Goal: Task Accomplishment & Management: Complete application form

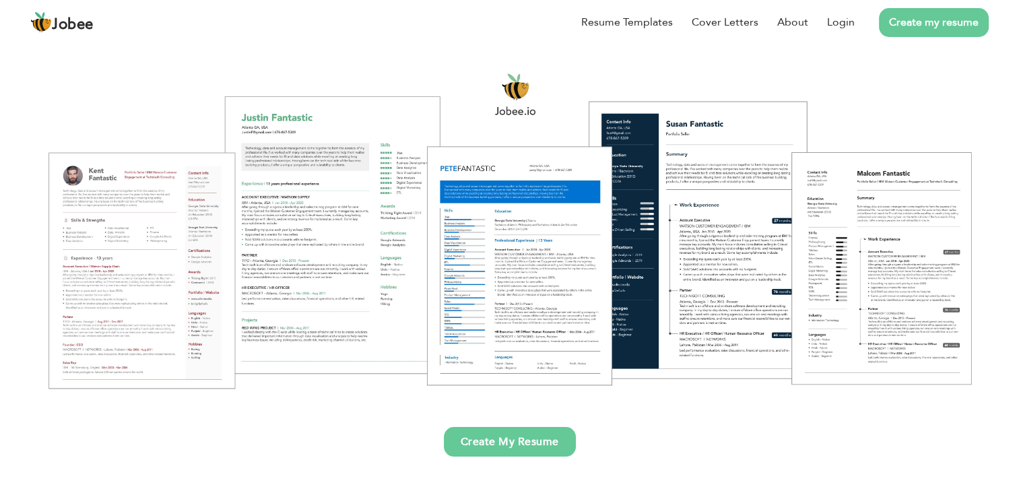
scroll to position [404, 0]
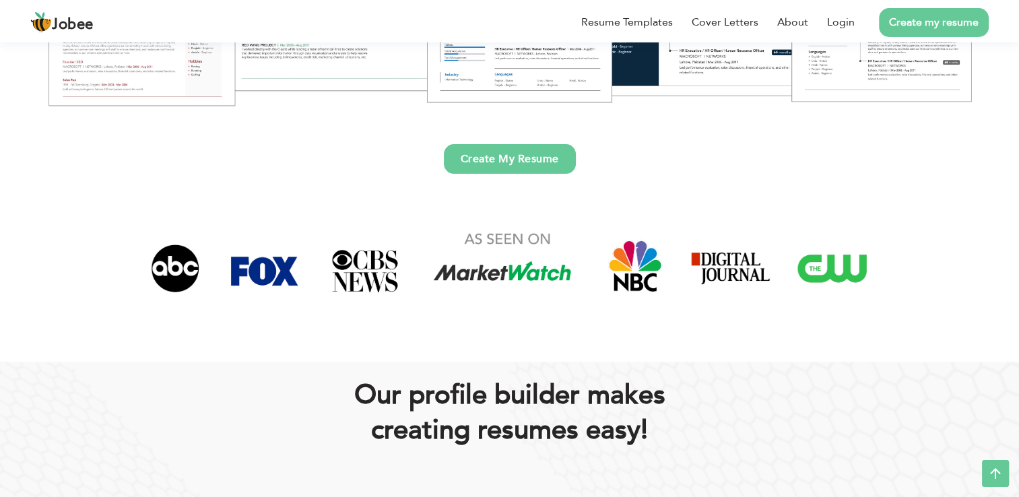
click at [507, 165] on link "Create My Resume" at bounding box center [510, 159] width 132 height 30
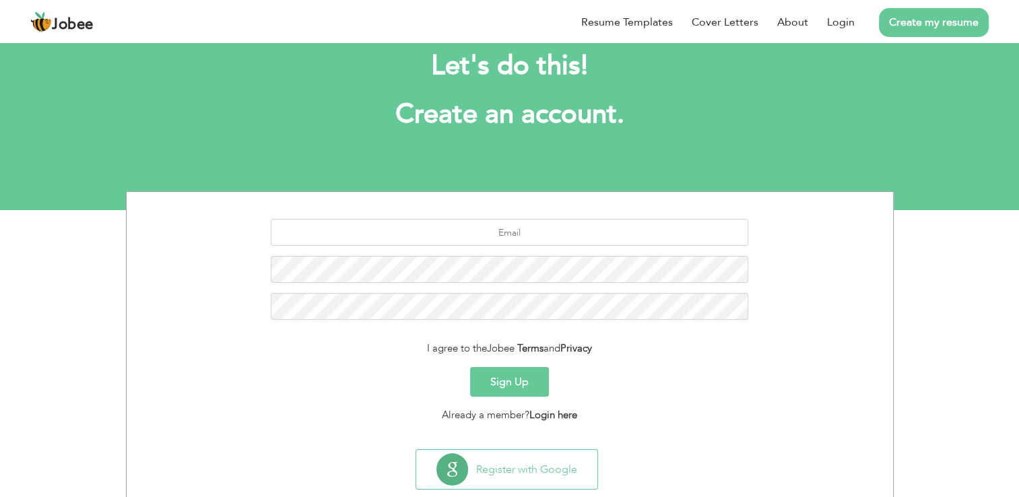
scroll to position [61, 0]
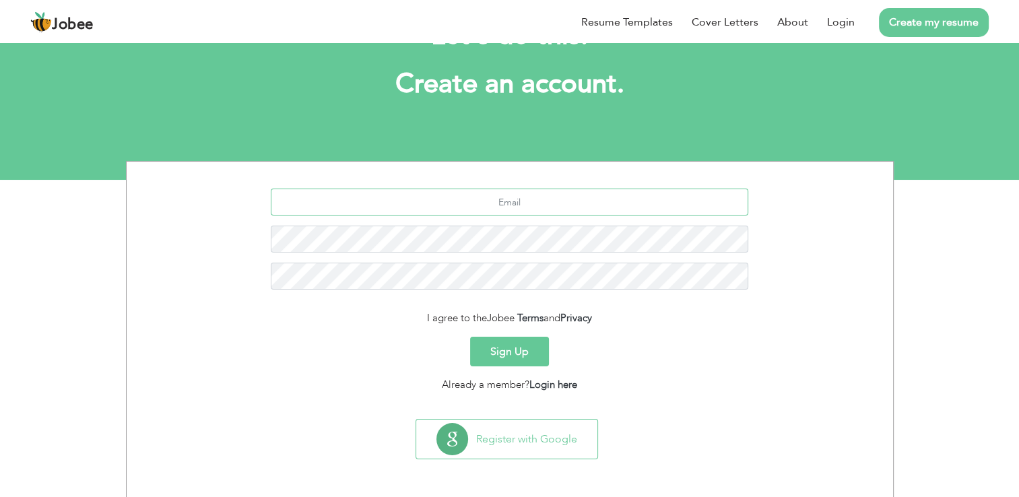
click at [518, 209] on input "text" at bounding box center [510, 202] width 478 height 27
type input "mohsinraza7597@gmail.com"
click at [529, 352] on button "Sign Up" at bounding box center [509, 352] width 79 height 30
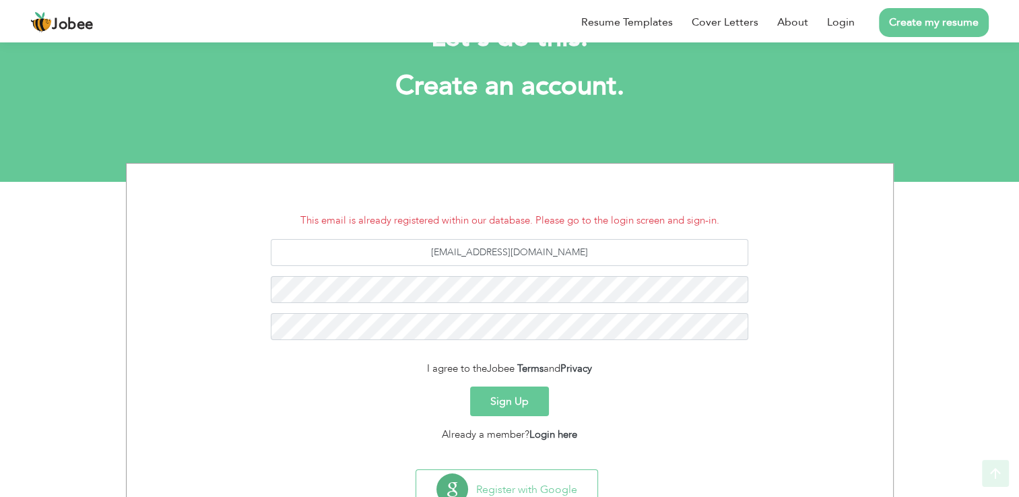
scroll to position [109, 0]
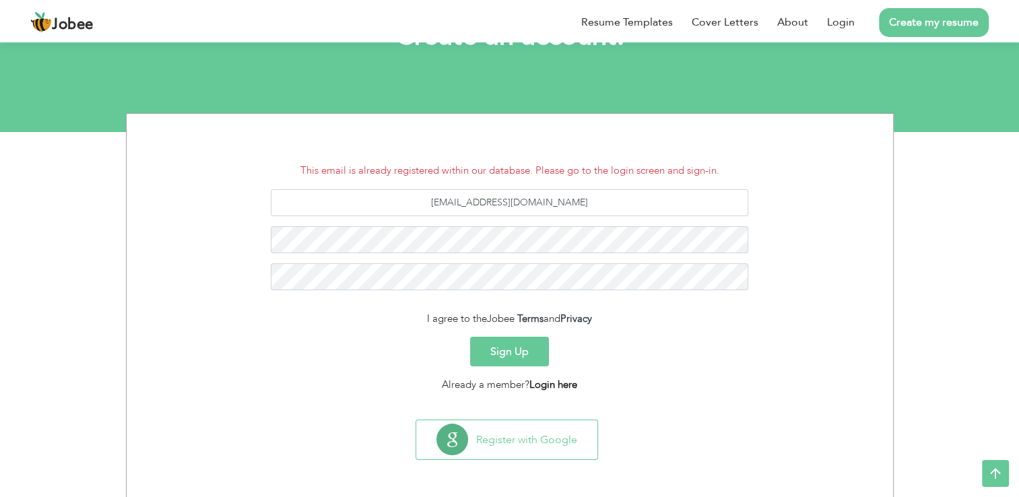
click at [548, 391] on link "Login here" at bounding box center [553, 384] width 48 height 13
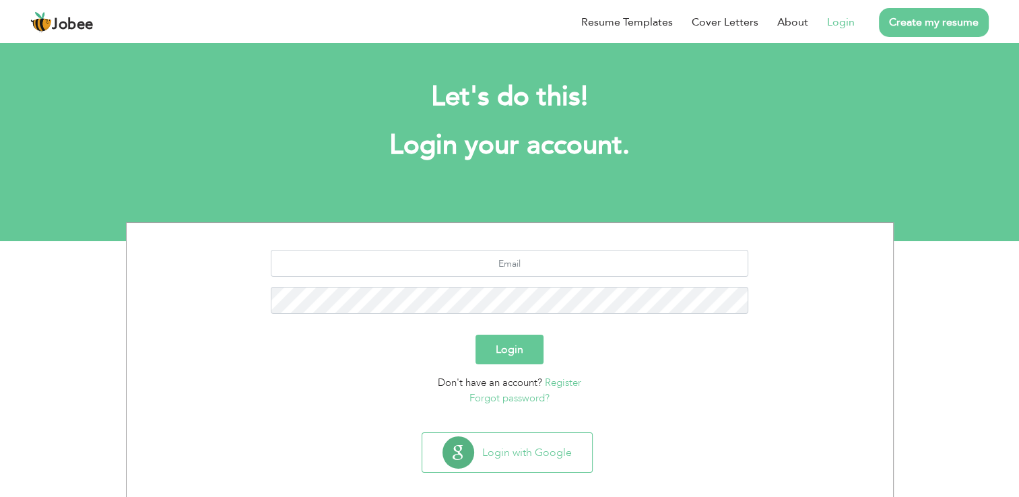
click at [502, 400] on link "Forgot password?" at bounding box center [510, 397] width 80 height 13
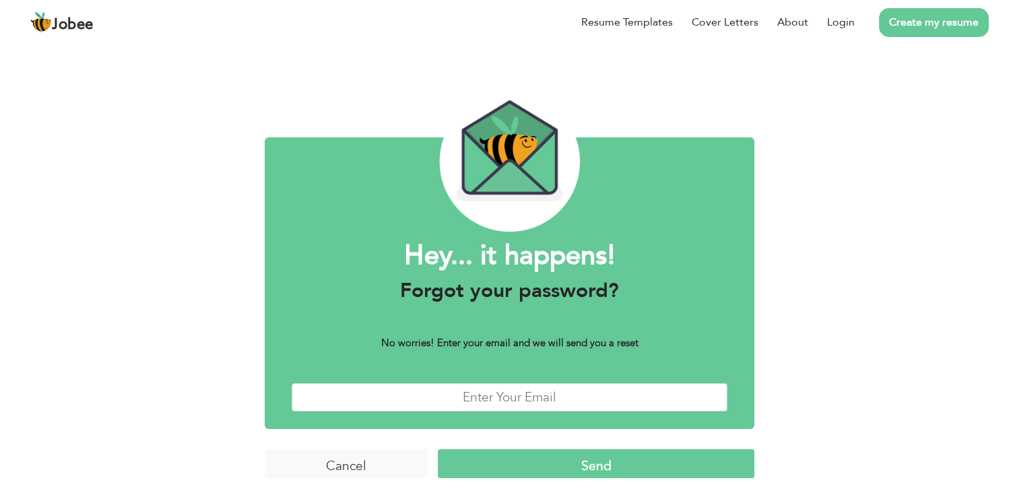
scroll to position [3, 0]
click at [505, 395] on input "text" at bounding box center [510, 397] width 436 height 29
type input "[EMAIL_ADDRESS][DOMAIN_NAME]"
click at [601, 457] on input "Send" at bounding box center [596, 463] width 316 height 29
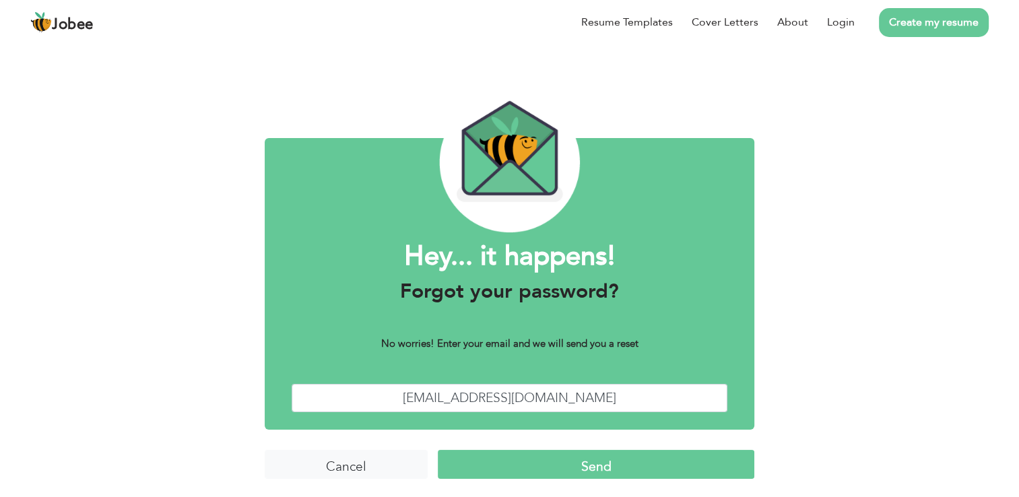
scroll to position [3, 0]
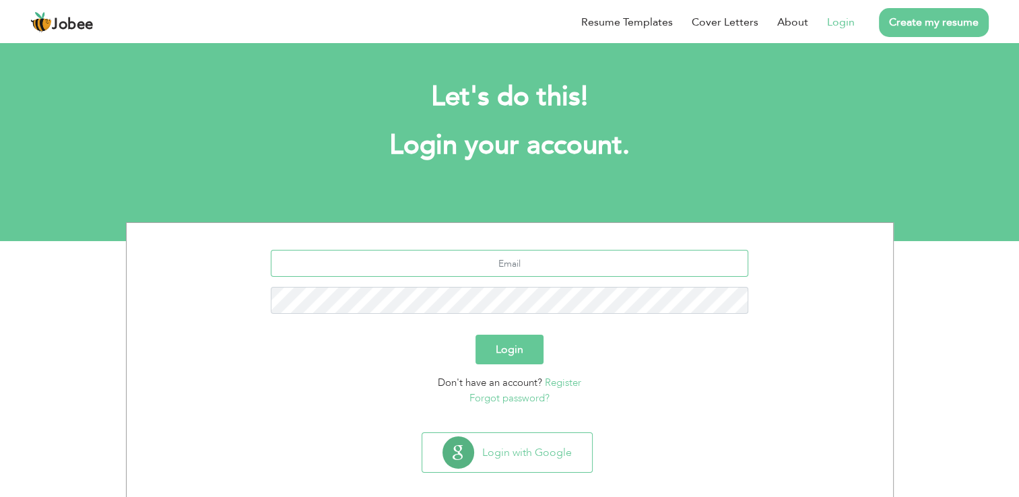
click at [521, 261] on input "text" at bounding box center [510, 263] width 478 height 27
type input "mohsinraza7597@gmail.com"
click at [537, 341] on button "Login" at bounding box center [510, 350] width 68 height 30
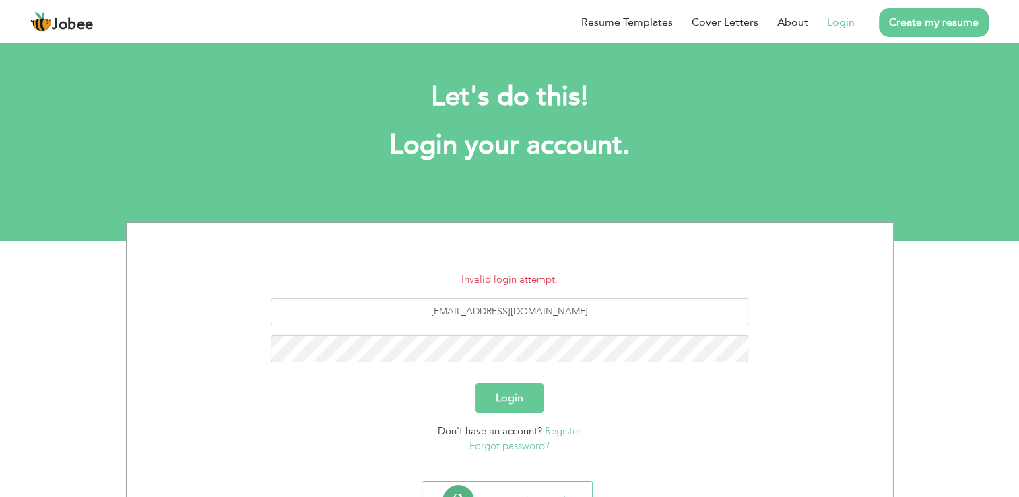
click at [532, 395] on button "Login" at bounding box center [510, 398] width 68 height 30
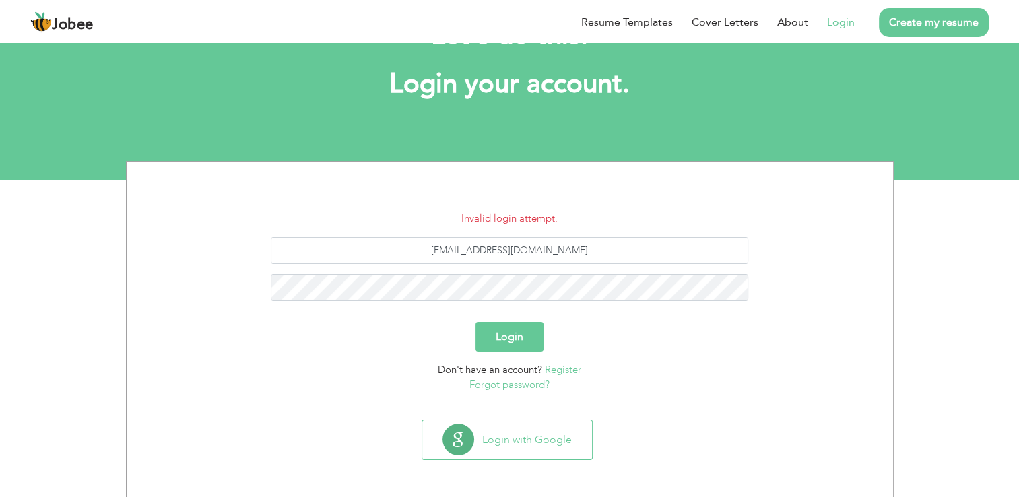
click at [575, 368] on link "Register" at bounding box center [563, 369] width 36 height 13
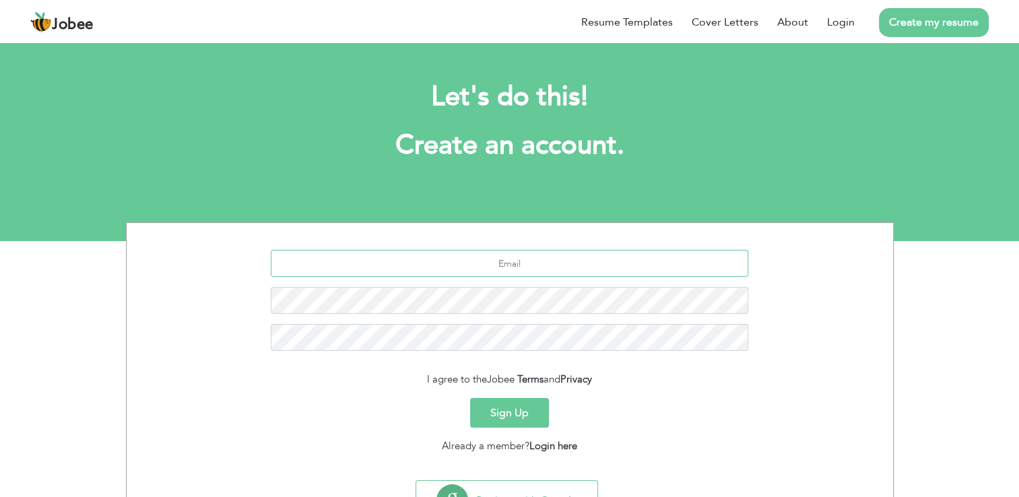
click at [542, 263] on input "text" at bounding box center [510, 263] width 478 height 27
type input "mohsinsargana1412@gmail.com"
click at [507, 412] on button "Sign Up" at bounding box center [509, 413] width 79 height 30
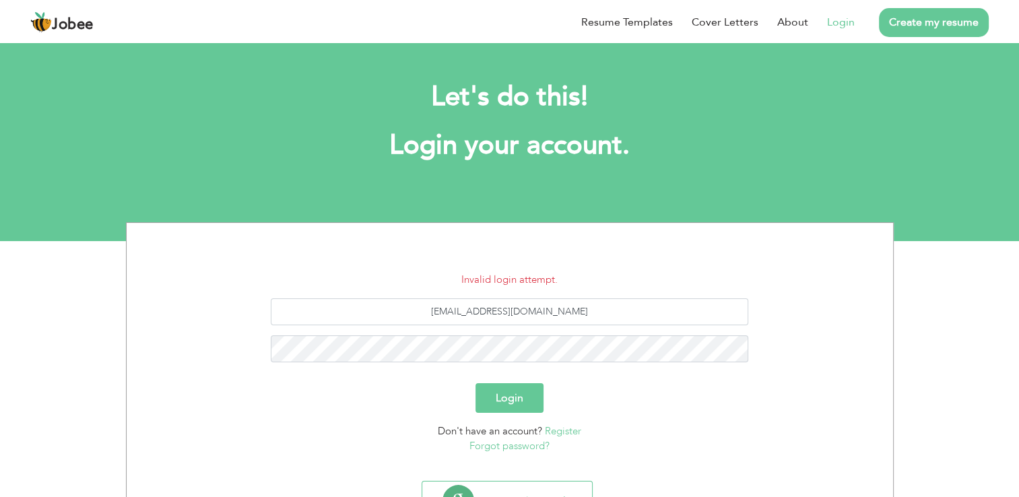
click at [833, 23] on link "Login" at bounding box center [841, 22] width 28 height 16
click at [569, 327] on div "mohsinraza7597@gmail.com" at bounding box center [510, 335] width 746 height 74
click at [587, 309] on input "mohsinraza7597@gmail.com" at bounding box center [510, 311] width 478 height 27
click at [565, 424] on link "Register" at bounding box center [563, 430] width 36 height 13
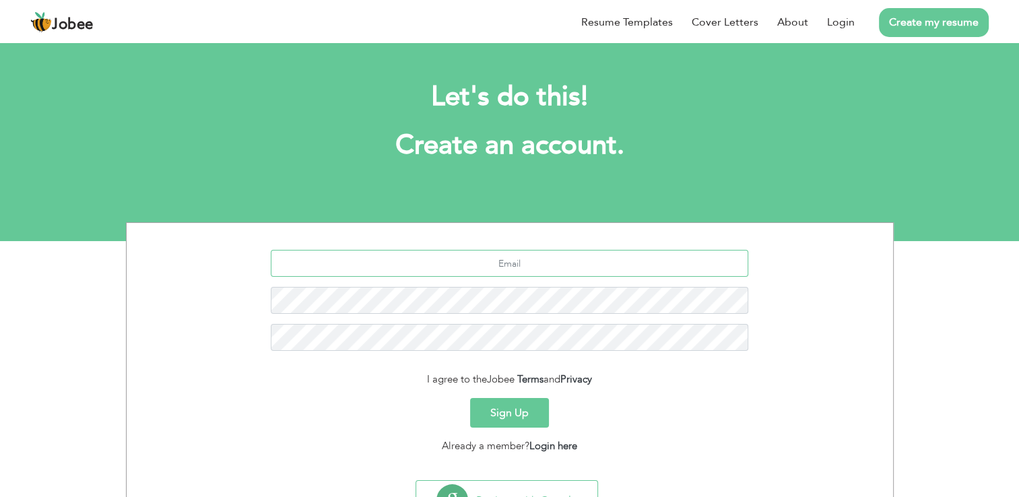
click at [548, 267] on input "text" at bounding box center [510, 263] width 478 height 27
click at [560, 263] on input "text" at bounding box center [510, 263] width 478 height 27
type input "[EMAIL_ADDRESS][DOMAIN_NAME]"
click at [505, 416] on button "Sign Up" at bounding box center [509, 413] width 79 height 30
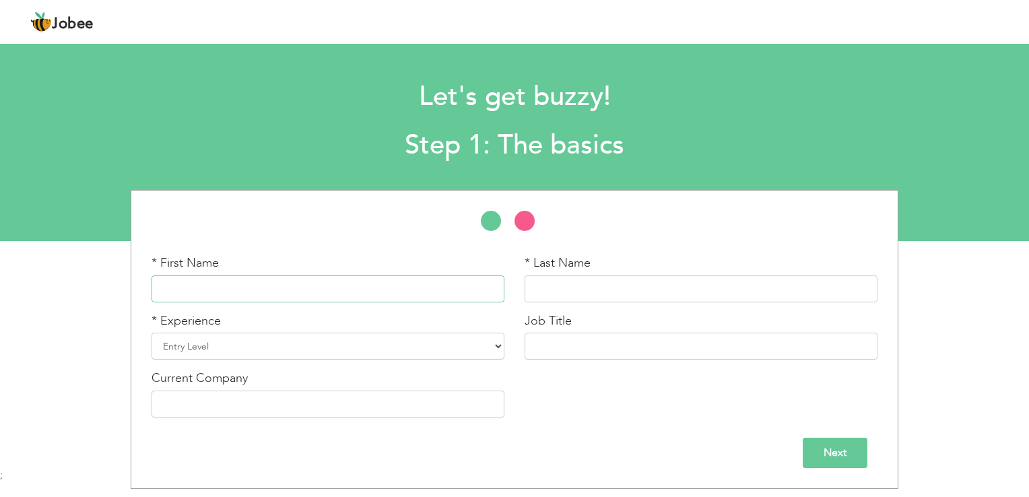
click at [259, 284] on input "text" at bounding box center [328, 289] width 353 height 27
click at [414, 290] on input "text" at bounding box center [328, 289] width 353 height 27
click at [621, 288] on input "text" at bounding box center [701, 289] width 353 height 27
click at [282, 292] on input "[PERSON_NAME]" at bounding box center [328, 289] width 353 height 27
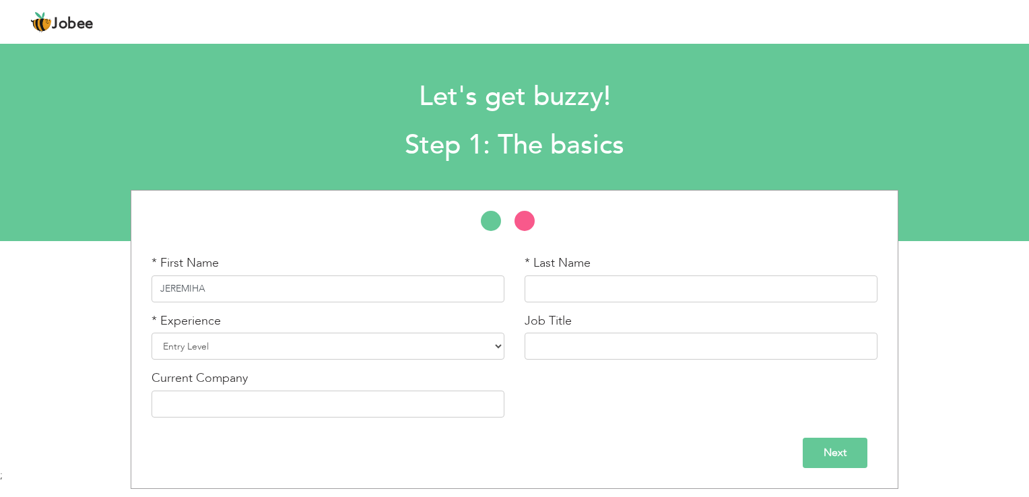
type input "JEREMIHA"
click at [542, 278] on input "text" at bounding box center [701, 289] width 353 height 27
type input "GEORGE"
click at [495, 348] on select "Entry Level Less than 1 Year 1 Year 2 Years 3 Years 4 Years 5 Years 6 Years 7 Y…" at bounding box center [328, 346] width 353 height 27
select select "3"
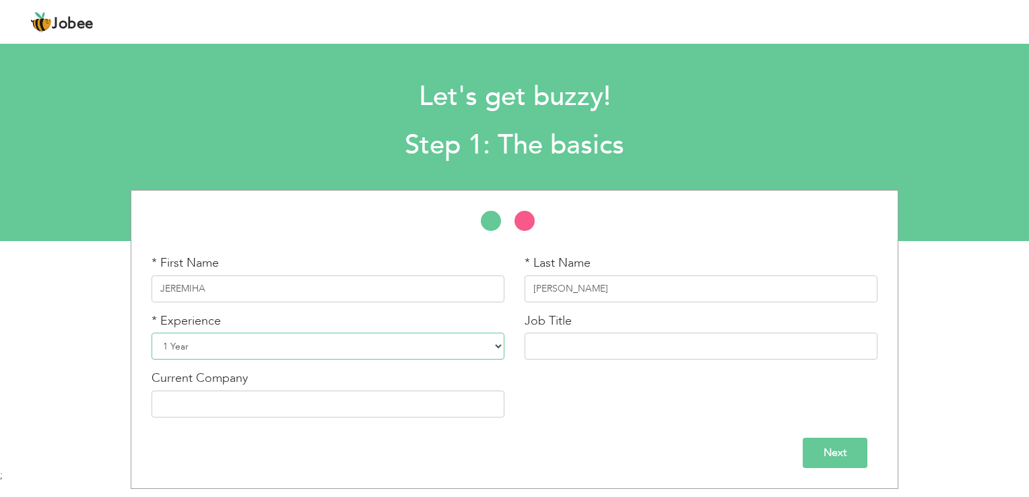
click at [152, 333] on select "Entry Level Less than 1 Year 1 Year 2 Years 3 Years 4 Years 5 Years 6 Years 7 Y…" at bounding box center [328, 346] width 353 height 27
click at [626, 339] on input "text" at bounding box center [701, 346] width 353 height 27
type input "d"
type input "DATA ENTRY OPERATOR"
click at [314, 410] on input "text" at bounding box center [328, 404] width 353 height 27
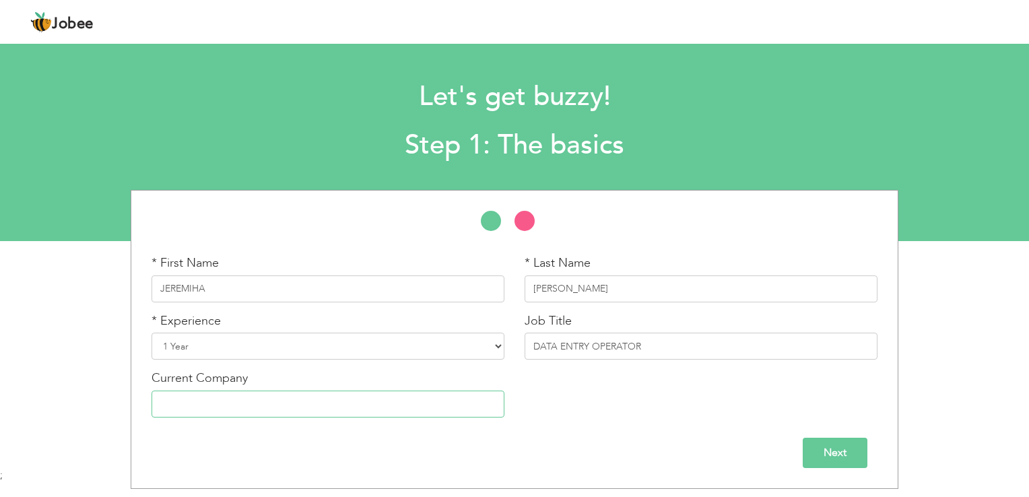
type input "CMEC"
click at [818, 449] on input "Next" at bounding box center [835, 453] width 65 height 30
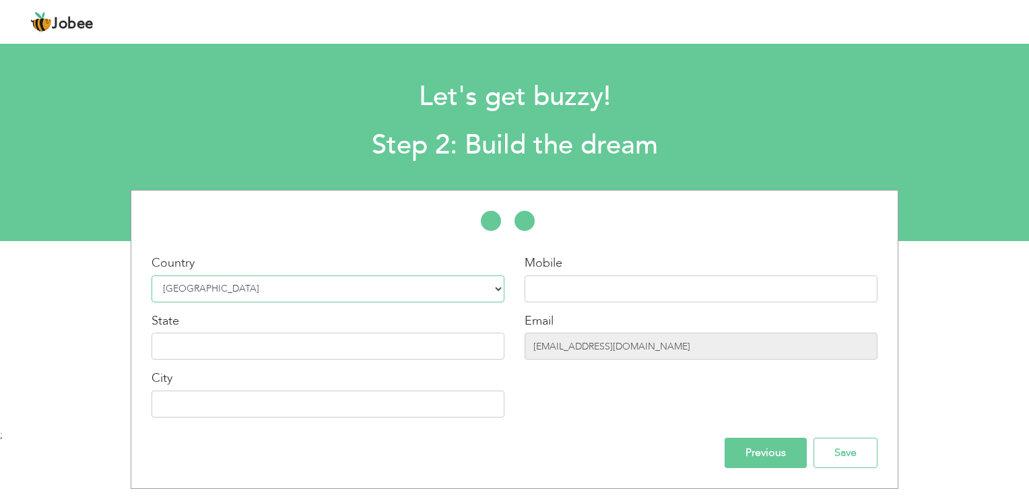
click at [497, 290] on select "Select Country Afghanistan Albania Algeria American Samoa Andorra Angola Anguil…" at bounding box center [328, 289] width 353 height 27
click at [152, 276] on select "Select Country Afghanistan Albania Algeria American Samoa Andorra Angola Anguil…" at bounding box center [328, 289] width 353 height 27
click at [587, 287] on input "text" at bounding box center [701, 289] width 353 height 27
type input "03181415049"
click at [372, 342] on input "text" at bounding box center [328, 346] width 353 height 27
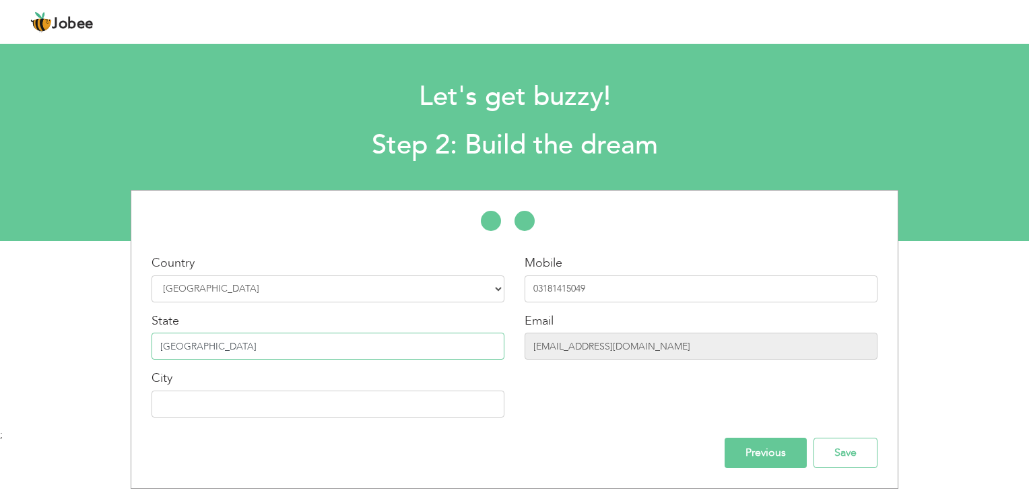
type input "PUNJAB"
click at [389, 410] on input "text" at bounding box center [328, 404] width 353 height 27
type input "[GEOGRAPHIC_DATA]"
click at [836, 459] on input "Save" at bounding box center [846, 453] width 64 height 30
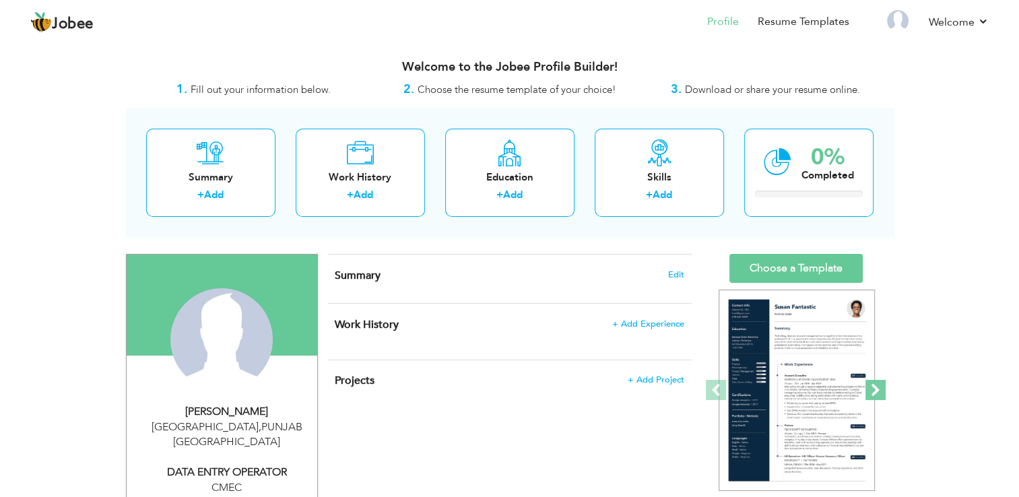
click at [880, 387] on span at bounding box center [876, 390] width 20 height 20
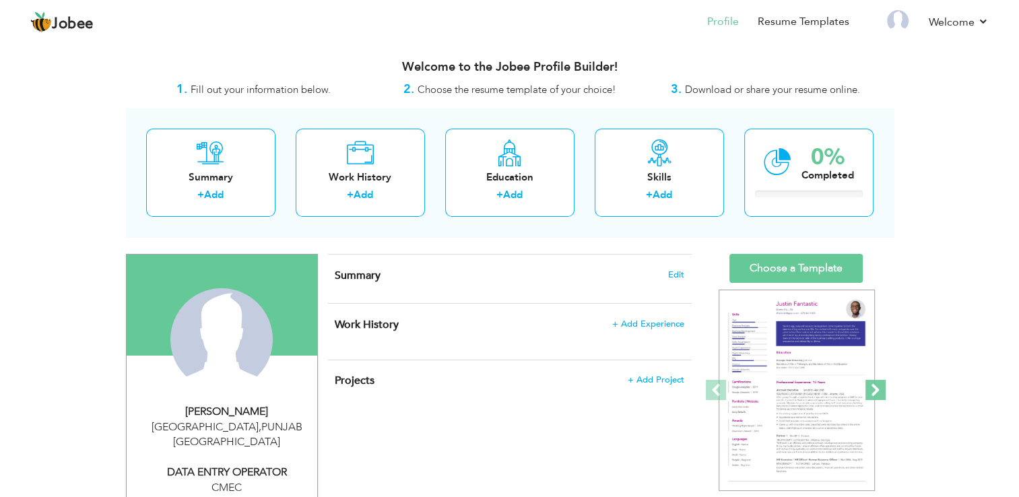
click at [880, 387] on span at bounding box center [876, 390] width 20 height 20
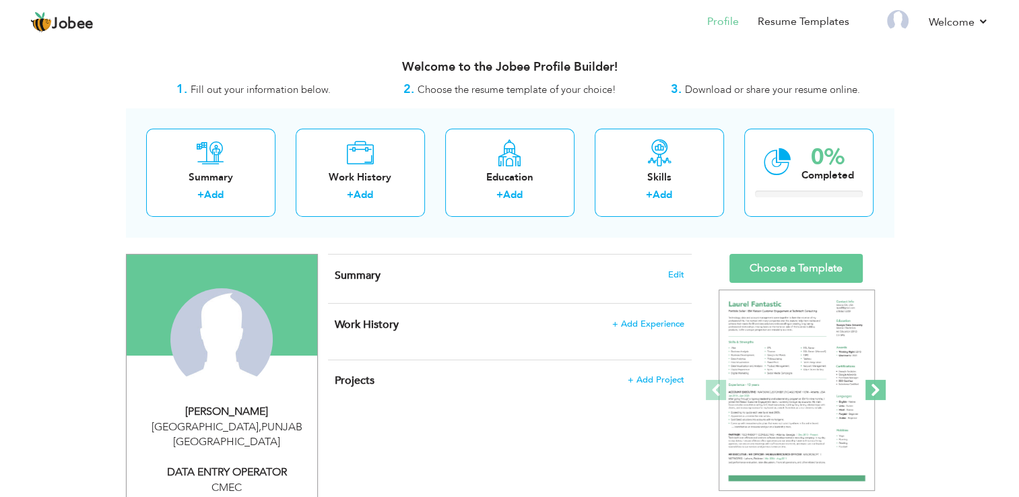
click at [880, 387] on span at bounding box center [876, 390] width 20 height 20
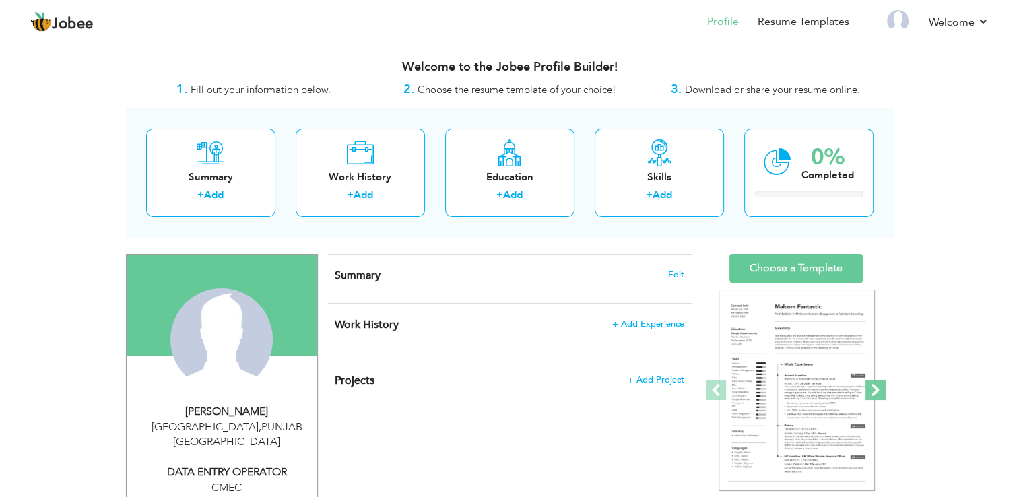
click at [880, 387] on span at bounding box center [876, 390] width 20 height 20
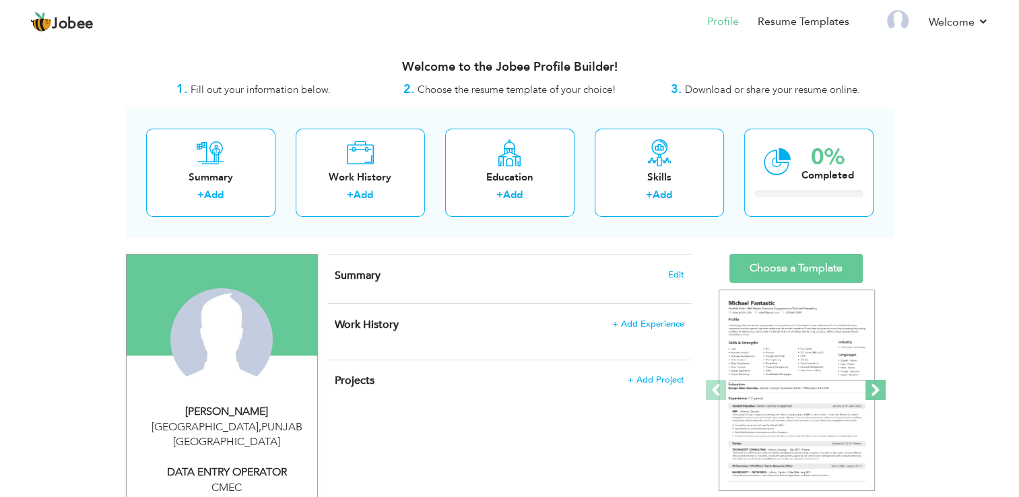
click at [880, 387] on span at bounding box center [876, 390] width 20 height 20
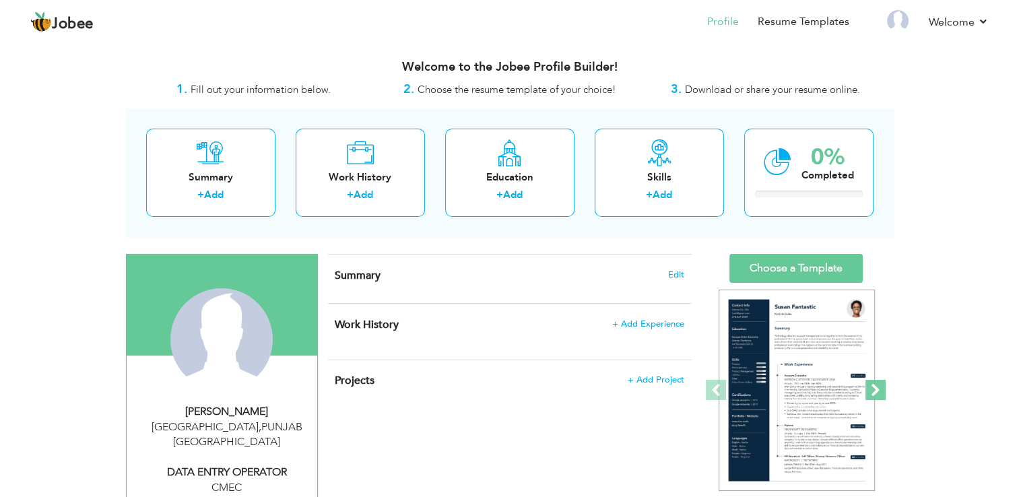
click at [880, 387] on span at bounding box center [876, 390] width 20 height 20
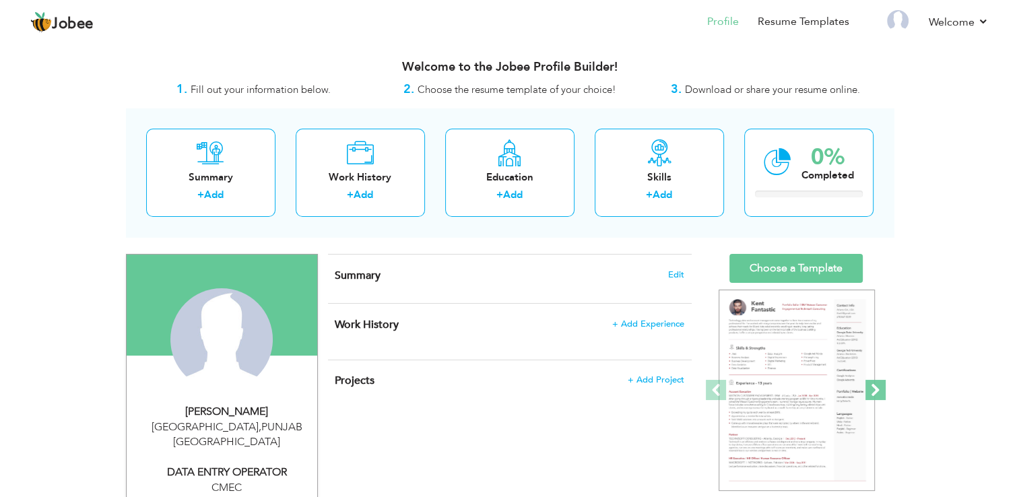
click at [880, 387] on span at bounding box center [876, 390] width 20 height 20
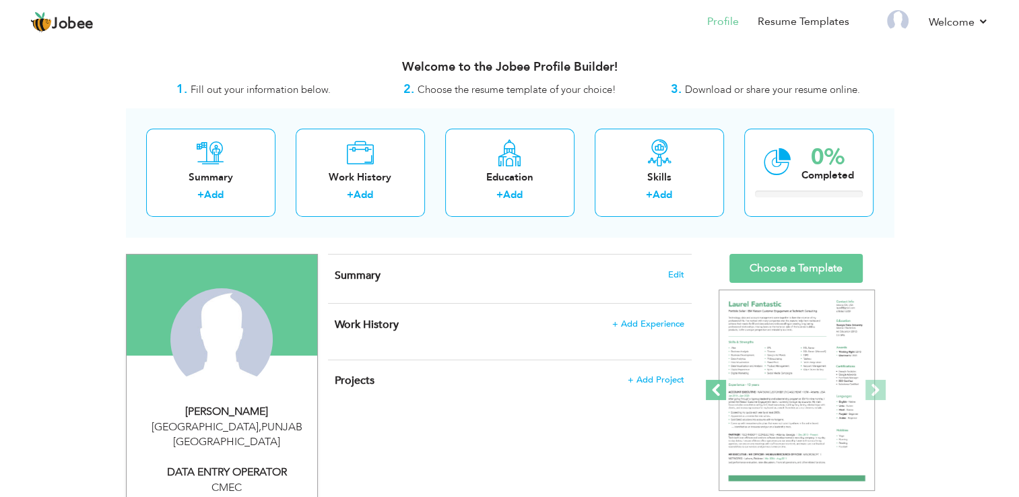
click at [719, 391] on span at bounding box center [716, 390] width 20 height 20
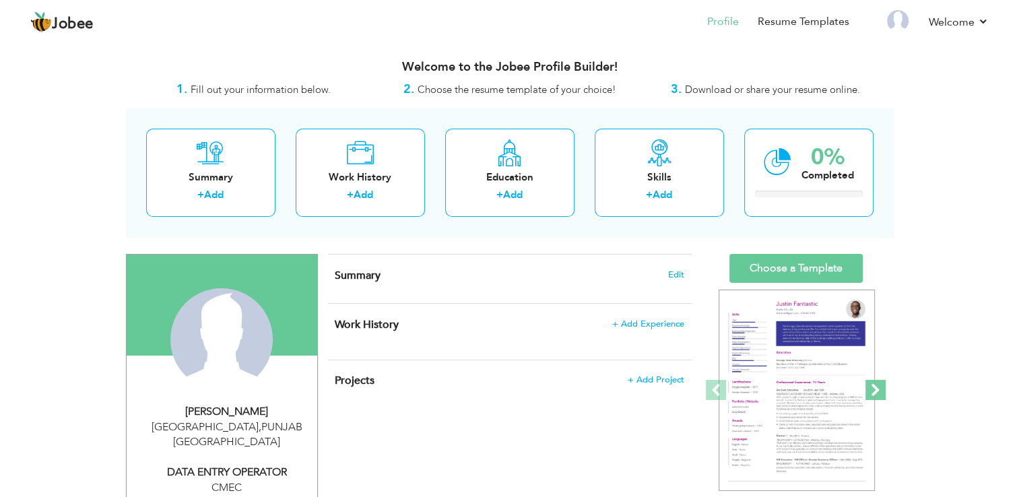
click at [882, 387] on span at bounding box center [876, 390] width 20 height 20
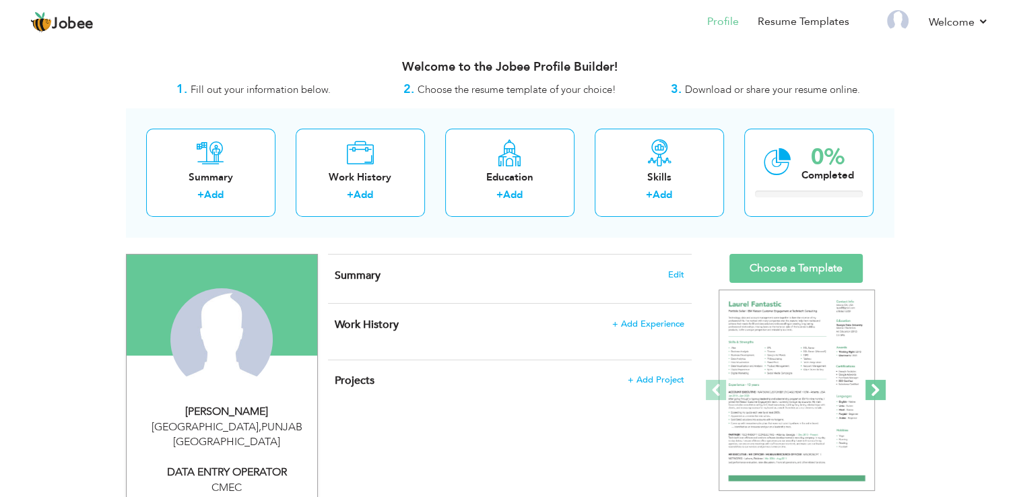
click at [882, 387] on span at bounding box center [876, 390] width 20 height 20
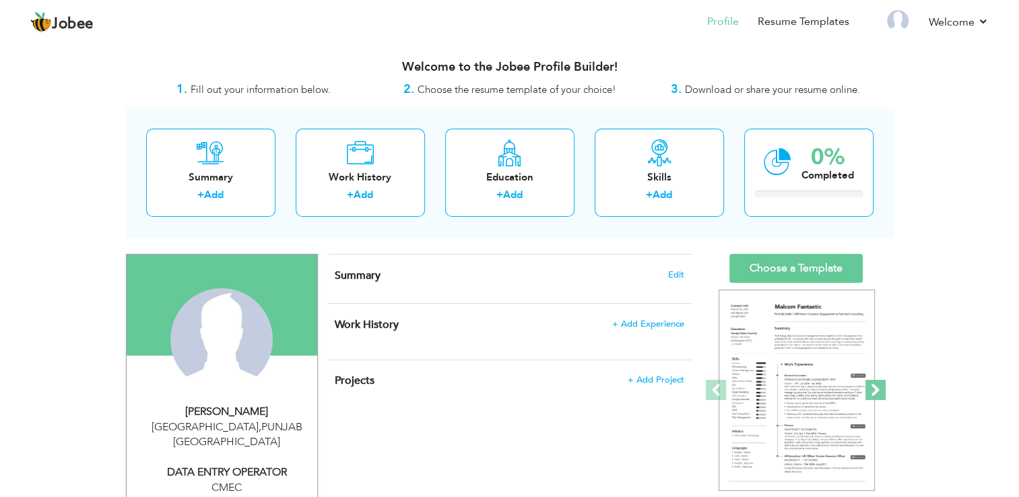
click at [882, 387] on span at bounding box center [876, 390] width 20 height 20
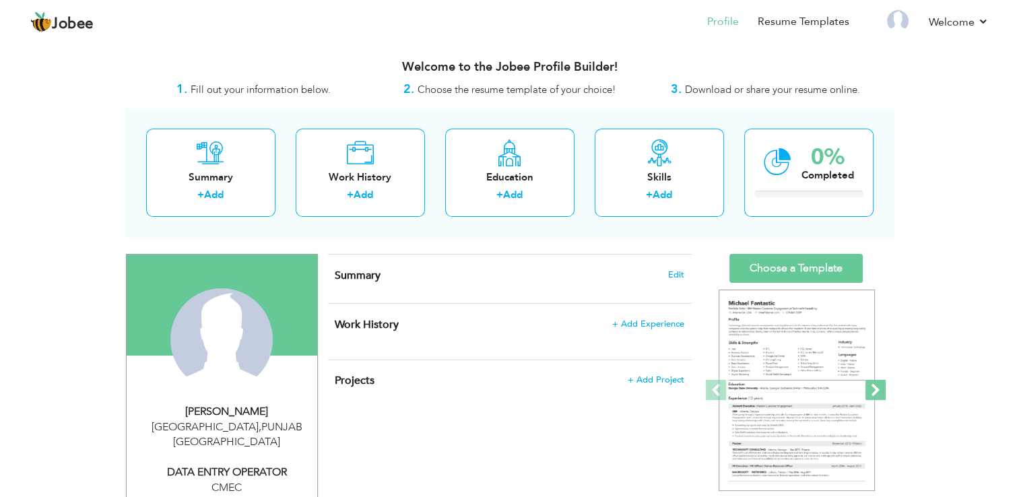
click at [882, 387] on span at bounding box center [876, 390] width 20 height 20
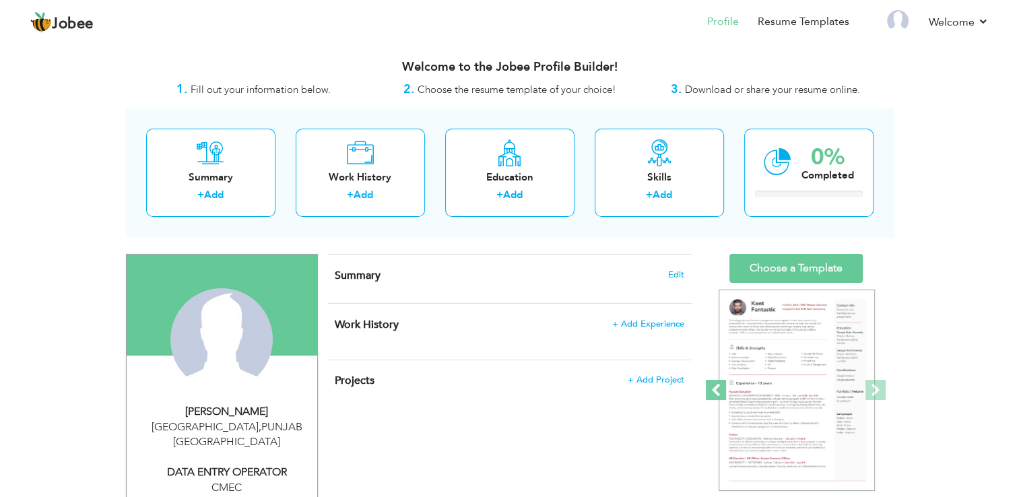
click at [714, 393] on span at bounding box center [716, 390] width 20 height 20
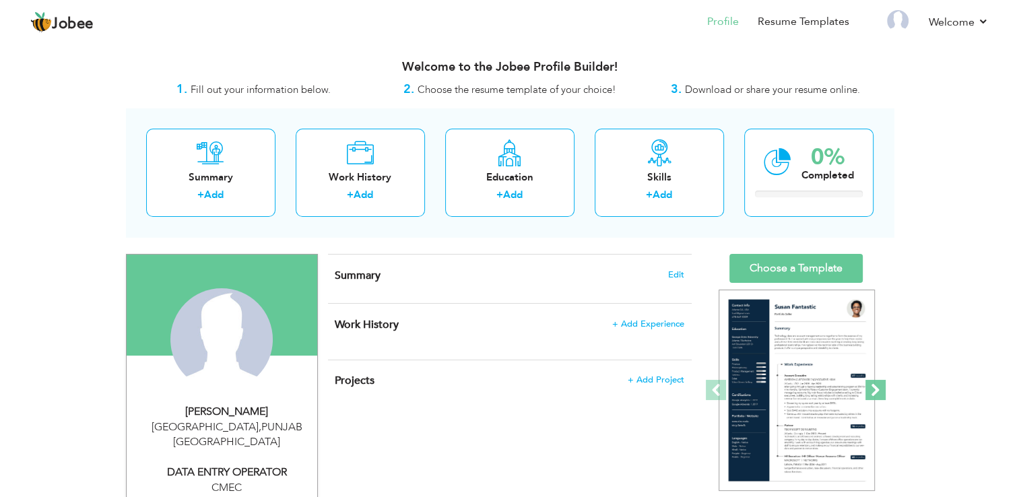
click at [871, 390] on span at bounding box center [876, 390] width 20 height 20
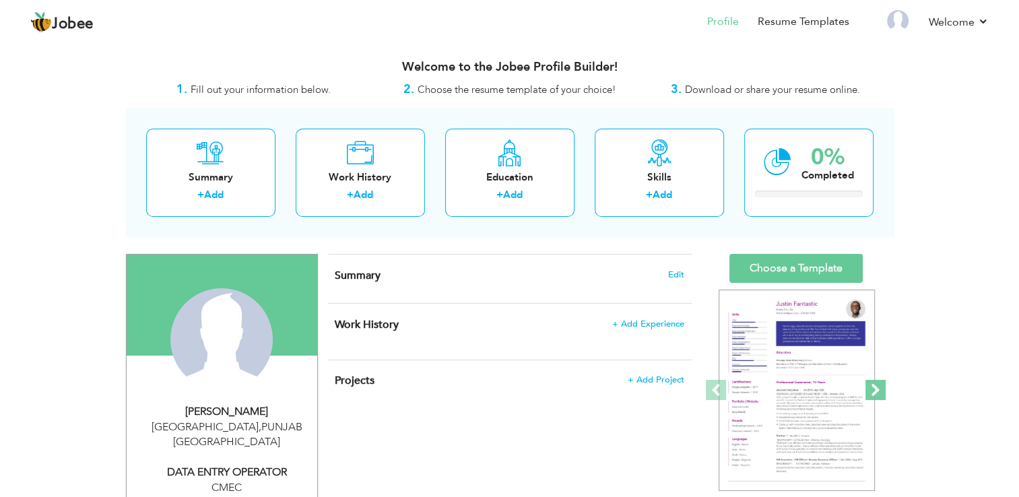
click at [871, 390] on span at bounding box center [876, 390] width 20 height 20
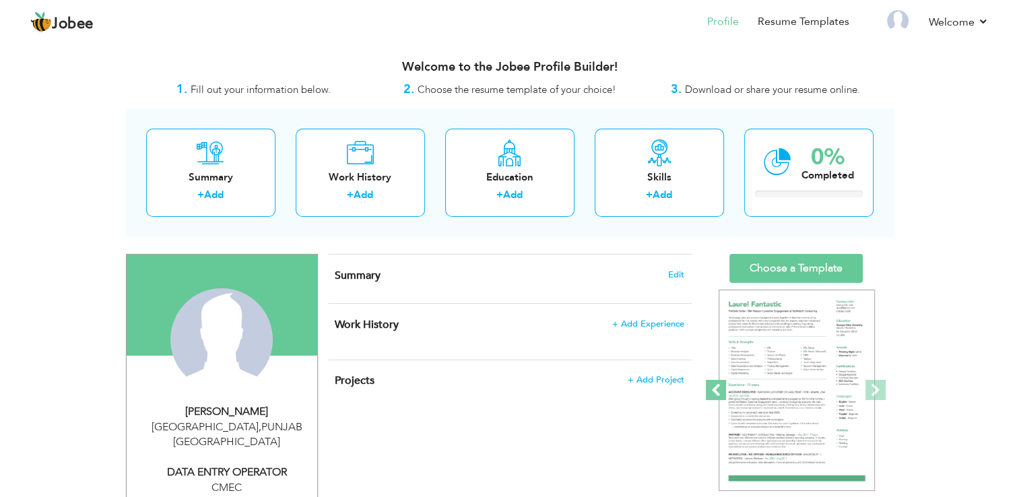
click at [717, 391] on span at bounding box center [716, 390] width 20 height 20
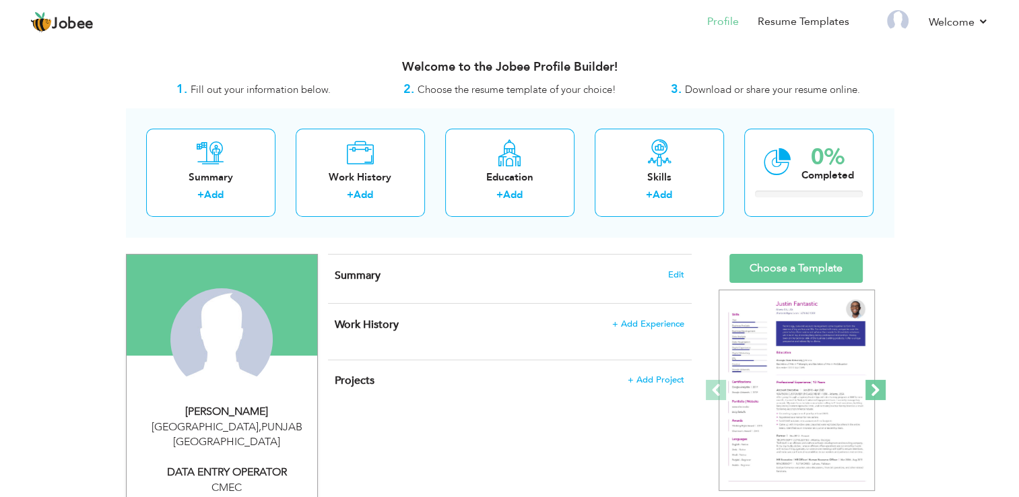
click at [881, 390] on span at bounding box center [876, 390] width 20 height 20
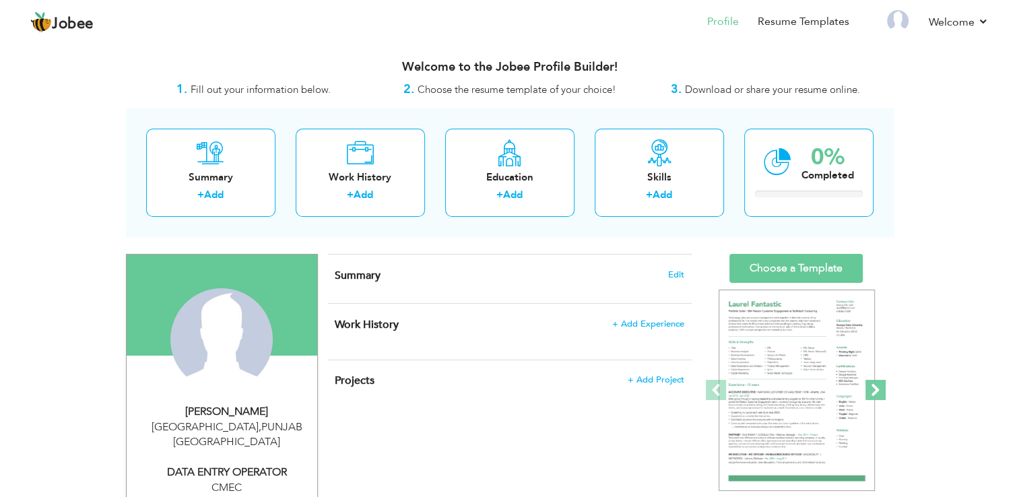
click at [881, 390] on span at bounding box center [876, 390] width 20 height 20
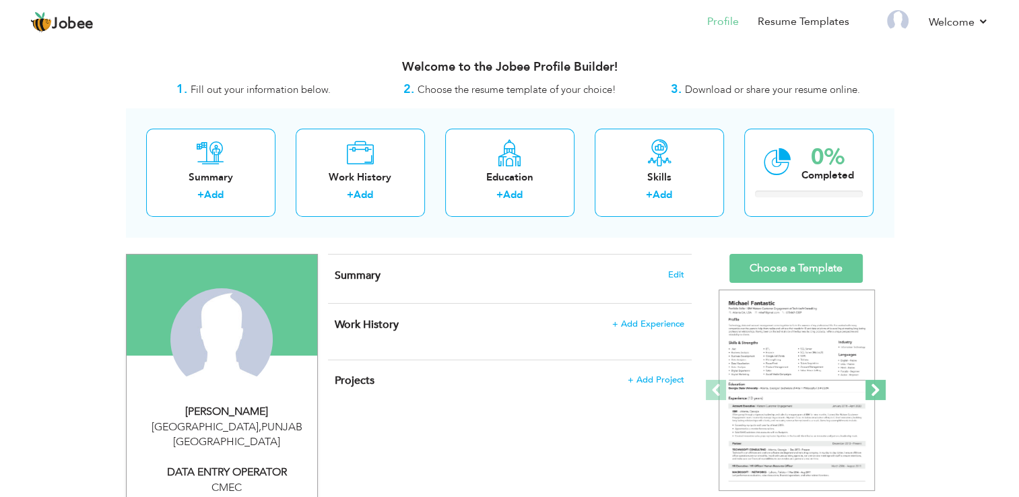
click at [881, 390] on span at bounding box center [876, 390] width 20 height 20
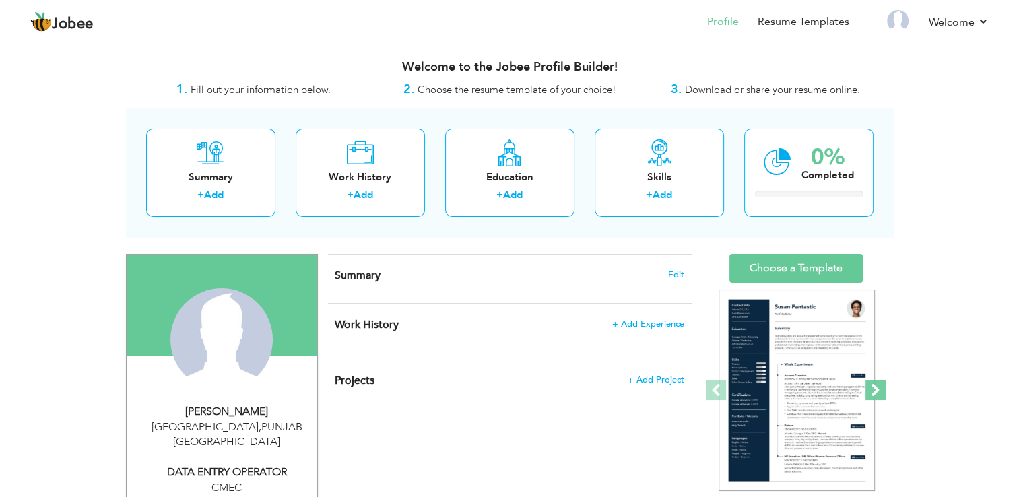
click at [881, 390] on span at bounding box center [876, 390] width 20 height 20
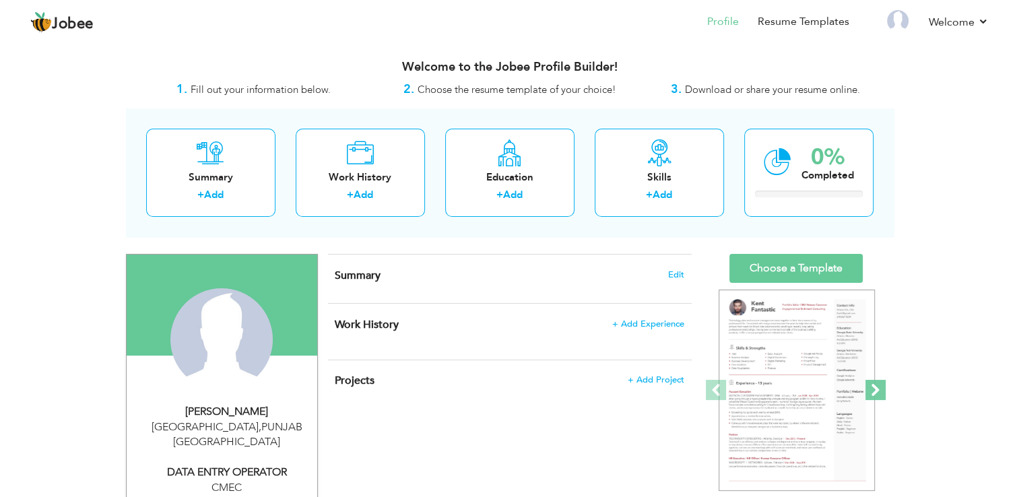
click at [881, 390] on span at bounding box center [876, 390] width 20 height 20
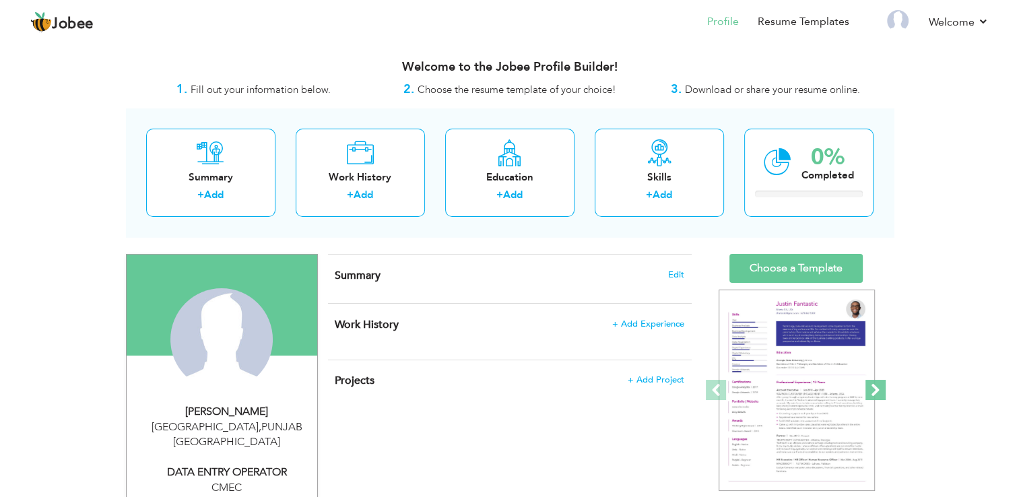
click at [881, 390] on span at bounding box center [876, 390] width 20 height 20
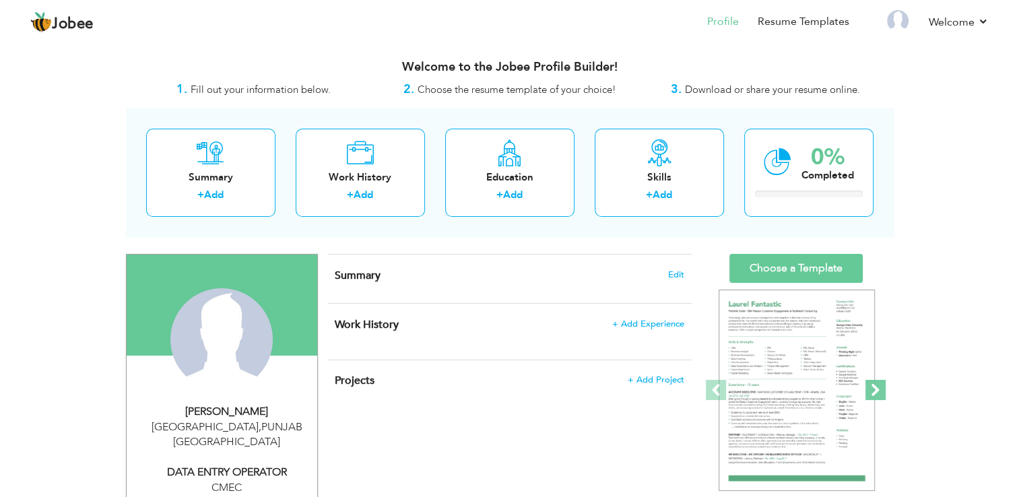
click at [881, 390] on span at bounding box center [876, 390] width 20 height 20
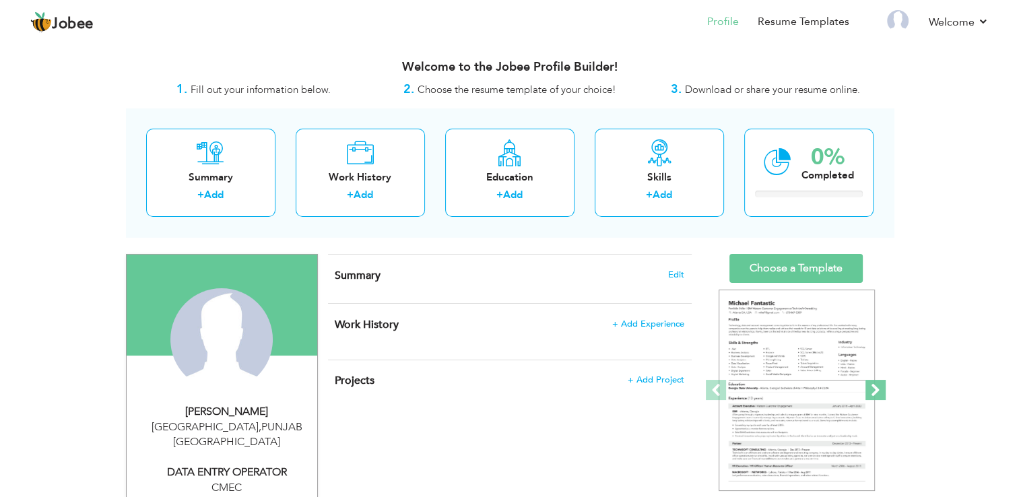
click at [881, 390] on span at bounding box center [876, 390] width 20 height 20
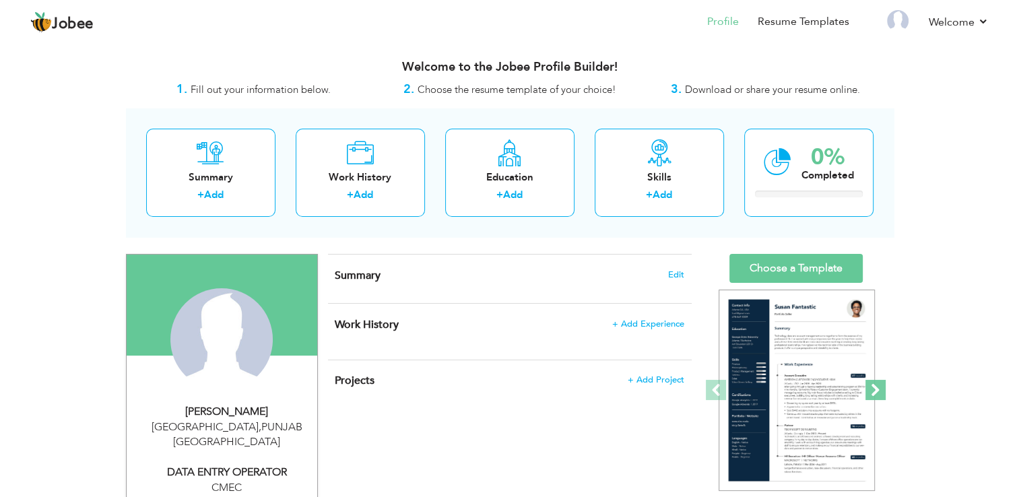
click at [881, 390] on span at bounding box center [876, 390] width 20 height 20
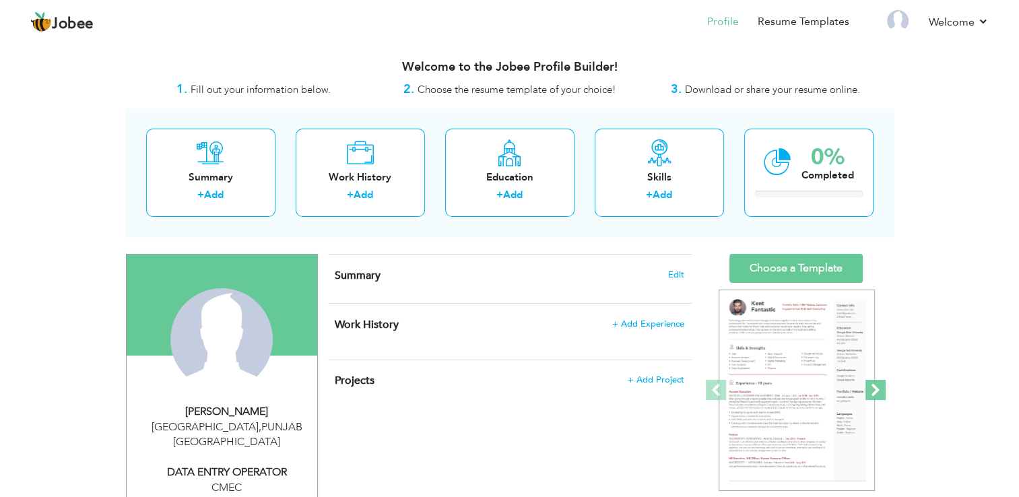
click at [881, 390] on span at bounding box center [876, 390] width 20 height 20
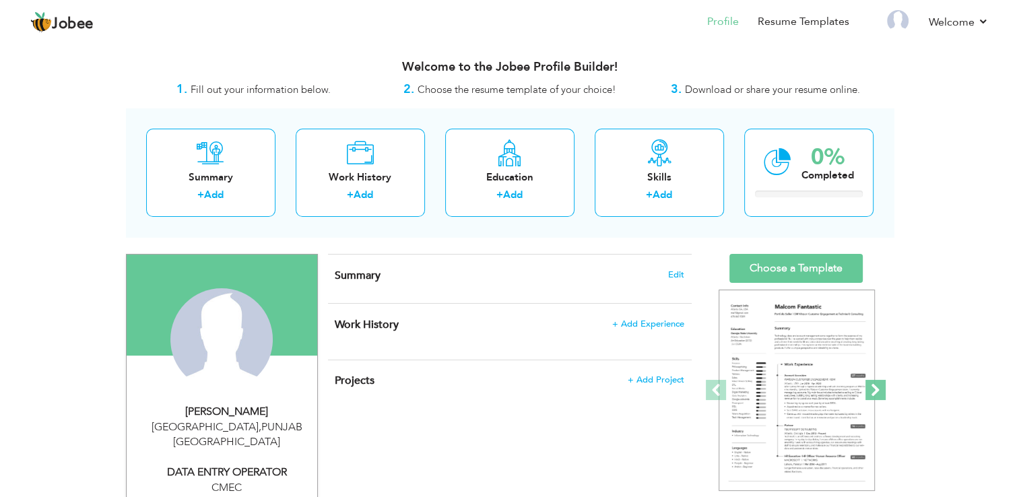
click at [881, 390] on span at bounding box center [876, 390] width 20 height 20
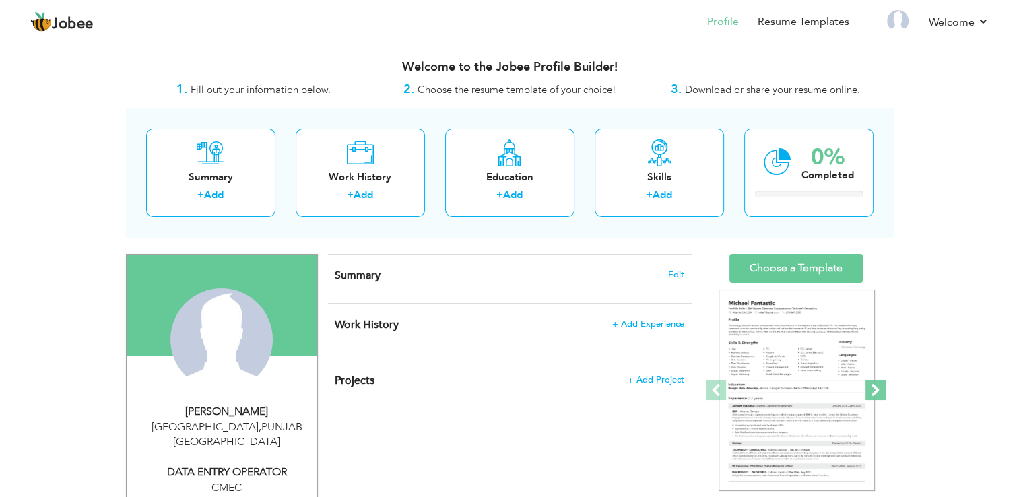
click at [881, 390] on span at bounding box center [876, 390] width 20 height 20
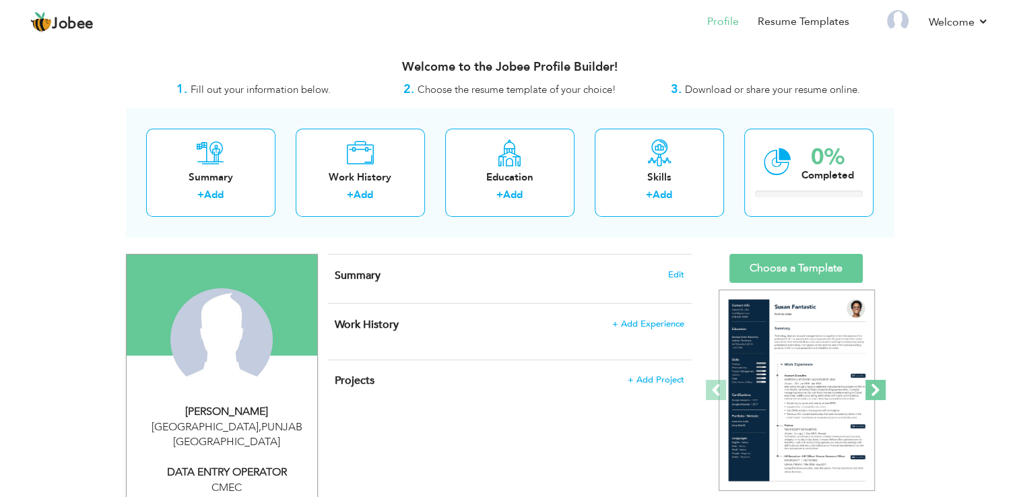
click at [881, 390] on span at bounding box center [876, 390] width 20 height 20
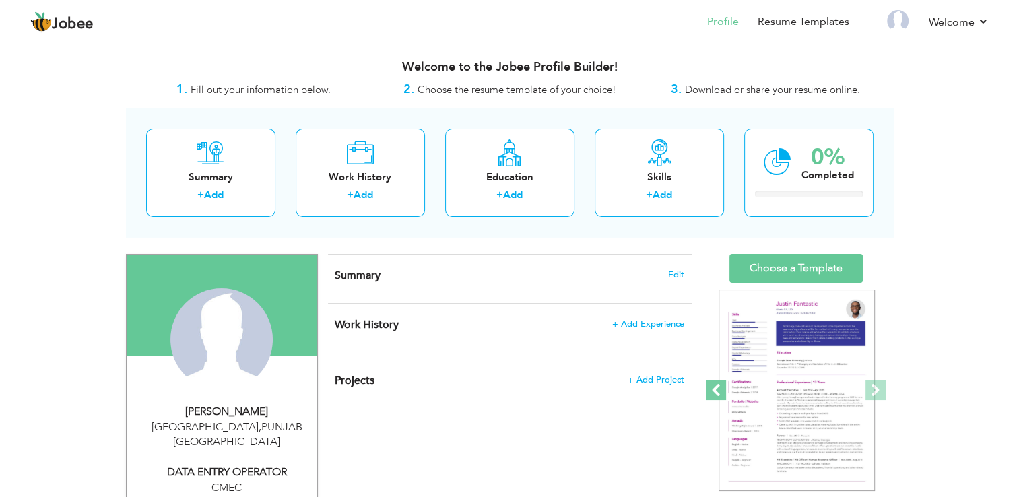
click at [717, 391] on span at bounding box center [716, 390] width 20 height 20
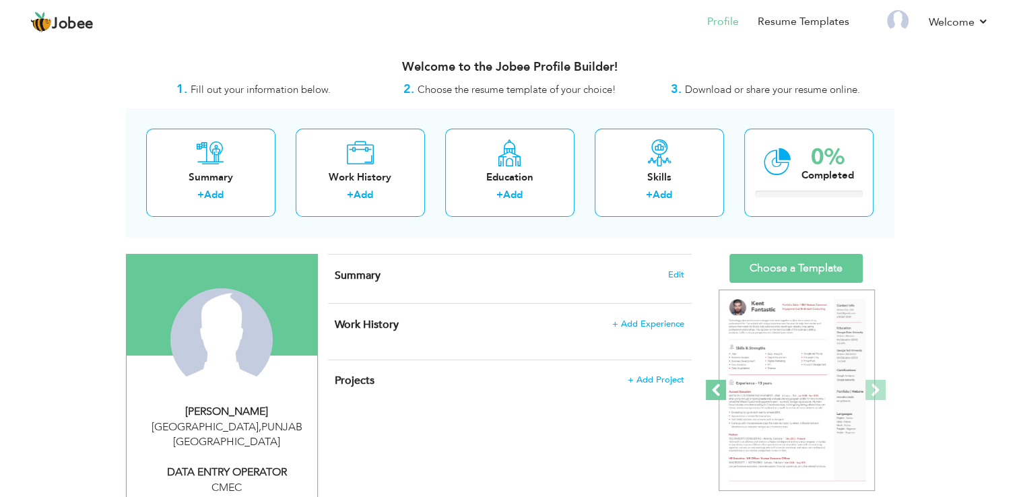
click at [717, 391] on span at bounding box center [716, 390] width 20 height 20
click at [715, 395] on span at bounding box center [716, 390] width 20 height 20
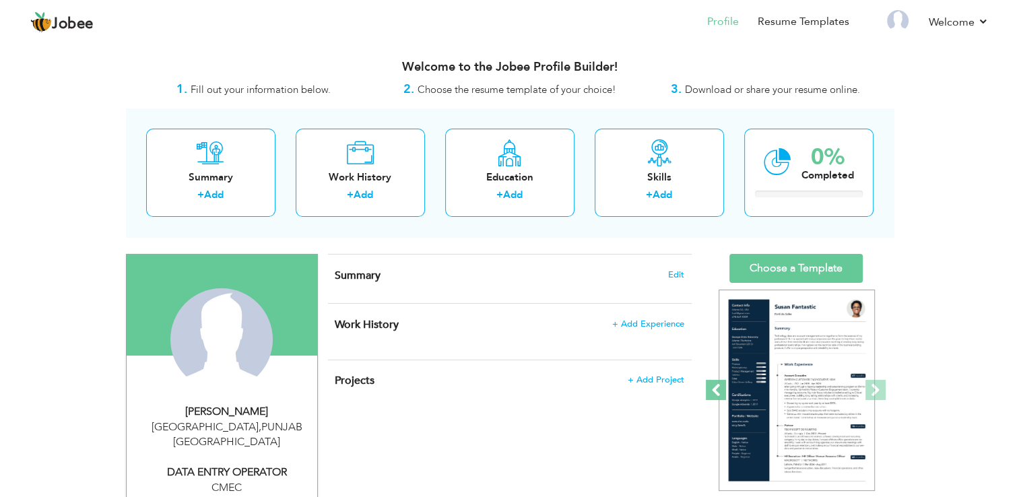
click at [715, 395] on span at bounding box center [716, 390] width 20 height 20
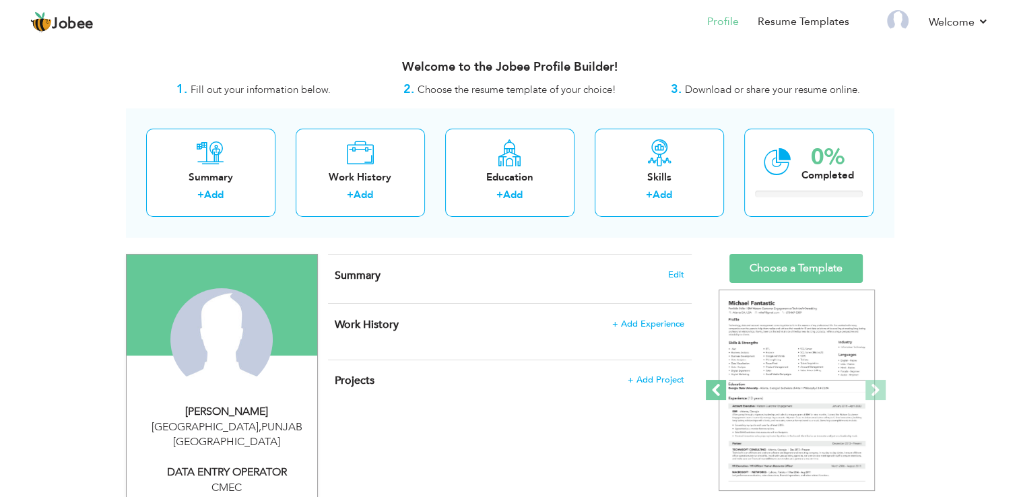
click at [715, 395] on span at bounding box center [716, 390] width 20 height 20
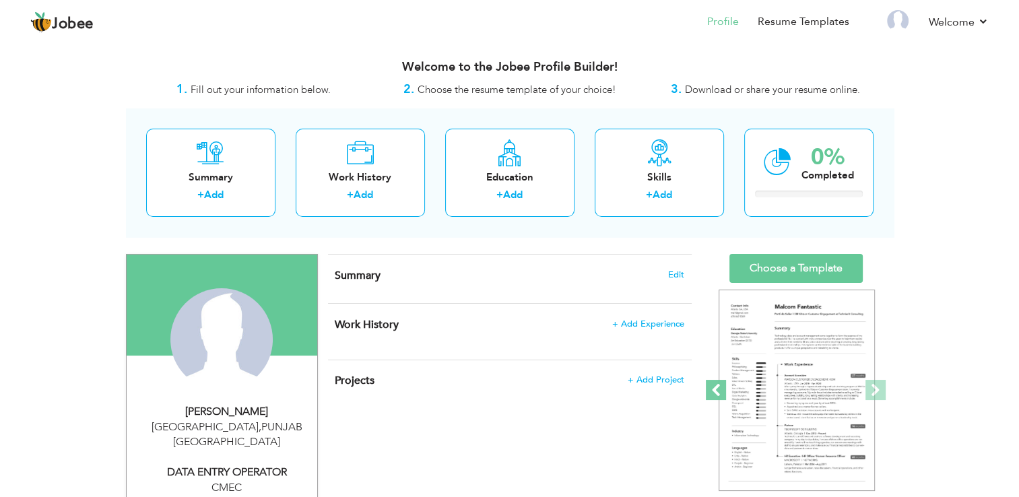
click at [715, 395] on span at bounding box center [716, 390] width 20 height 20
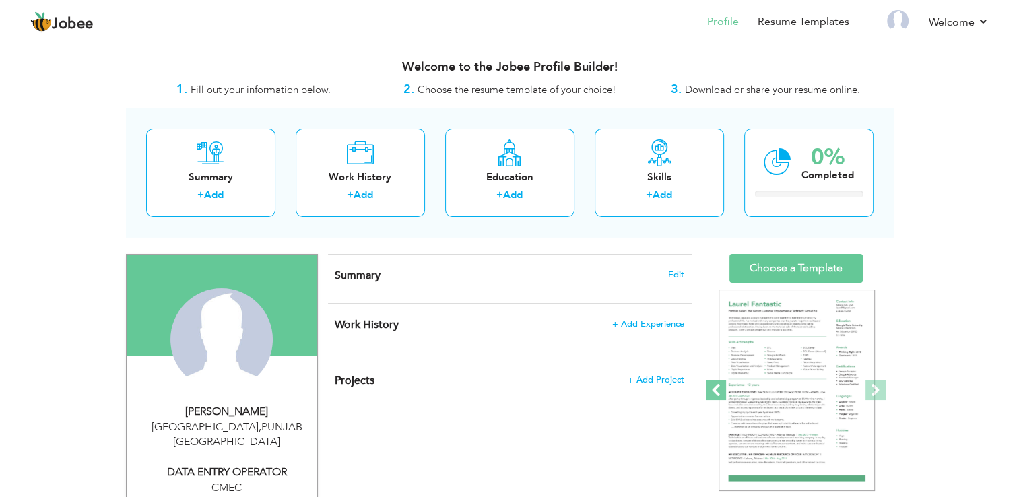
click at [715, 395] on span at bounding box center [716, 390] width 20 height 20
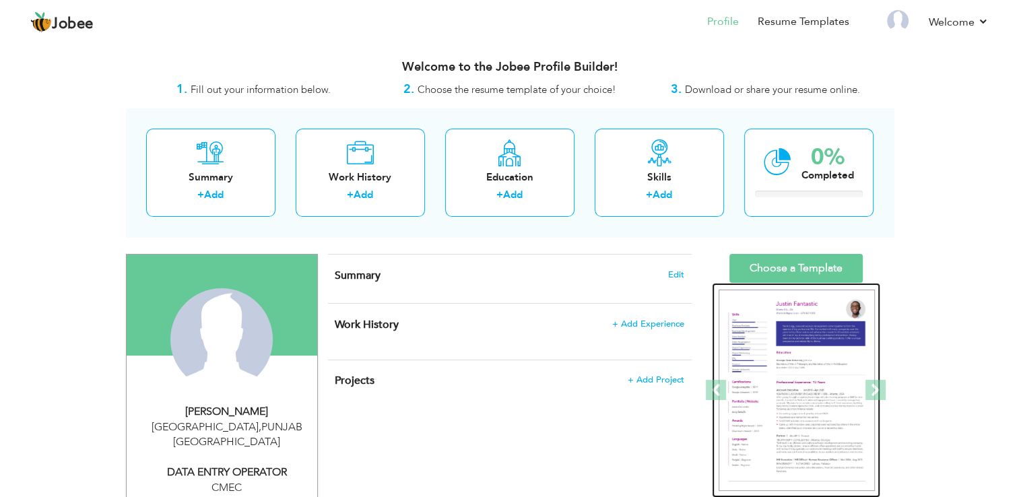
click at [811, 395] on img at bounding box center [797, 391] width 156 height 202
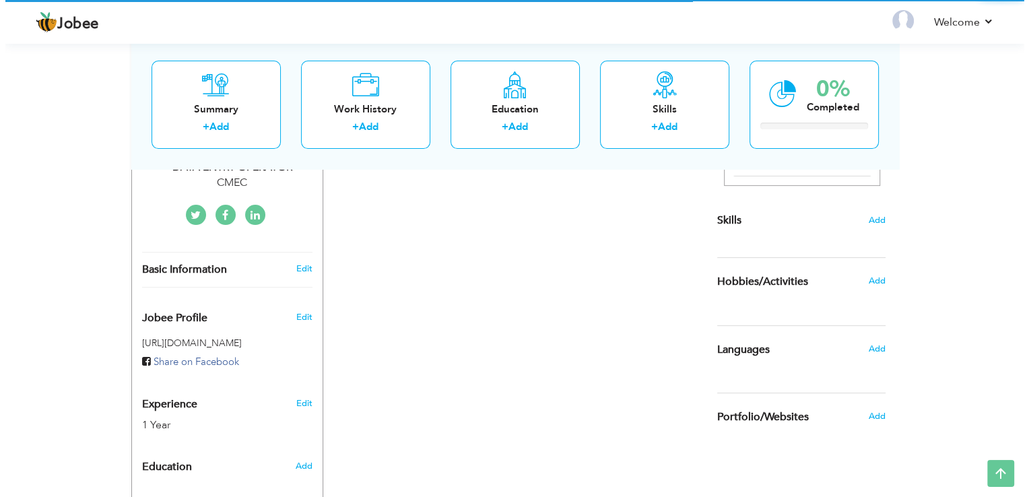
scroll to position [304, 0]
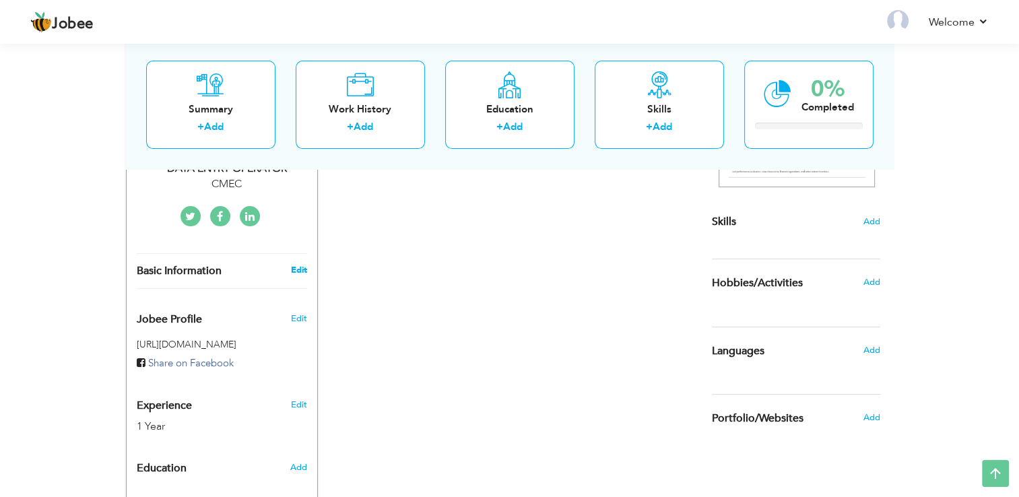
click at [292, 264] on link "Edit" at bounding box center [298, 270] width 16 height 12
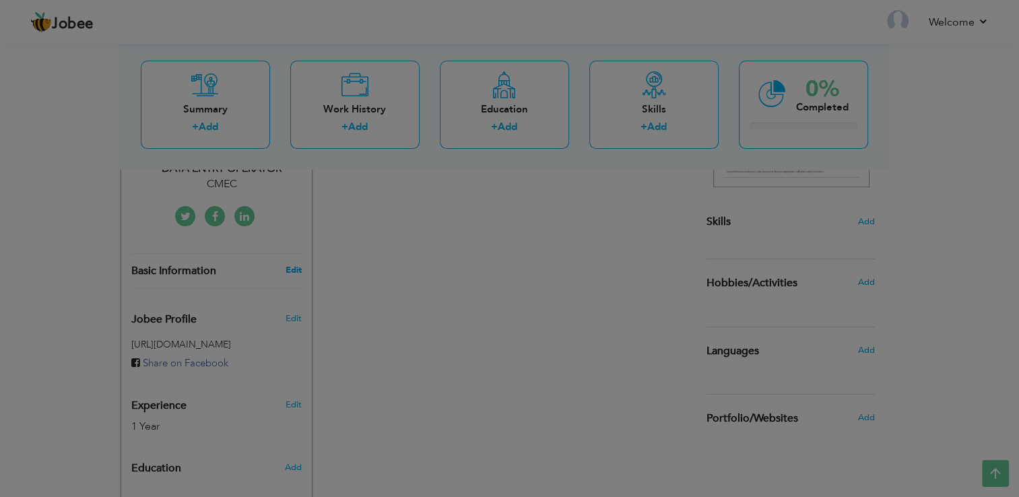
type input "JEREMIHA"
type input "[PERSON_NAME]"
type input "03181415049"
select select "number:166"
type input "PUNJAB"
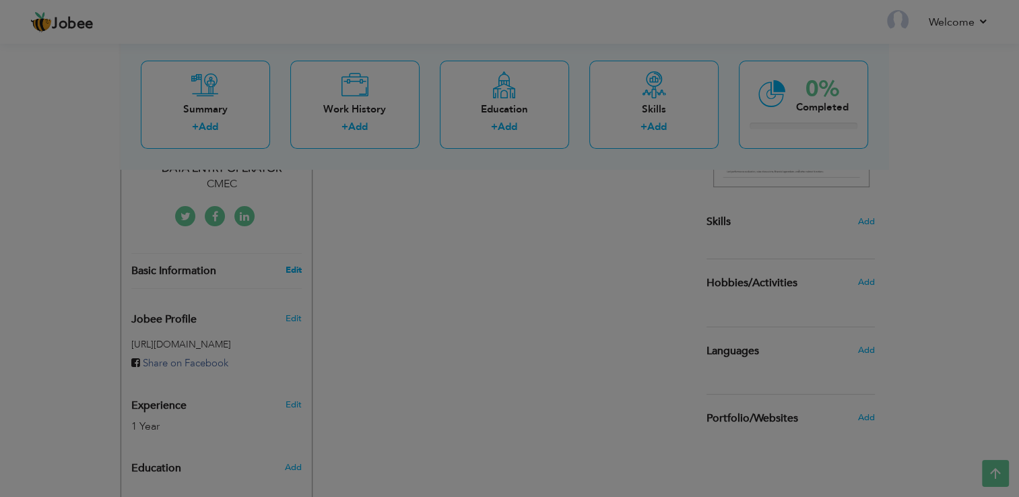
type input "ISLAMABAD"
select select "number:3"
type input "CMEC"
type input "DATA ENTRY OPERATOR"
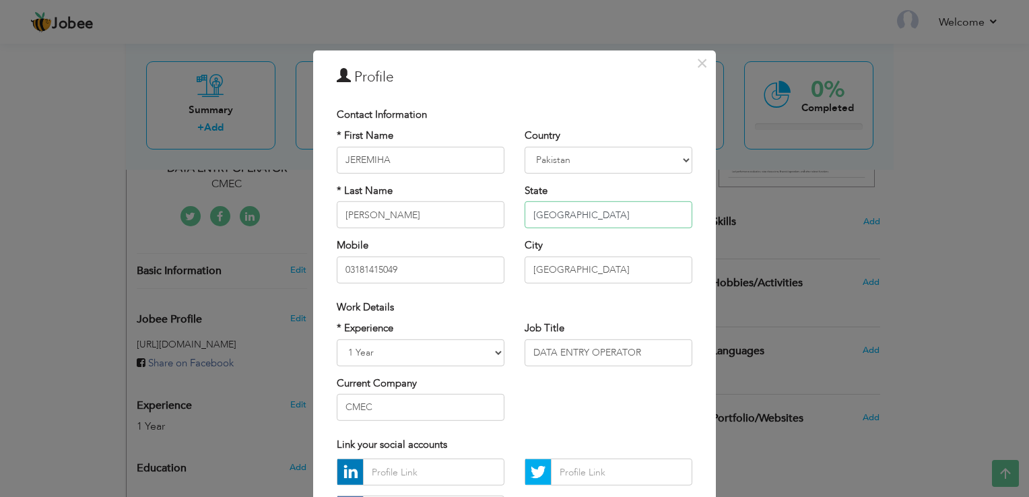
click at [590, 210] on input "PUNJAB" at bounding box center [609, 214] width 168 height 27
type input "Punjab"
click at [587, 269] on input "ISLAMABAD" at bounding box center [609, 269] width 168 height 27
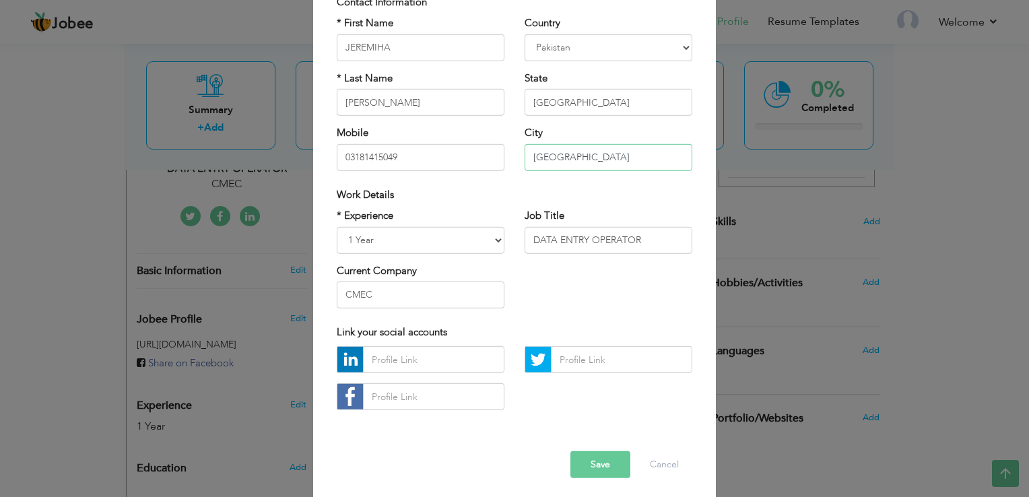
scroll to position [117, 0]
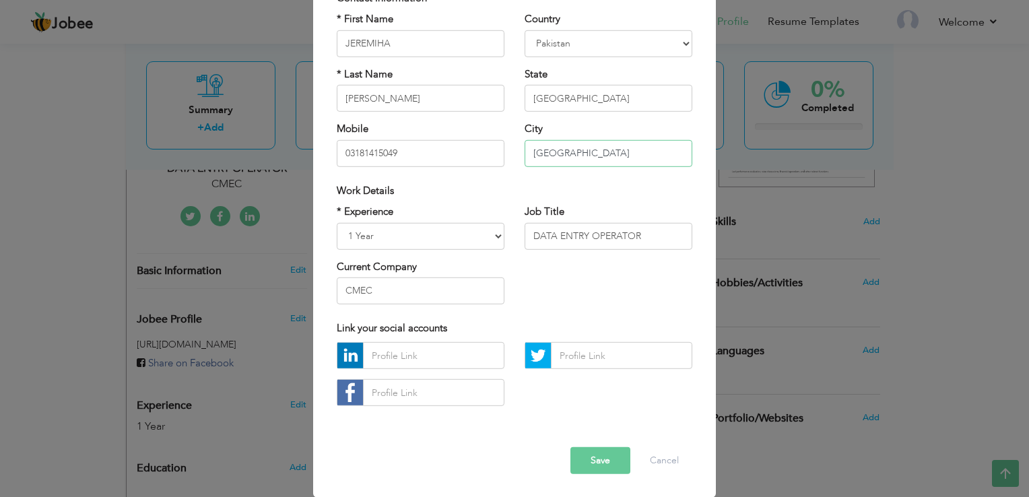
type input "[GEOGRAPHIC_DATA]"
click at [450, 292] on input "CMEC" at bounding box center [421, 291] width 168 height 27
type input "C"
click at [523, 449] on div "Error Save Cancel" at bounding box center [515, 450] width 376 height 68
click at [407, 296] on input "text" at bounding box center [421, 291] width 168 height 27
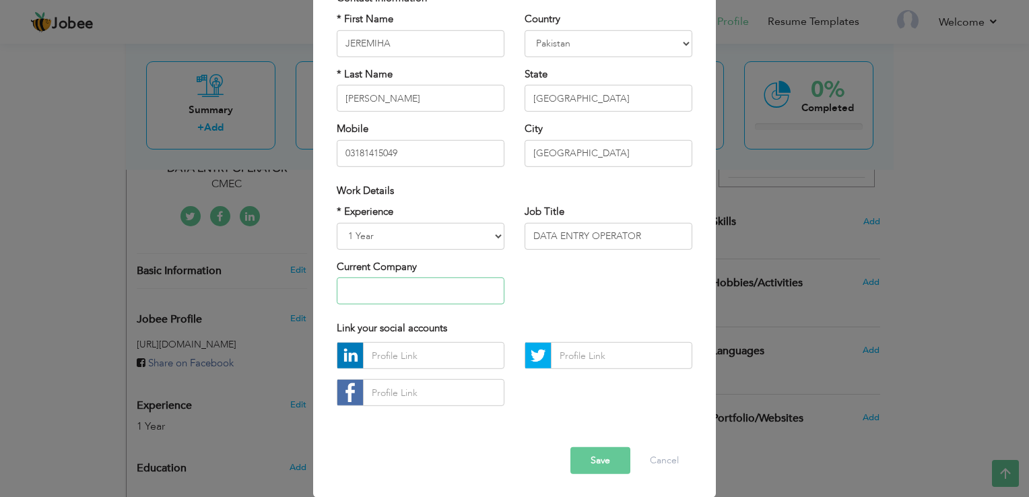
paste input "China Machinery Engineering Corporation"
type input "China Machinery Engineering Corporation"
click at [628, 414] on div at bounding box center [515, 379] width 376 height 74
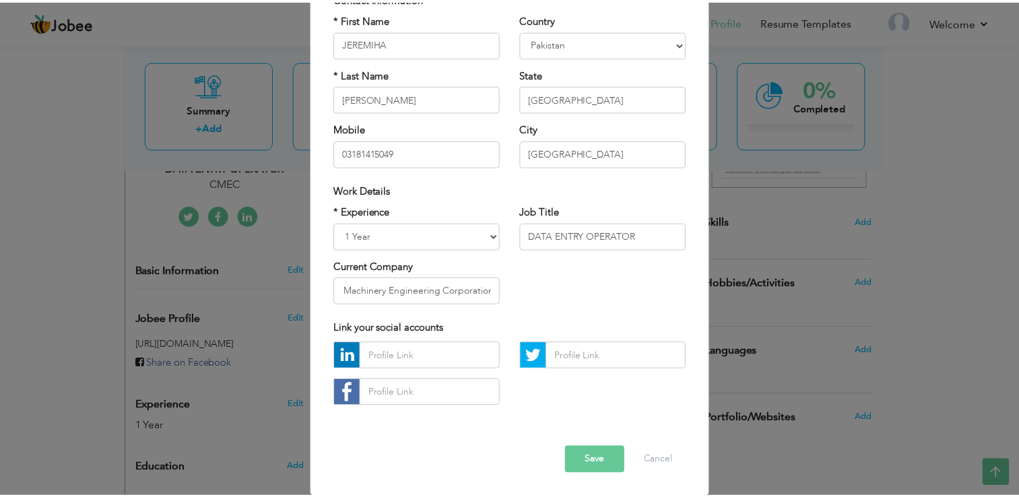
scroll to position [0, 0]
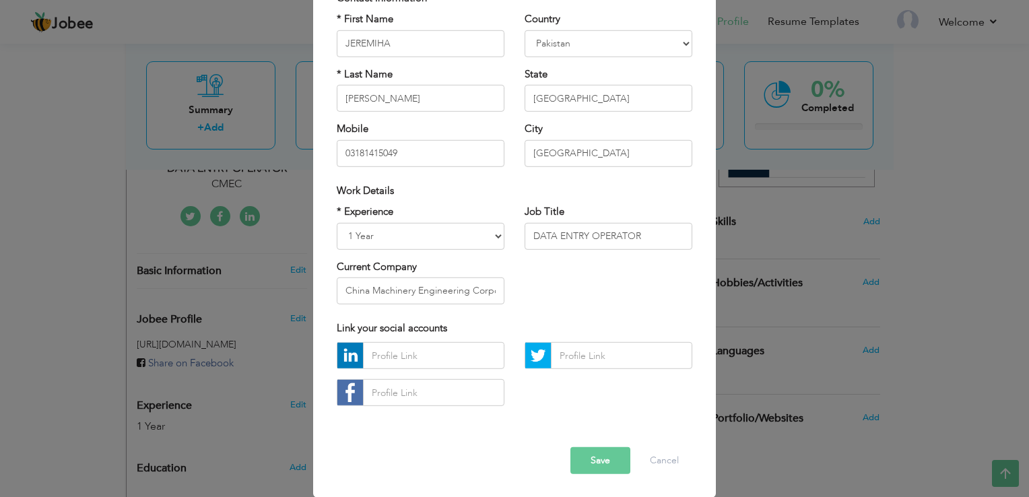
click at [592, 464] on button "Save" at bounding box center [601, 460] width 60 height 27
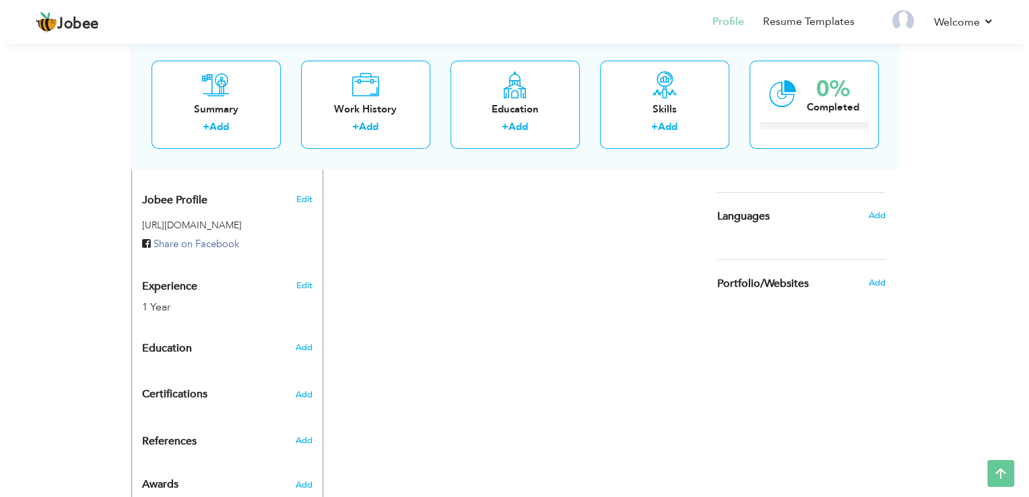
scroll to position [469, 0]
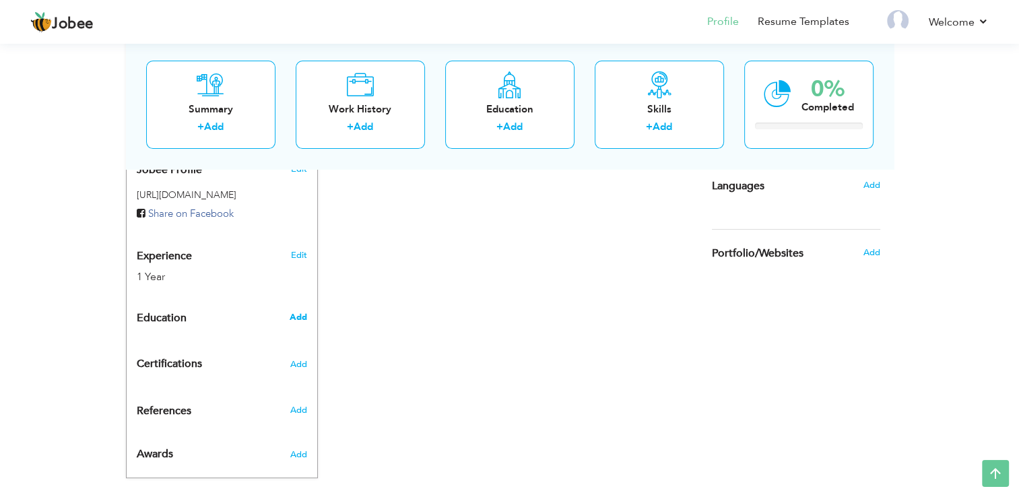
click at [293, 311] on span "Add" at bounding box center [298, 317] width 18 height 12
radio input "true"
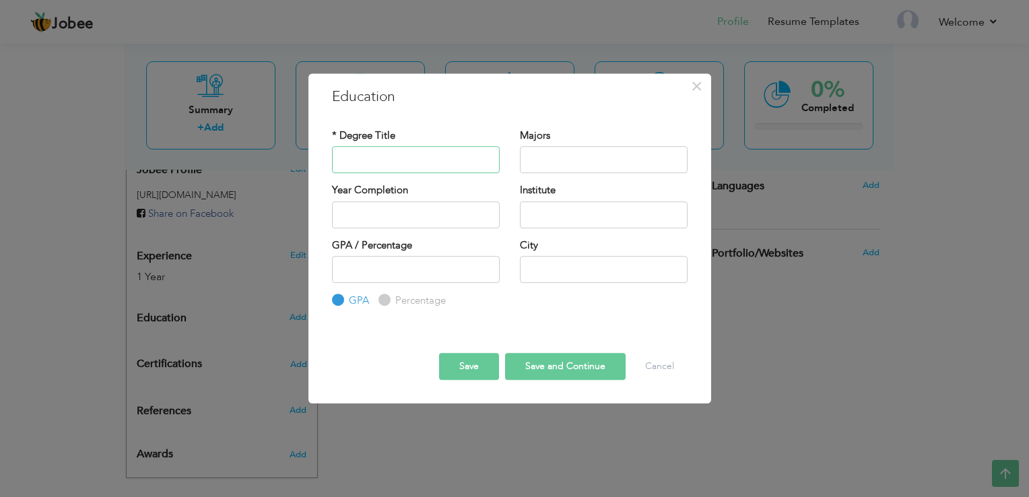
click at [434, 154] on input "text" at bounding box center [416, 159] width 168 height 27
type input "SSC"
click at [599, 150] on input "text" at bounding box center [604, 159] width 168 height 27
type input "Science"
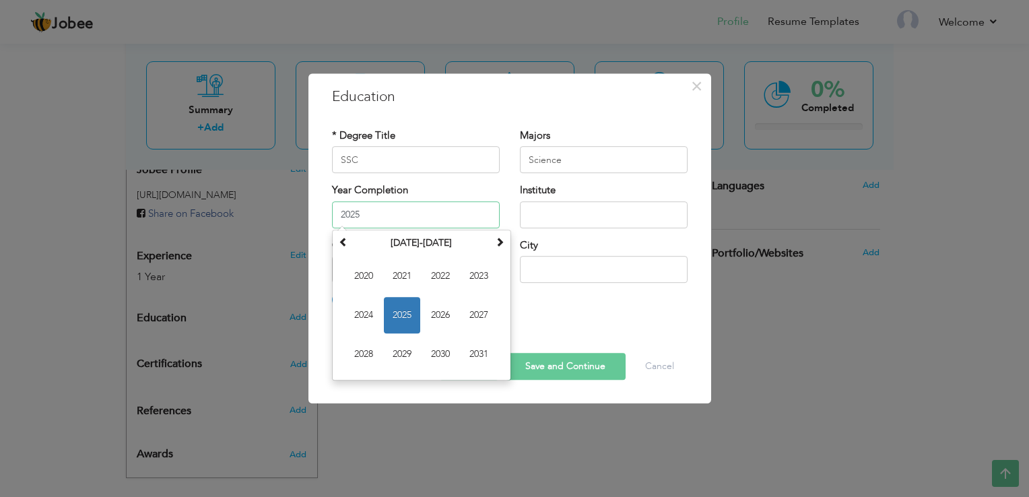
click at [473, 224] on input "2025" at bounding box center [416, 214] width 168 height 27
click at [369, 319] on span "2024" at bounding box center [364, 315] width 36 height 36
type input "2024"
click at [369, 319] on div "* Degree Title SSC Majors Science Year Completion" at bounding box center [510, 219] width 376 height 201
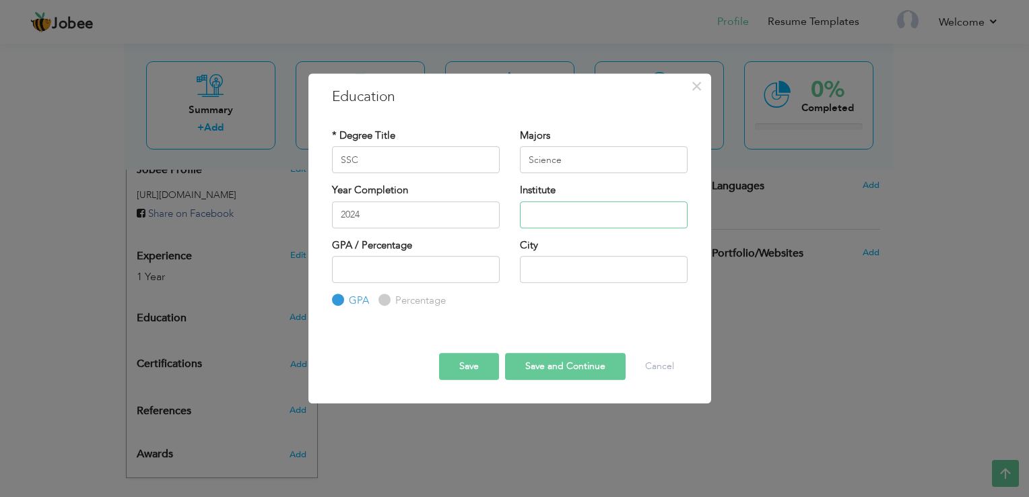
click at [614, 214] on input "text" at bounding box center [604, 214] width 168 height 27
type input "Islamabad College For Boys G5/3, [GEOGRAPHIC_DATA]"
click at [380, 299] on input "Percentage" at bounding box center [383, 300] width 9 height 9
radio input "true"
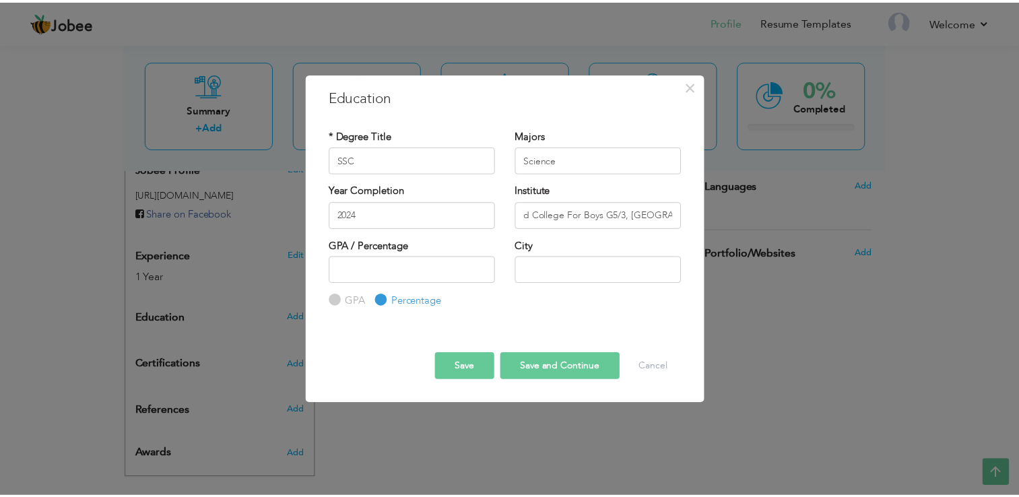
scroll to position [0, 0]
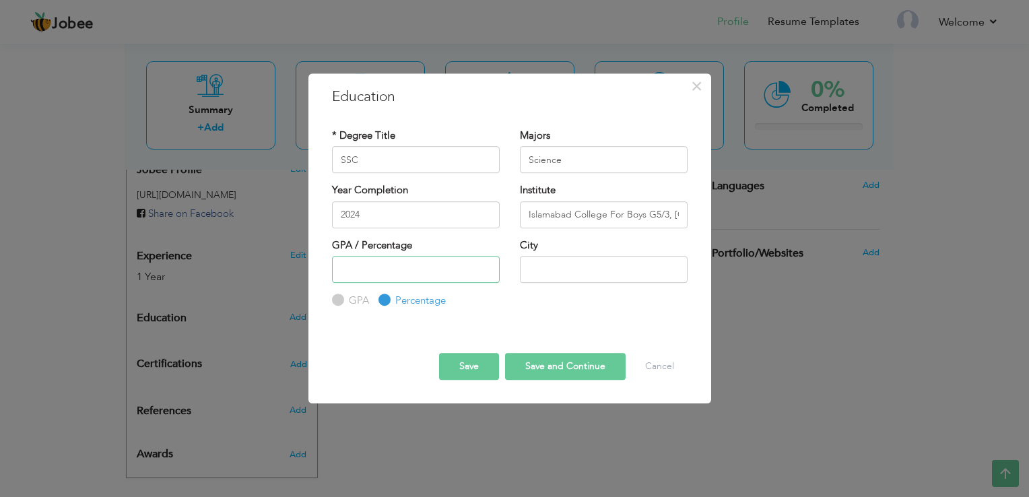
click at [381, 268] on input "number" at bounding box center [416, 269] width 168 height 27
click at [545, 298] on div "GPA / Percentage GPA Percentage City" at bounding box center [510, 273] width 376 height 70
click at [433, 275] on input "number" at bounding box center [416, 269] width 168 height 27
type input "58"
click at [555, 263] on input "text" at bounding box center [604, 269] width 168 height 27
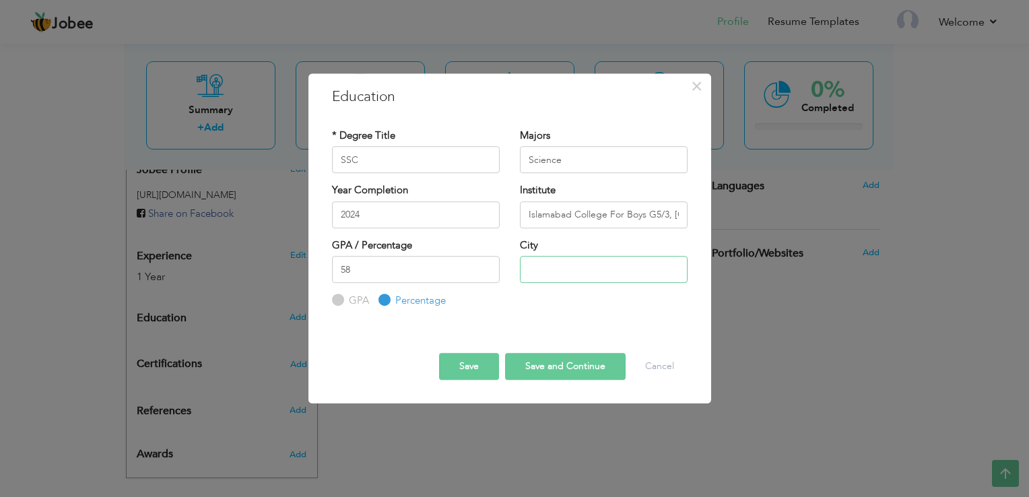
type input "[GEOGRAPHIC_DATA]"
click at [545, 366] on button "Save and Continue" at bounding box center [565, 366] width 121 height 27
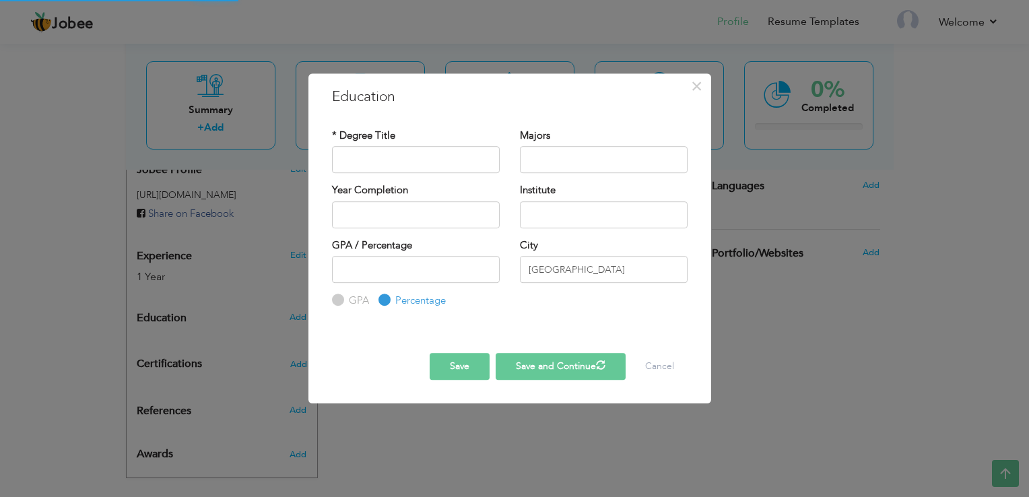
radio input "true"
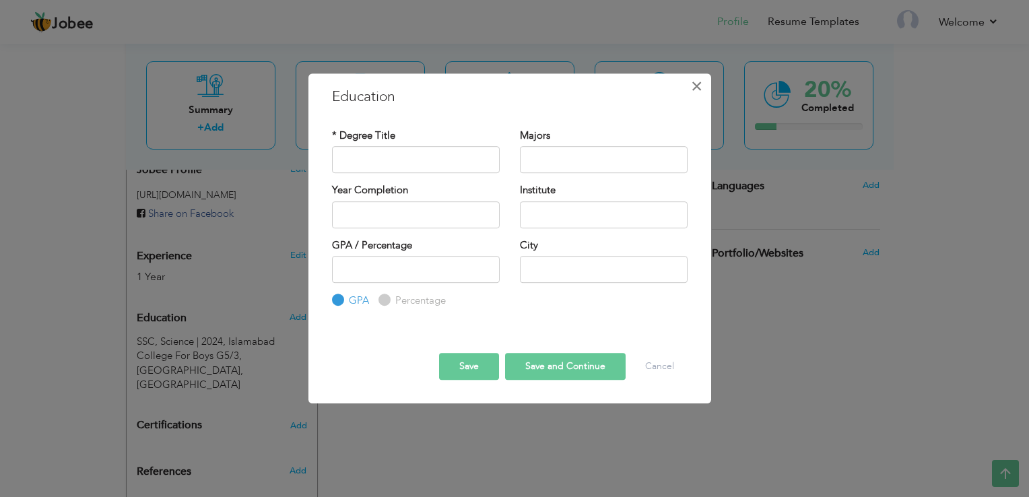
click at [692, 88] on span "×" at bounding box center [696, 86] width 11 height 24
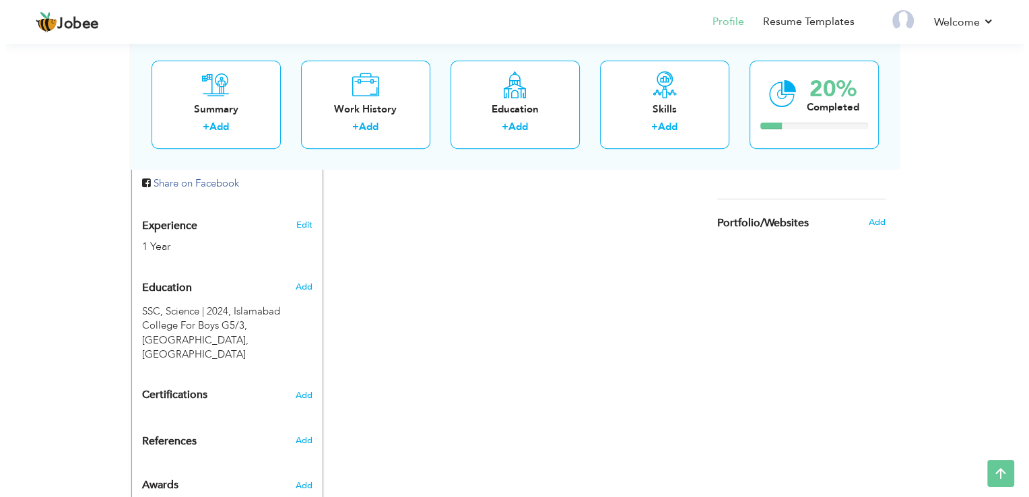
scroll to position [516, 0]
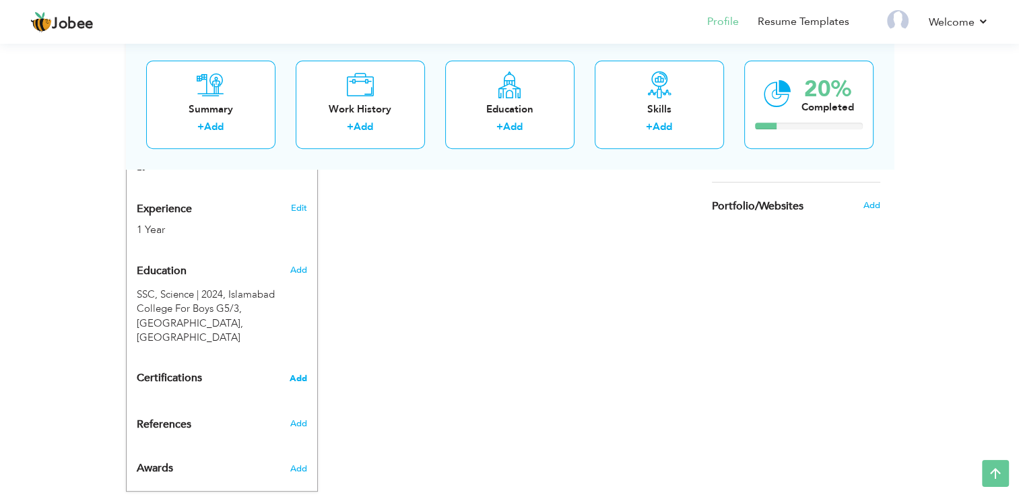
click at [302, 374] on span "Add" at bounding box center [299, 378] width 18 height 9
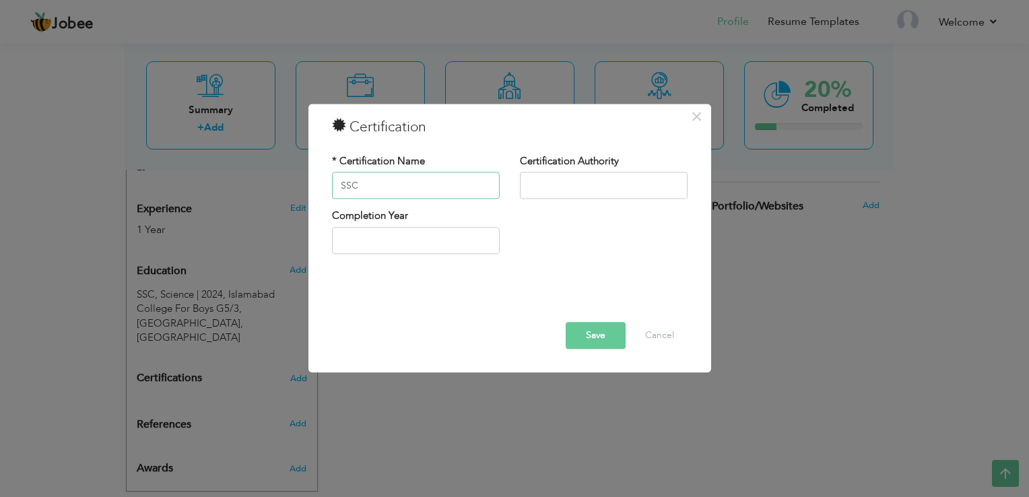
type input "SSC"
click at [541, 185] on input "text" at bounding box center [604, 185] width 168 height 27
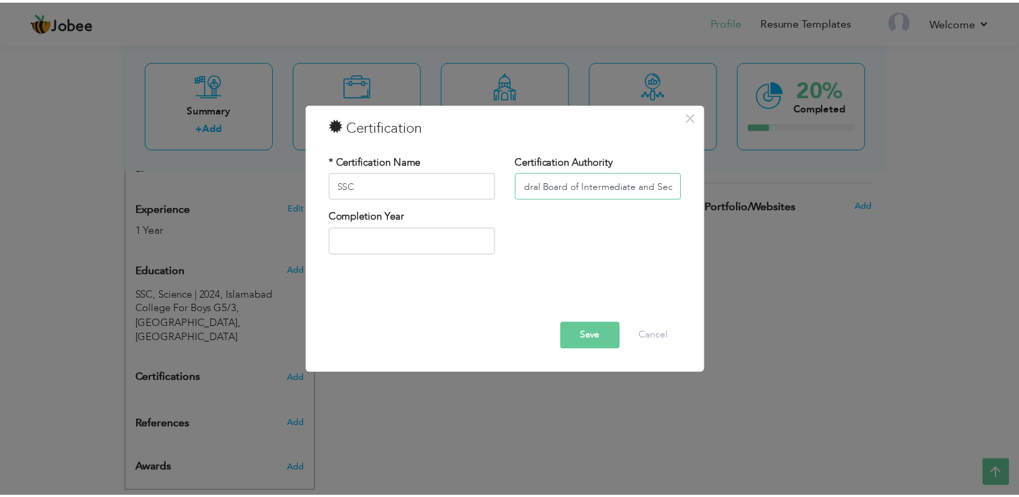
scroll to position [0, 0]
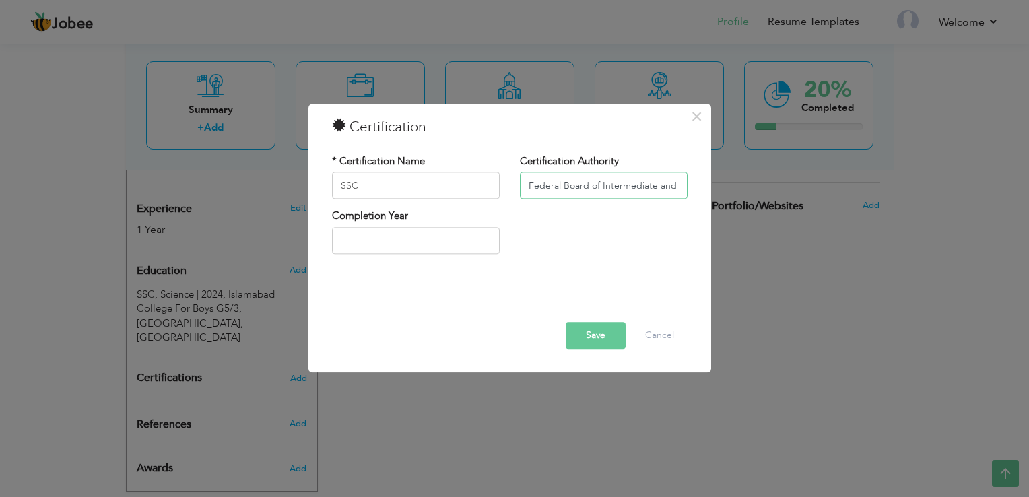
type input "Federal Board of Intermediate and Secondary Education [GEOGRAPHIC_DATA]"
click at [439, 247] on input "2025" at bounding box center [416, 240] width 168 height 27
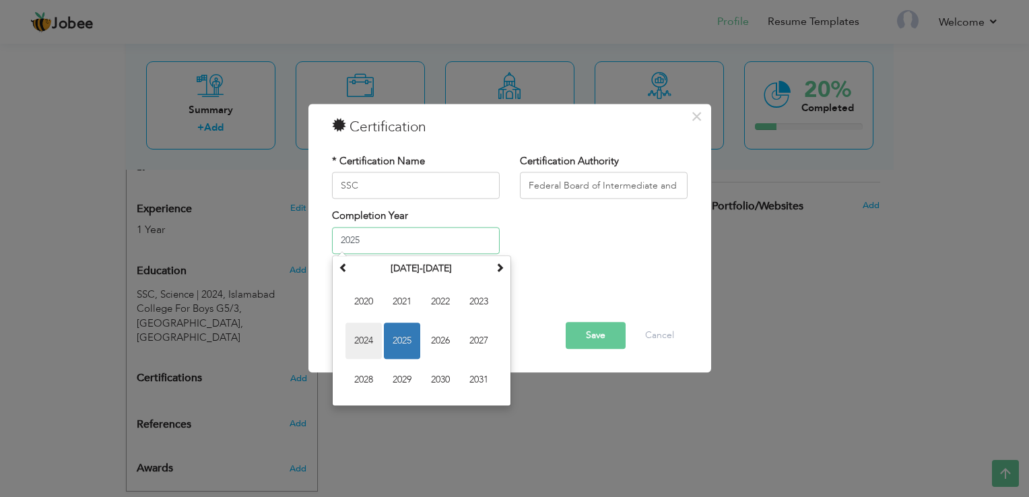
click at [375, 334] on span "2024" at bounding box center [364, 341] width 36 height 36
type input "2024"
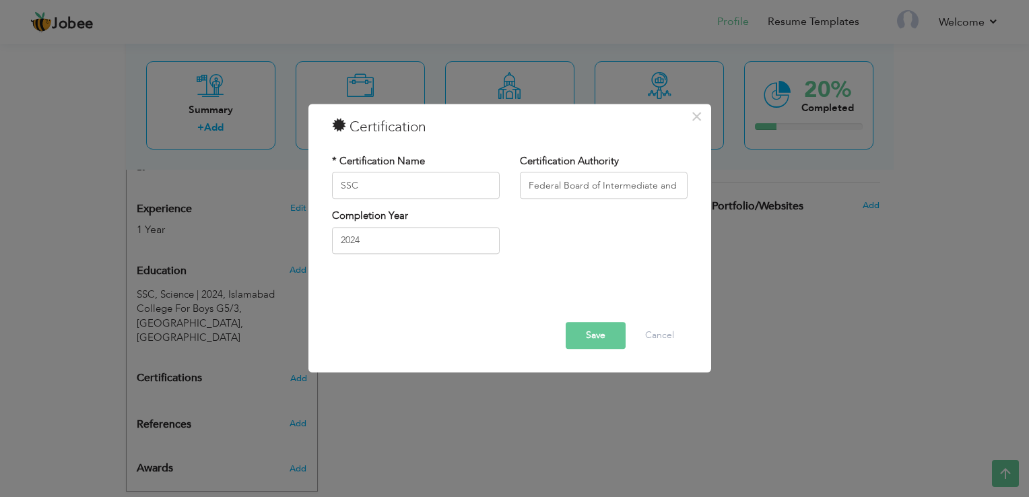
click at [614, 340] on button "Save" at bounding box center [596, 336] width 60 height 27
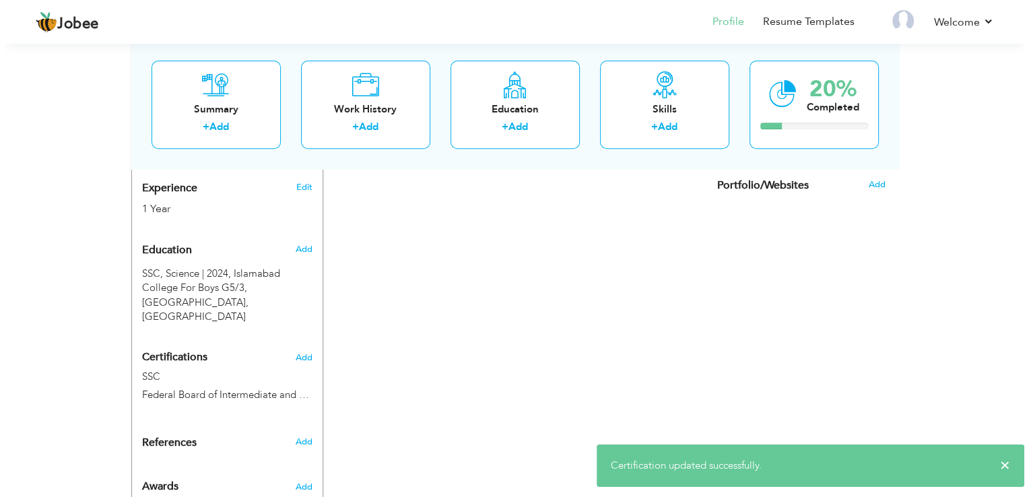
scroll to position [554, 0]
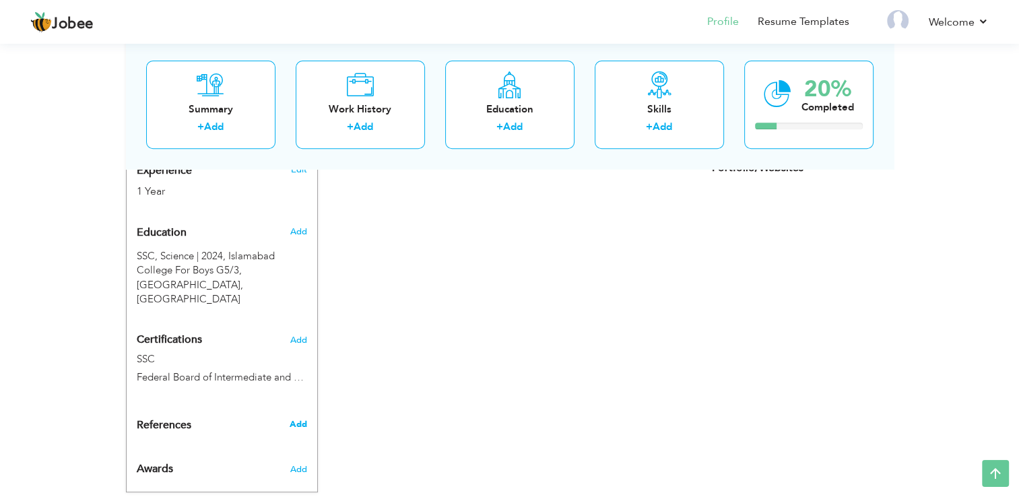
click at [302, 418] on span "Add" at bounding box center [298, 424] width 18 height 12
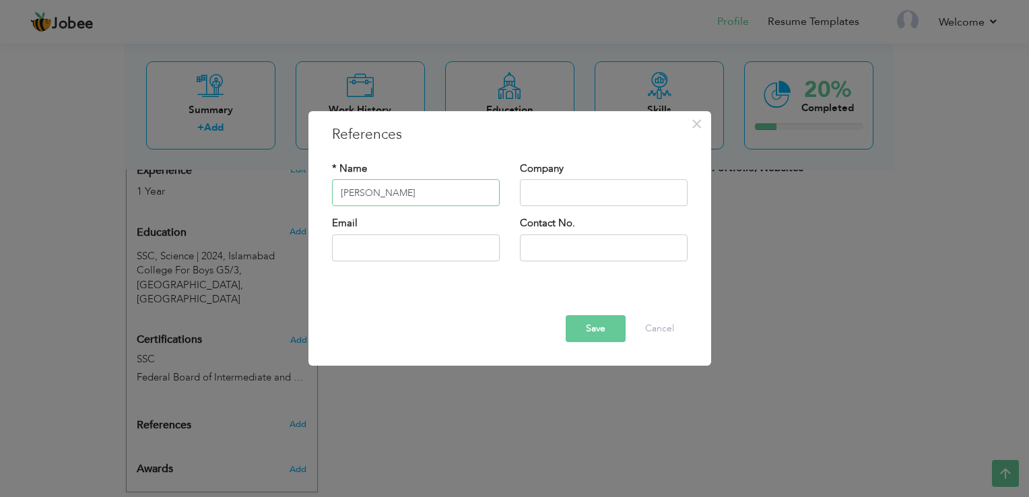
type input "Mohsin Raza"
click at [620, 196] on input "text" at bounding box center [604, 193] width 168 height 27
paste input "China Machinery Engineering Corporation"
type input "China Machinery Engineering Corporation"
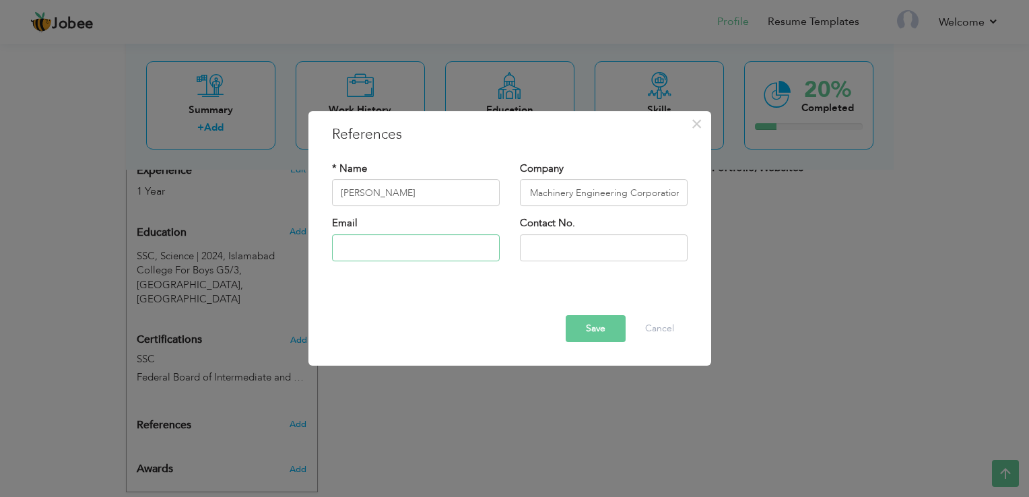
click at [426, 244] on input "text" at bounding box center [416, 247] width 168 height 27
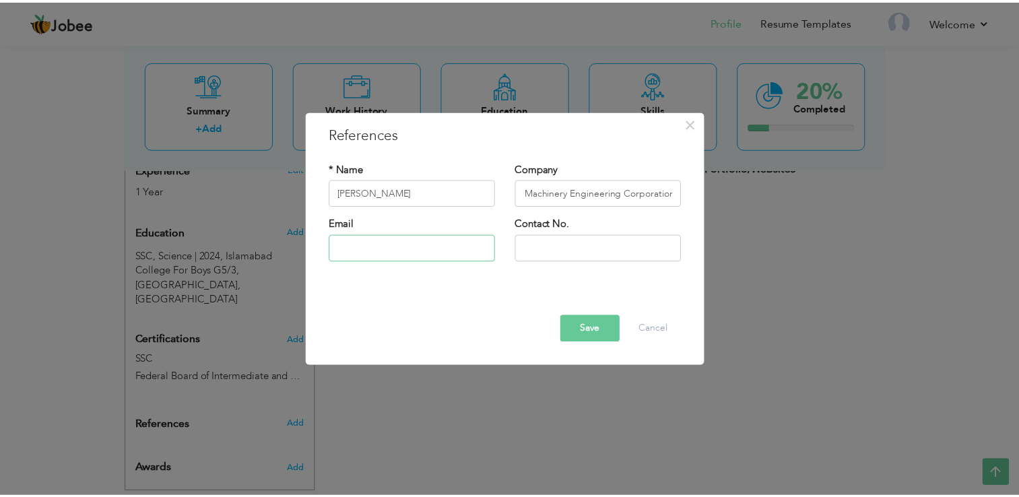
scroll to position [0, 0]
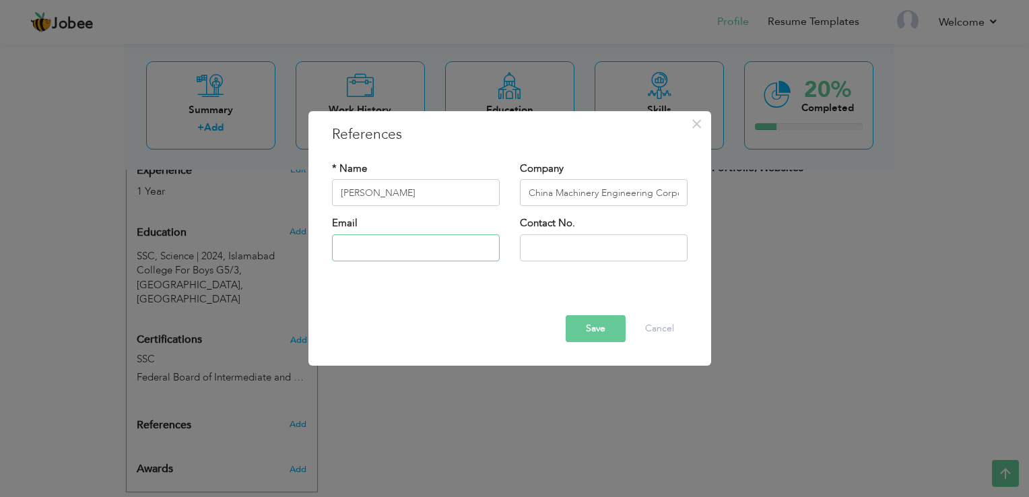
type input "mohsinraza7597@gmail.com"
type input "03127297979"
click at [598, 333] on button "Save" at bounding box center [596, 328] width 60 height 27
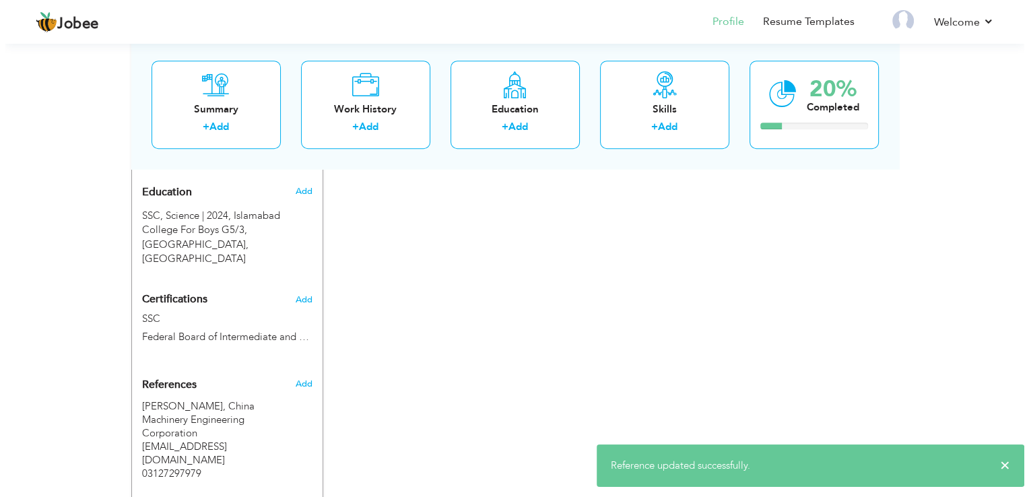
scroll to position [631, 0]
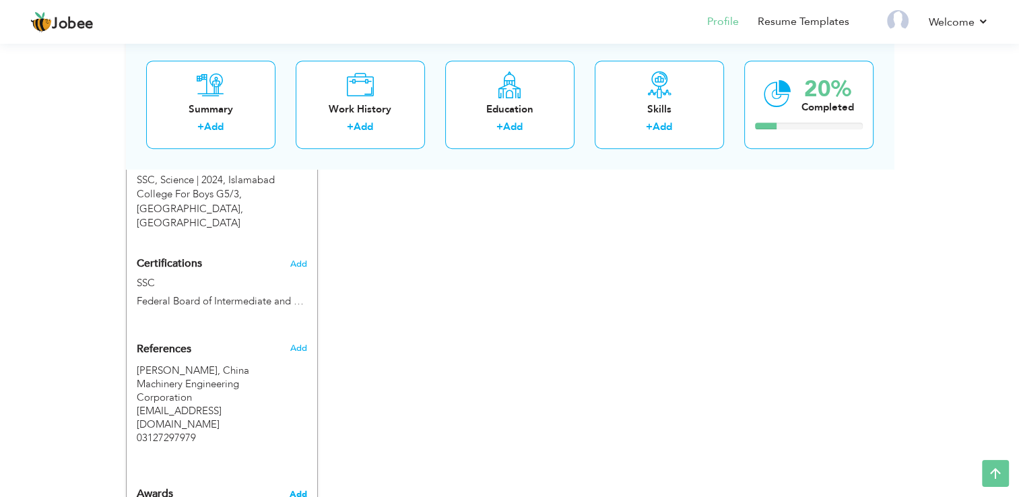
click at [304, 488] on span "Add" at bounding box center [298, 494] width 18 height 12
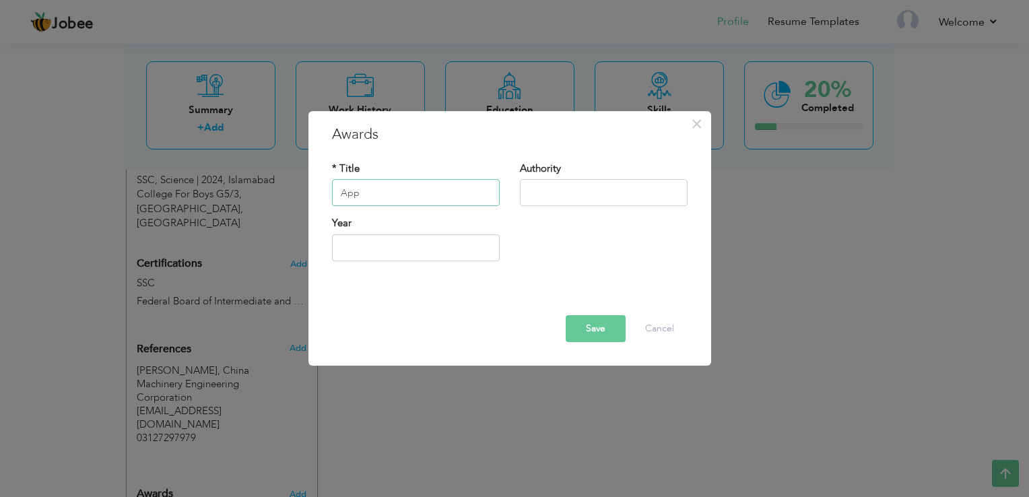
type input "Appreciation Letter"
click at [555, 179] on div "Authority" at bounding box center [604, 184] width 168 height 44
click at [552, 196] on input "text" at bounding box center [604, 193] width 168 height 27
paste input "China Machinery Engineering Corporation"
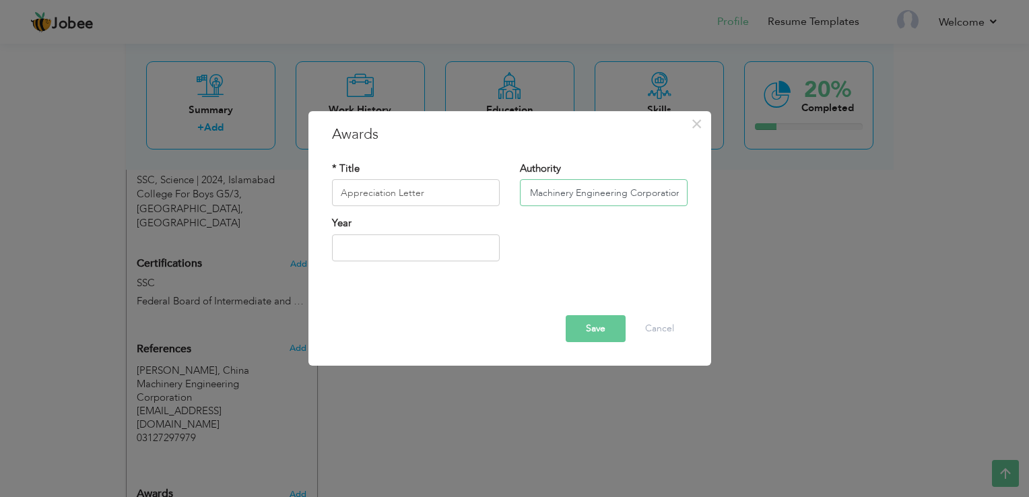
type input "China Machinery Engineering Corporation"
type input "2025"
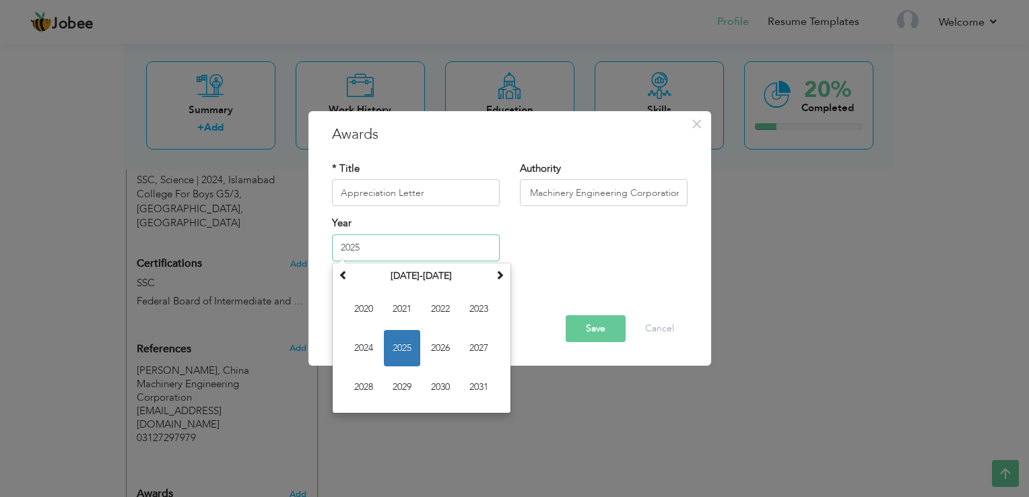
click at [445, 246] on input "2025" at bounding box center [416, 247] width 168 height 27
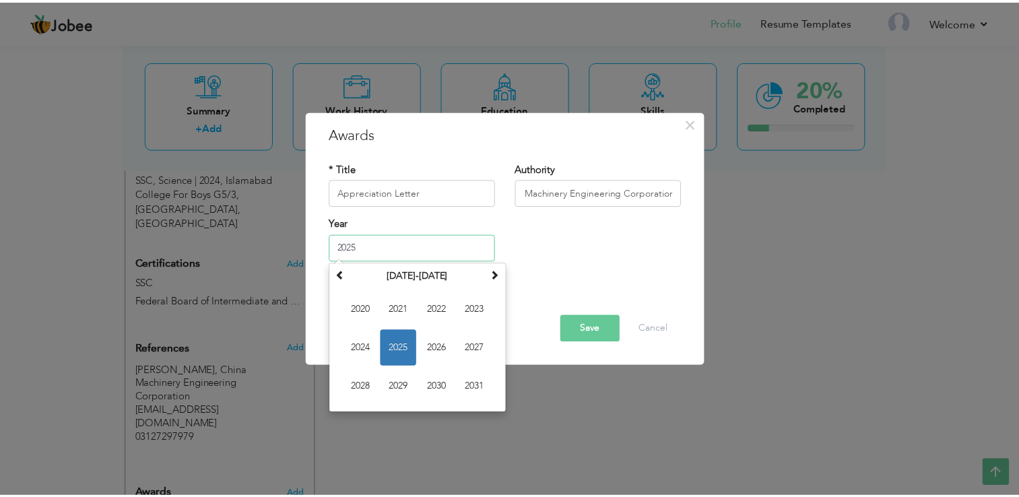
scroll to position [0, 0]
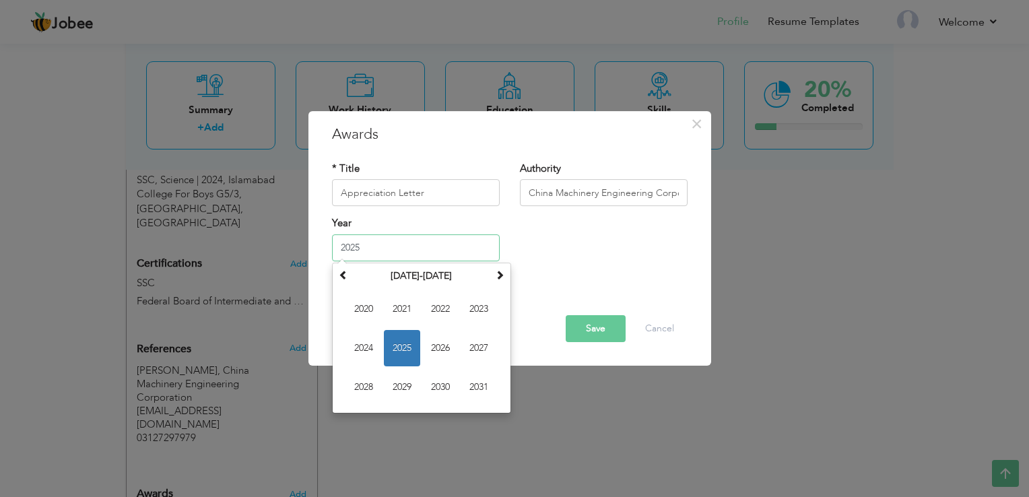
click at [393, 353] on span "2025" at bounding box center [402, 348] width 36 height 36
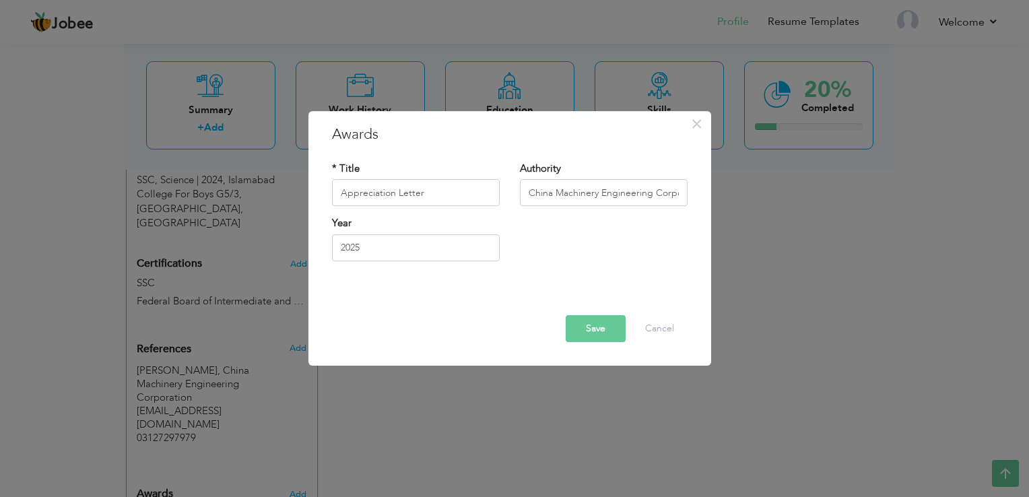
click at [596, 321] on button "Save" at bounding box center [596, 328] width 60 height 27
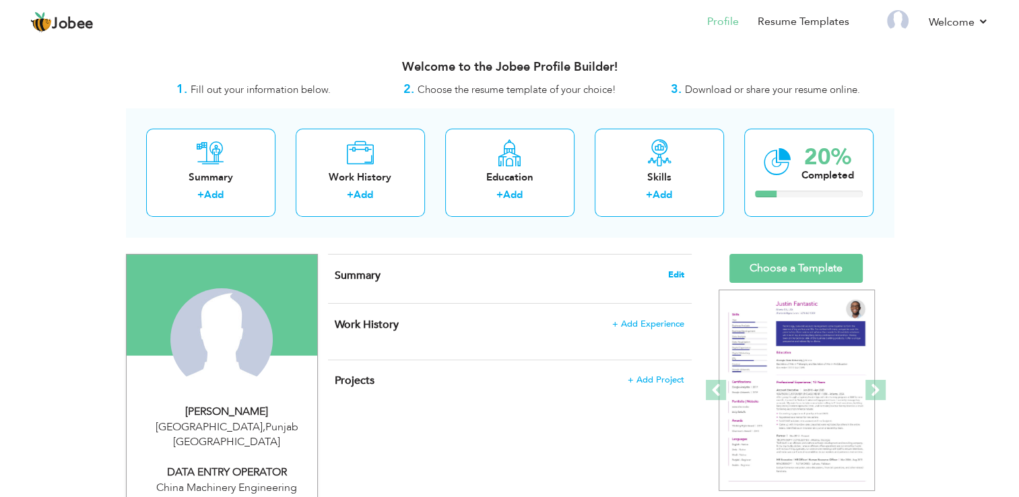
click at [672, 272] on span "Edit" at bounding box center [676, 274] width 16 height 9
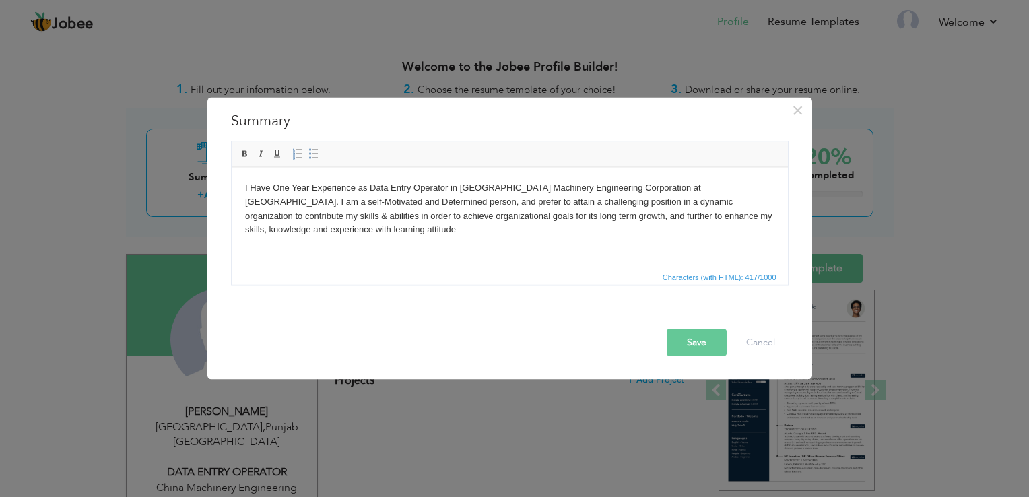
click at [695, 348] on button "Save" at bounding box center [697, 342] width 60 height 27
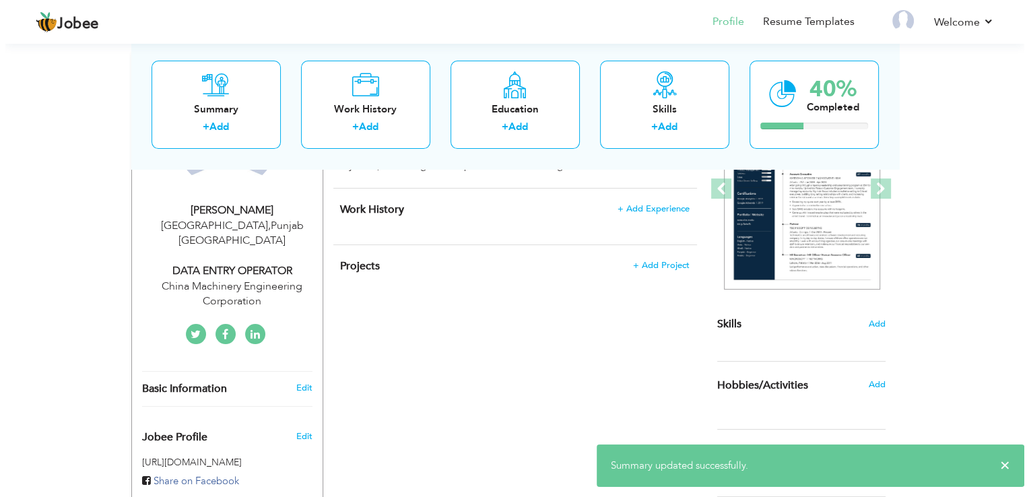
scroll to position [202, 0]
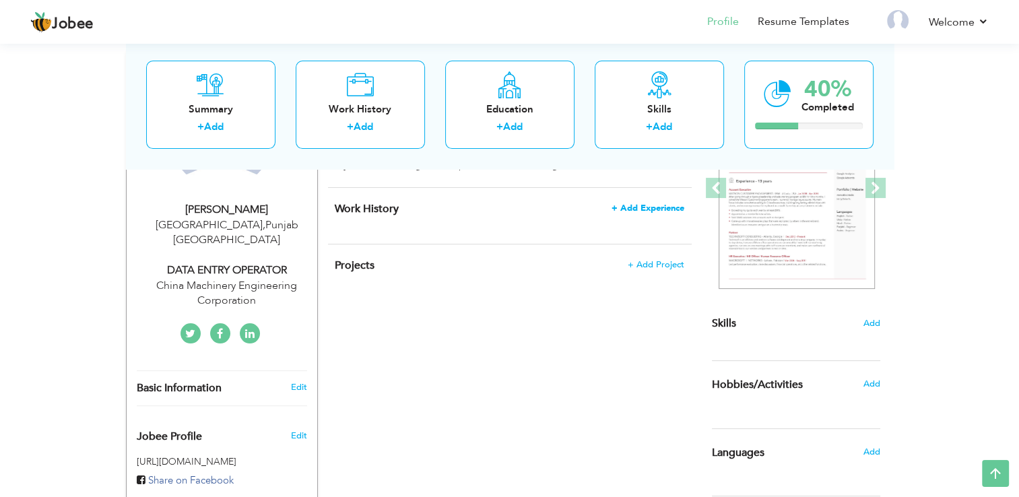
click at [638, 207] on span "+ Add Experience" at bounding box center [648, 207] width 73 height 9
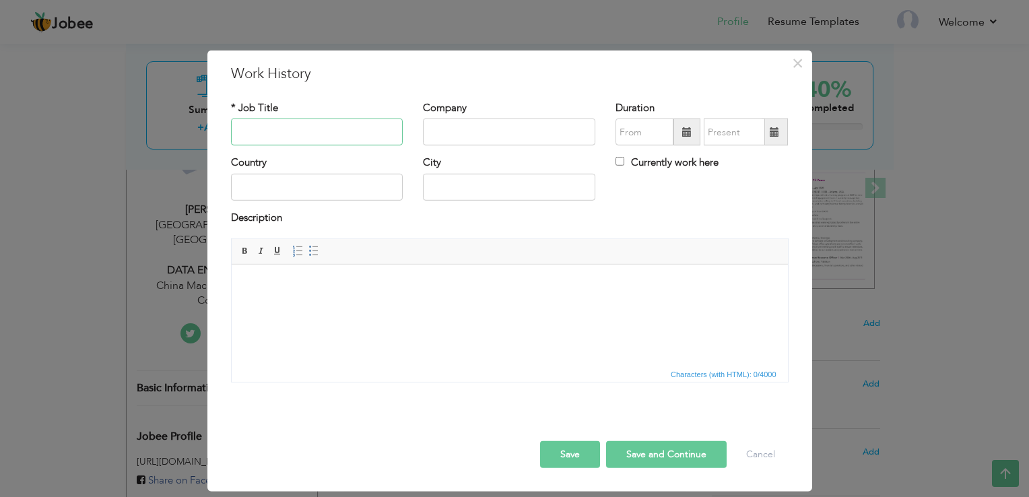
click at [327, 127] on input "text" at bounding box center [317, 132] width 172 height 27
click at [353, 133] on input "text" at bounding box center [317, 132] width 172 height 27
paste input "Data Entry Operator"
type input "Data Entry Operator"
click at [523, 137] on input "text" at bounding box center [509, 132] width 172 height 27
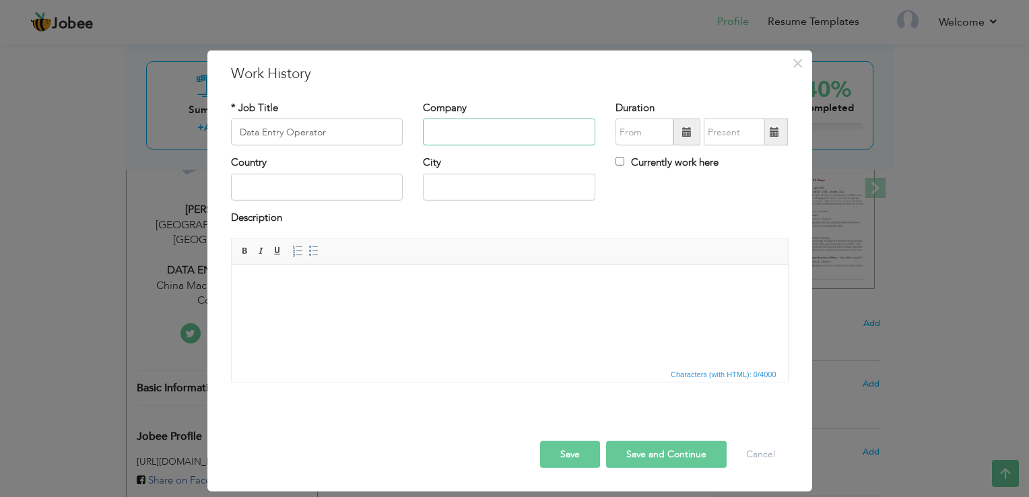
paste input "China Machinery Engineering Corporation"
type input "China Machinery Engineering Corporation"
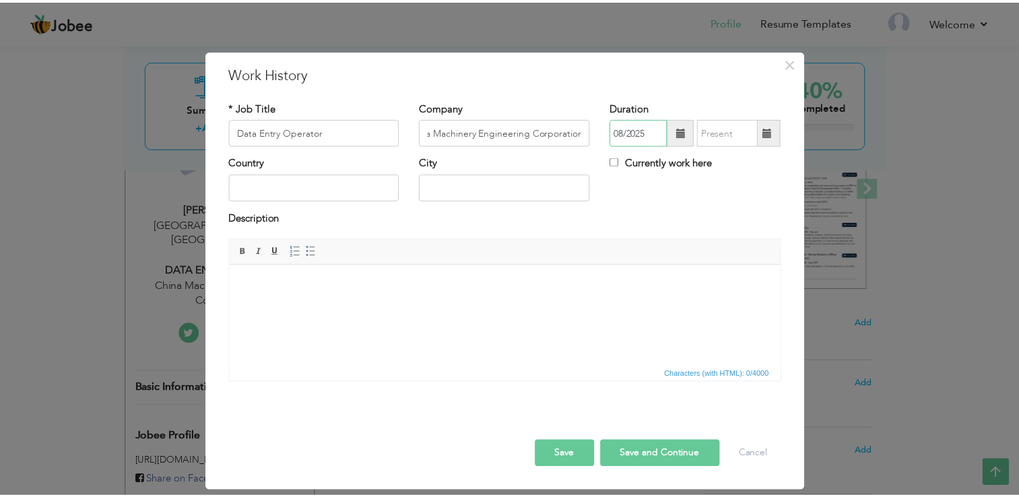
scroll to position [0, 0]
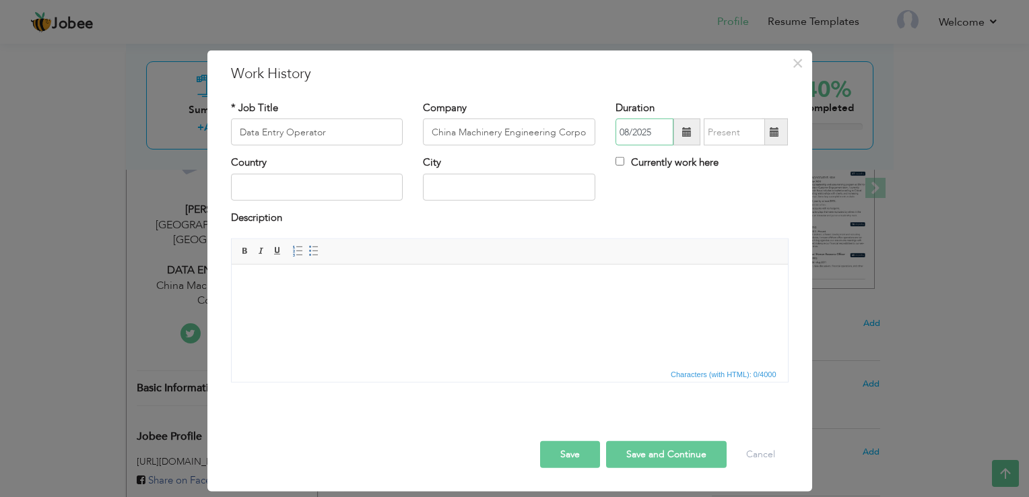
click at [634, 134] on input "08/2025" at bounding box center [645, 132] width 58 height 27
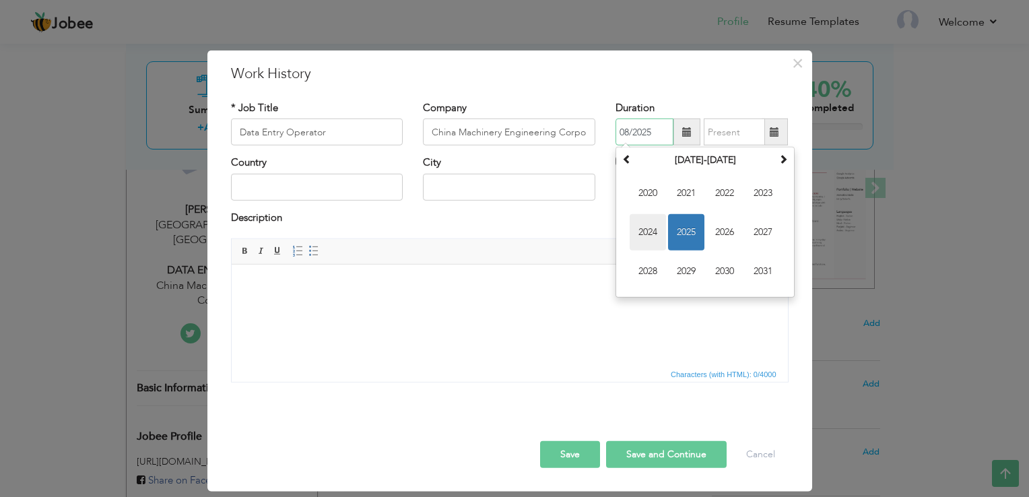
click at [651, 227] on span "2024" at bounding box center [648, 232] width 36 height 36
click at [728, 236] on span "Jul" at bounding box center [725, 232] width 36 height 36
type input "07/2024"
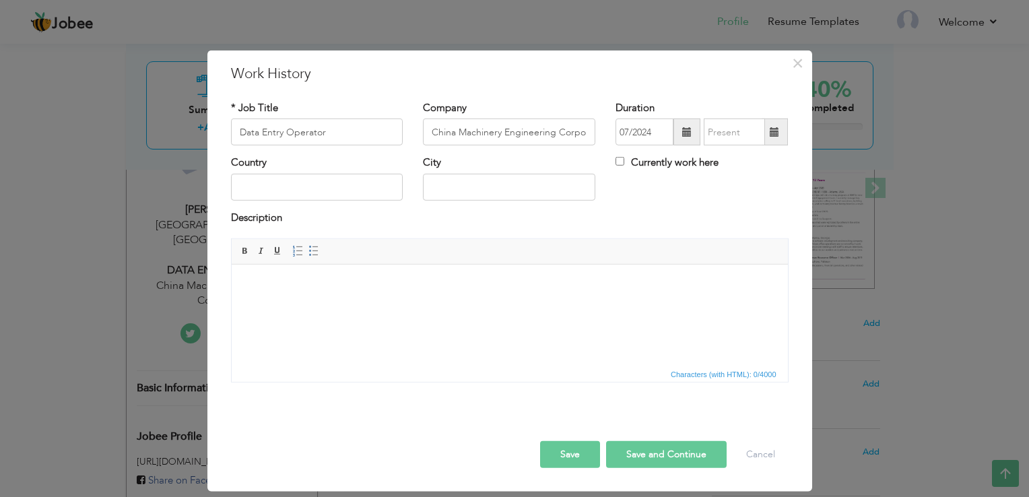
click at [686, 136] on span at bounding box center [686, 131] width 9 height 9
click at [776, 138] on span at bounding box center [775, 132] width 26 height 27
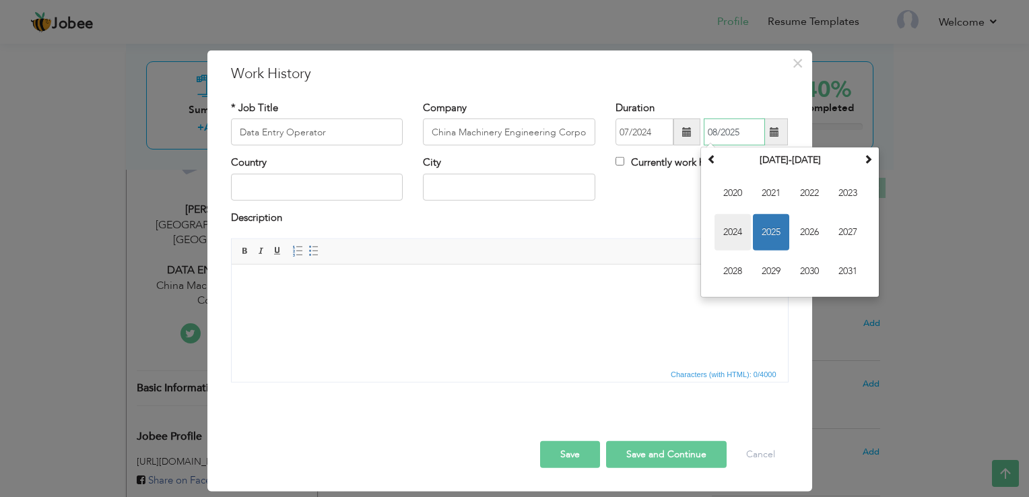
click at [741, 228] on span "2024" at bounding box center [733, 232] width 36 height 36
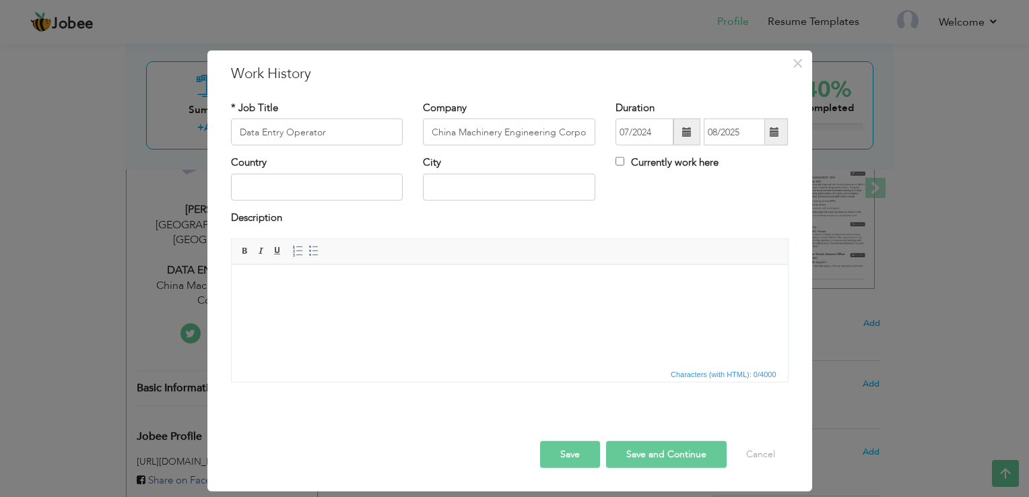
click at [784, 137] on span at bounding box center [775, 132] width 26 height 27
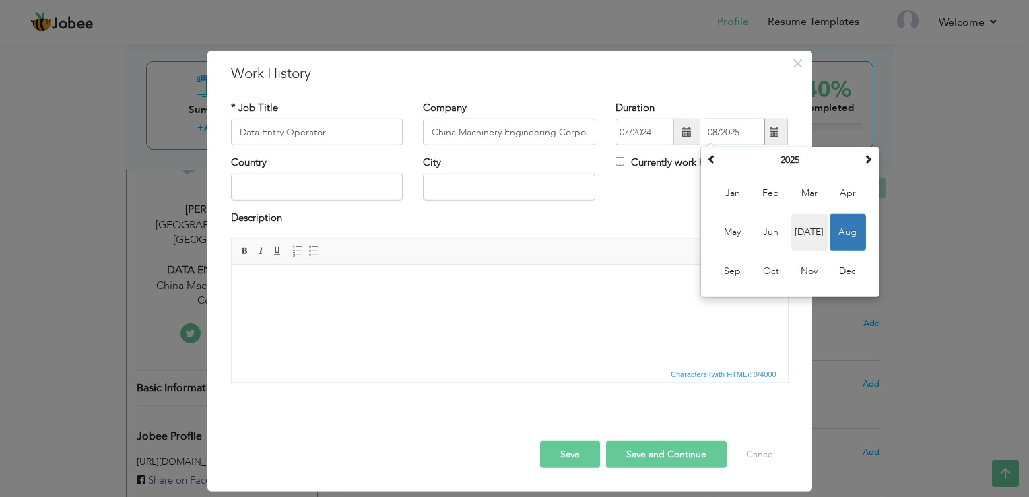
click at [803, 230] on span "Jul" at bounding box center [810, 232] width 36 height 36
type input "07/2025"
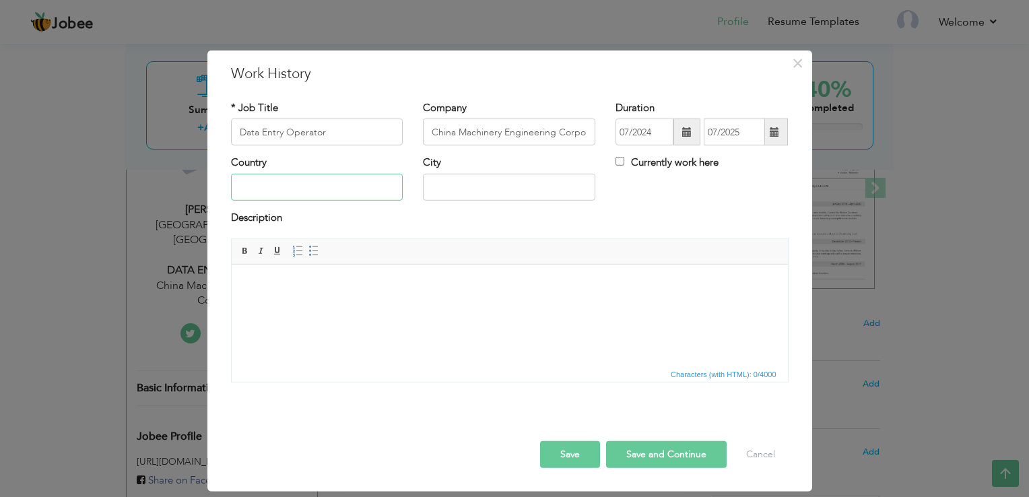
click at [280, 181] on input "text" at bounding box center [317, 187] width 172 height 27
click at [323, 189] on input "text" at bounding box center [317, 187] width 172 height 27
type input "Pakistan"
click at [469, 193] on input "Jhang" at bounding box center [509, 187] width 172 height 27
type input "J"
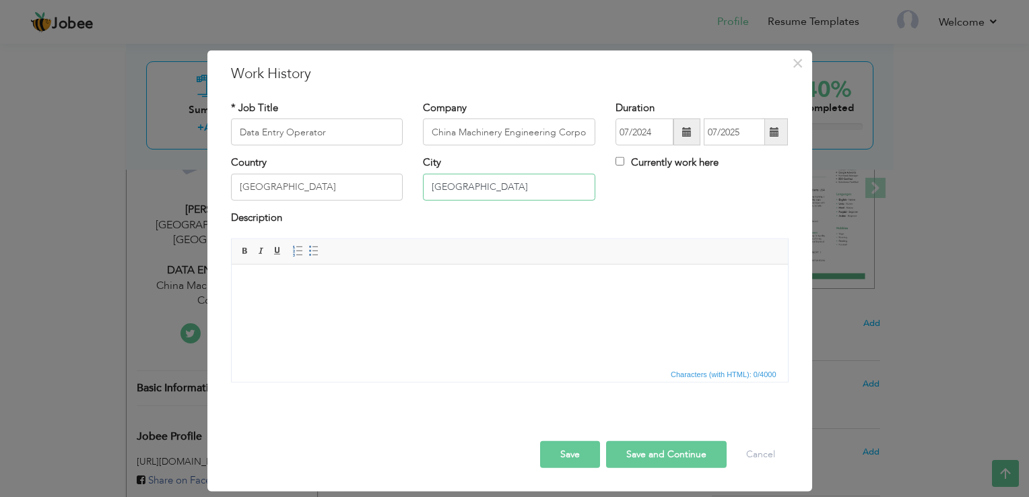
type input "Lahore"
click at [377, 286] on body at bounding box center [509, 285] width 529 height 14
click at [720, 376] on span "Characters (with HTML): 0/4000" at bounding box center [723, 374] width 111 height 12
click at [688, 377] on span "Characters (with HTML): 0/4000" at bounding box center [723, 374] width 111 height 12
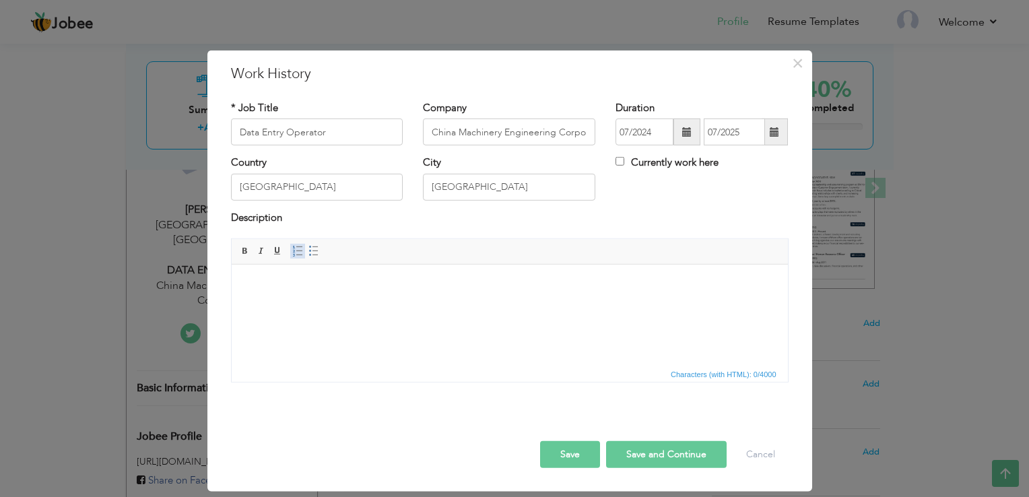
click at [297, 252] on span at bounding box center [297, 251] width 11 height 11
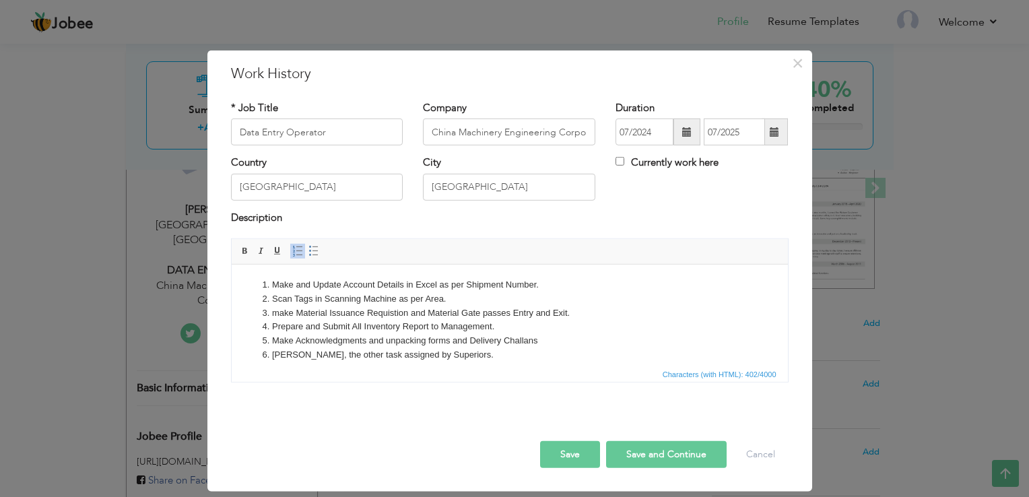
click at [571, 449] on button "Save" at bounding box center [570, 454] width 60 height 27
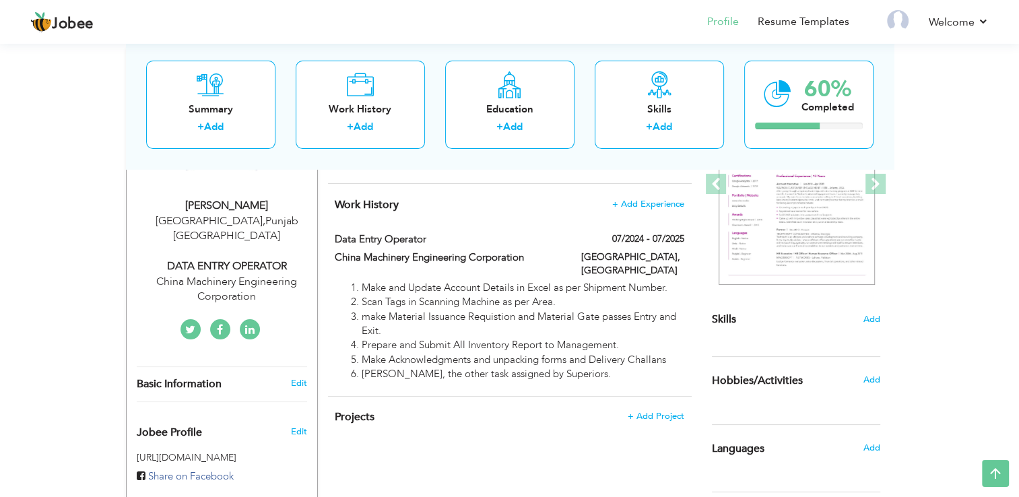
scroll to position [337, 0]
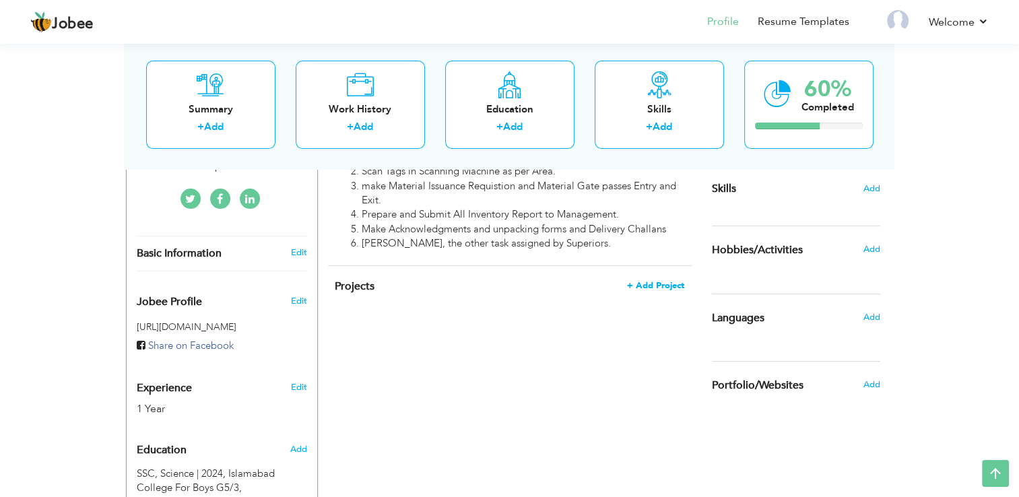
click at [647, 281] on span "+ Add Project" at bounding box center [655, 285] width 57 height 9
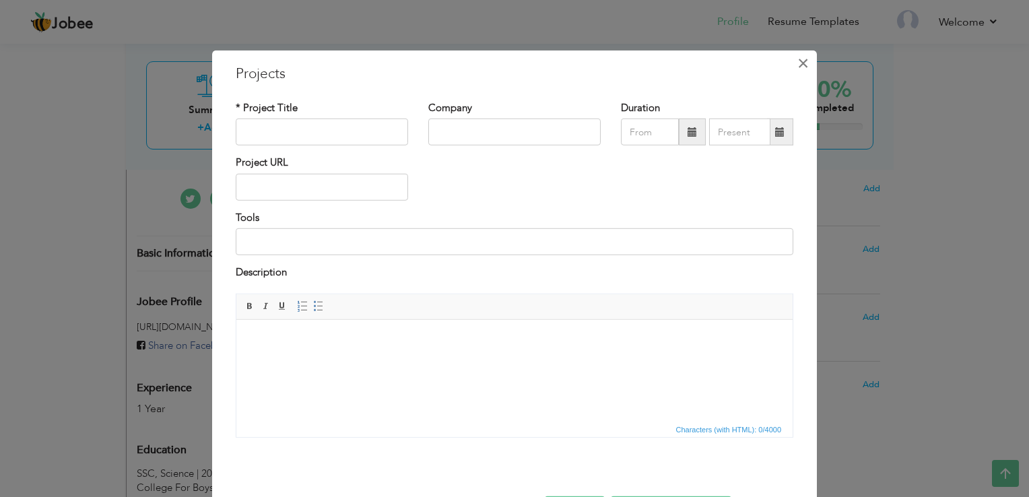
click at [802, 62] on span "×" at bounding box center [803, 63] width 11 height 24
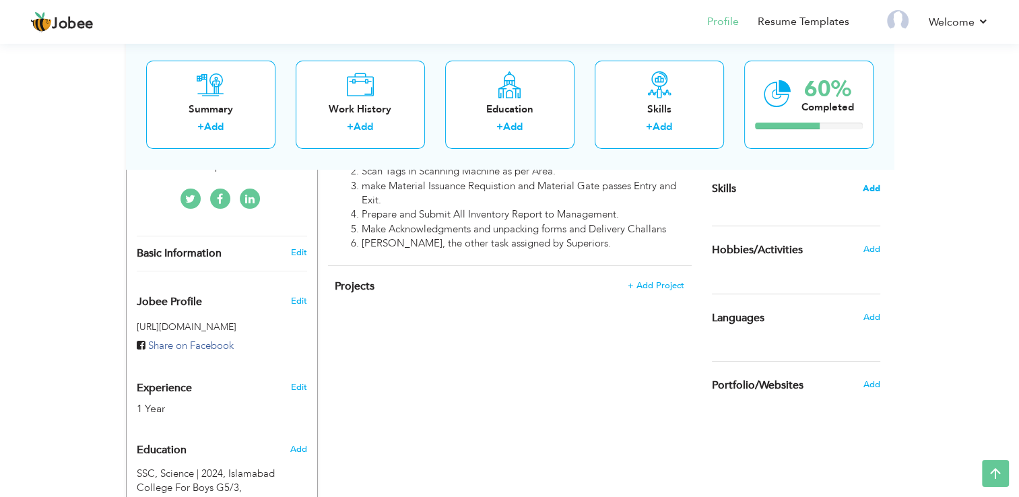
click at [875, 185] on span "Add" at bounding box center [872, 189] width 18 height 13
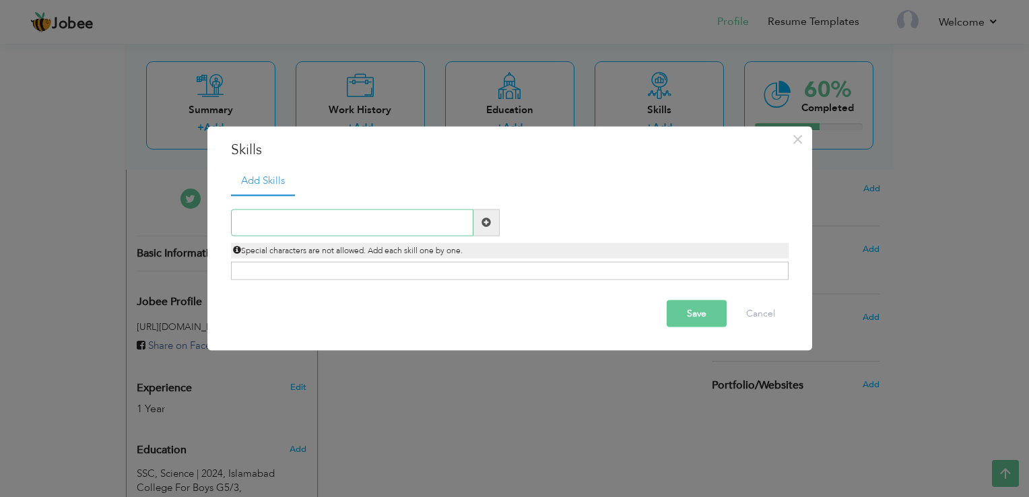
paste input "knowledge of all Computer applications, MS Word, M"
click at [238, 212] on input "knowledge of all Computer applications, MS Office" at bounding box center [352, 222] width 243 height 27
drag, startPoint x: 457, startPoint y: 224, endPoint x: 407, endPoint y: 224, distance: 50.5
click at [407, 224] on input "knowledge of all Computer applications, MS Office" at bounding box center [352, 222] width 243 height 27
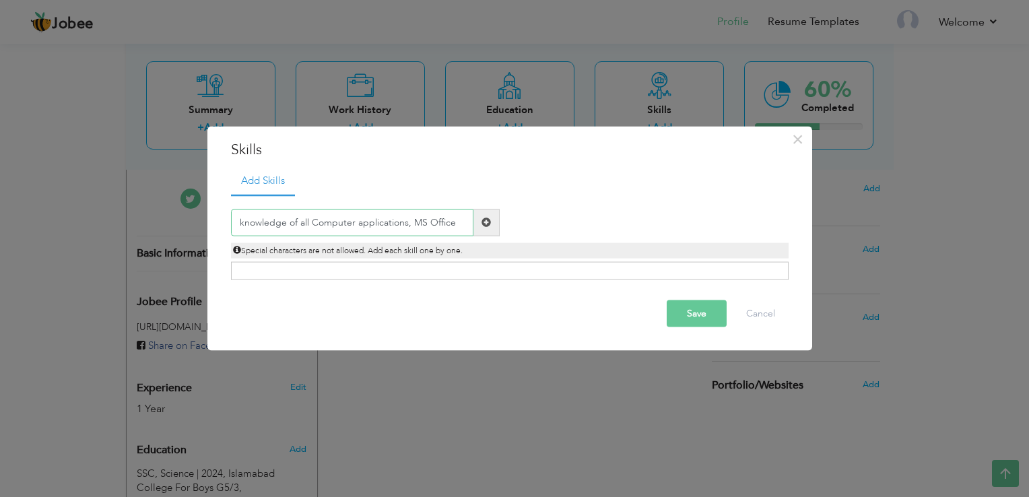
drag, startPoint x: 461, startPoint y: 223, endPoint x: 407, endPoint y: 220, distance: 54.0
click at [407, 220] on input "knowledge of all Computer applications, MS Office" at bounding box center [352, 222] width 243 height 27
click at [234, 220] on input "knowledge of all Computer applications" at bounding box center [352, 222] width 243 height 27
type input "Complete knowledge of all Computer applications"
click at [482, 222] on span at bounding box center [486, 222] width 9 height 9
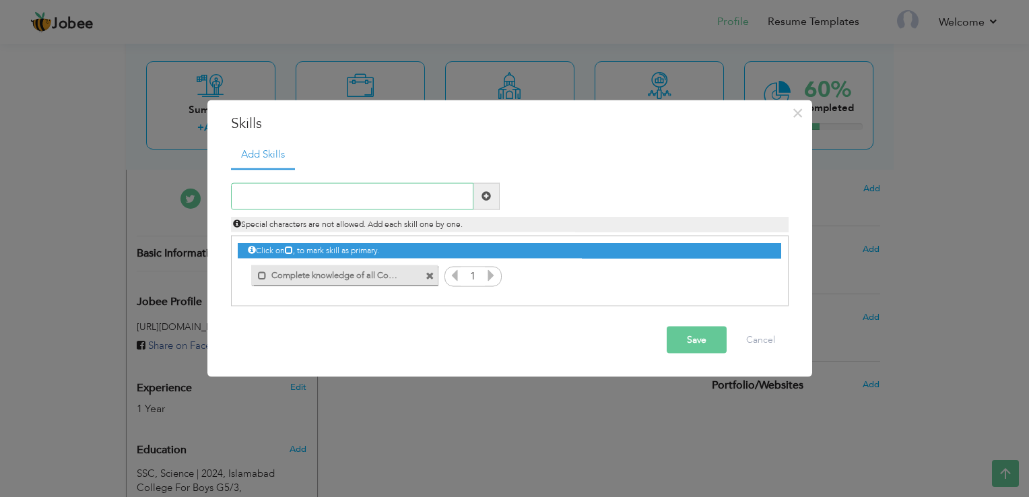
click at [342, 187] on input "text" at bounding box center [352, 196] width 243 height 27
type input "f"
type input "Full Grip of MS Office."
click at [709, 344] on button "Save" at bounding box center [697, 339] width 60 height 27
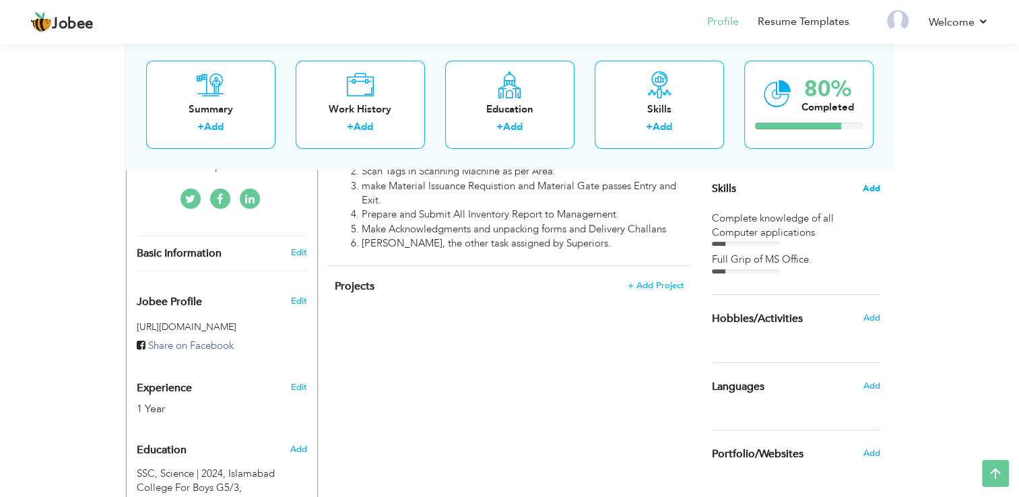
click at [866, 185] on span "Add" at bounding box center [872, 189] width 18 height 13
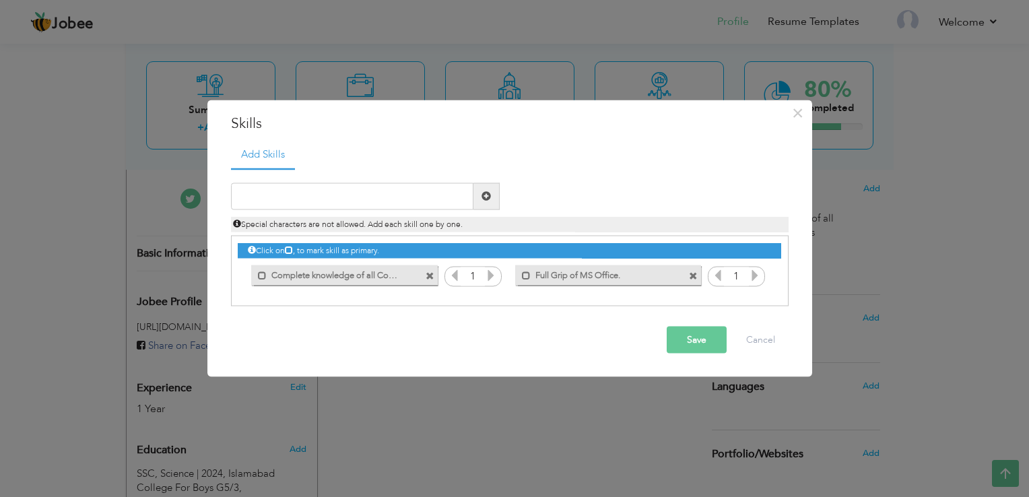
click at [490, 278] on icon at bounding box center [491, 275] width 12 height 12
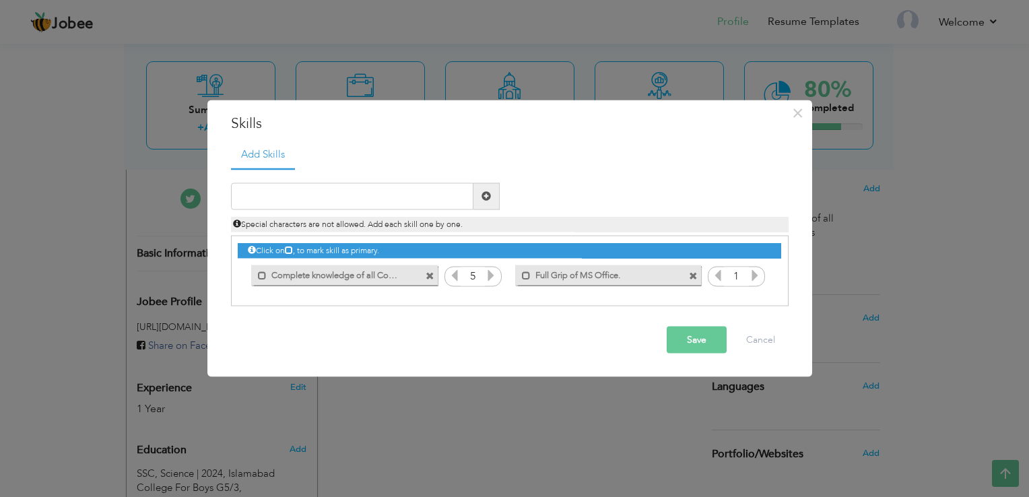
click at [490, 278] on icon at bounding box center [491, 275] width 12 height 12
click at [757, 279] on icon at bounding box center [755, 275] width 12 height 12
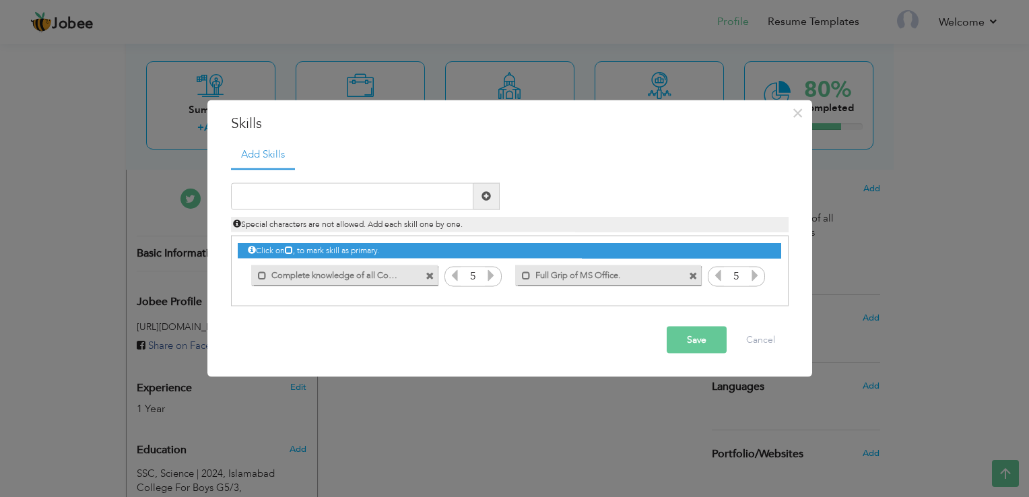
click at [757, 279] on icon at bounding box center [755, 275] width 12 height 12
click at [367, 197] on input "text" at bounding box center [352, 196] width 243 height 27
paste input " Skilled in interpersonal skills"
type input " Skilled in interpersonal skills"
click at [488, 197] on span at bounding box center [486, 195] width 9 height 9
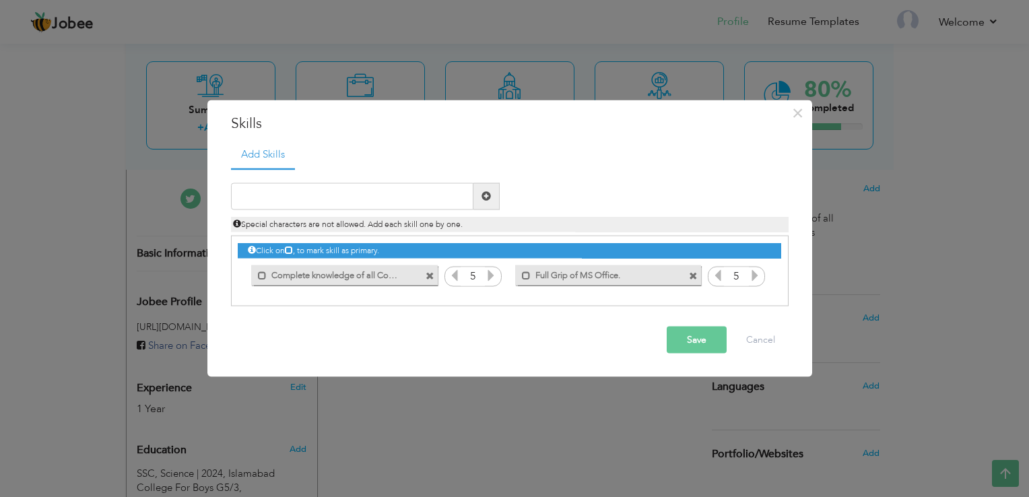
click at [700, 342] on button "Save" at bounding box center [697, 339] width 60 height 27
click at [700, 342] on span "button" at bounding box center [701, 338] width 12 height 12
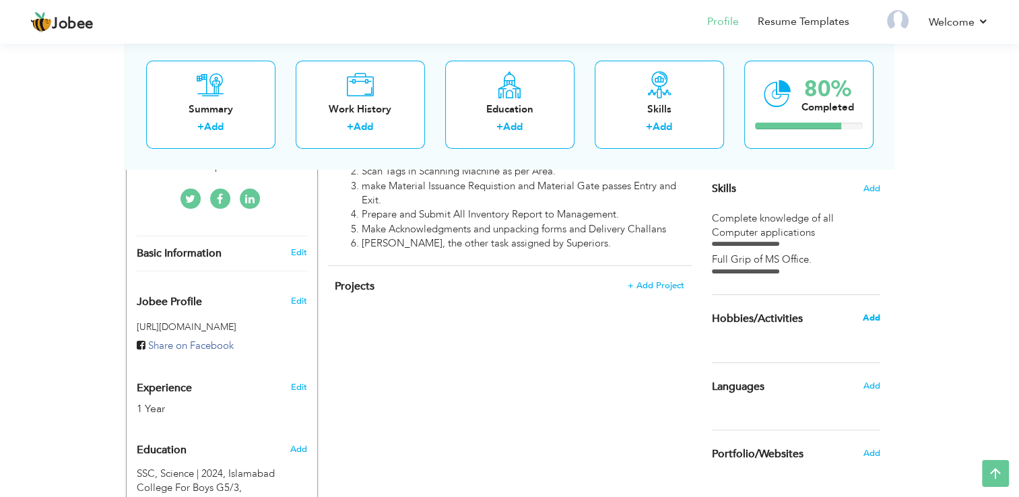
click at [870, 322] on span "Add" at bounding box center [871, 318] width 18 height 12
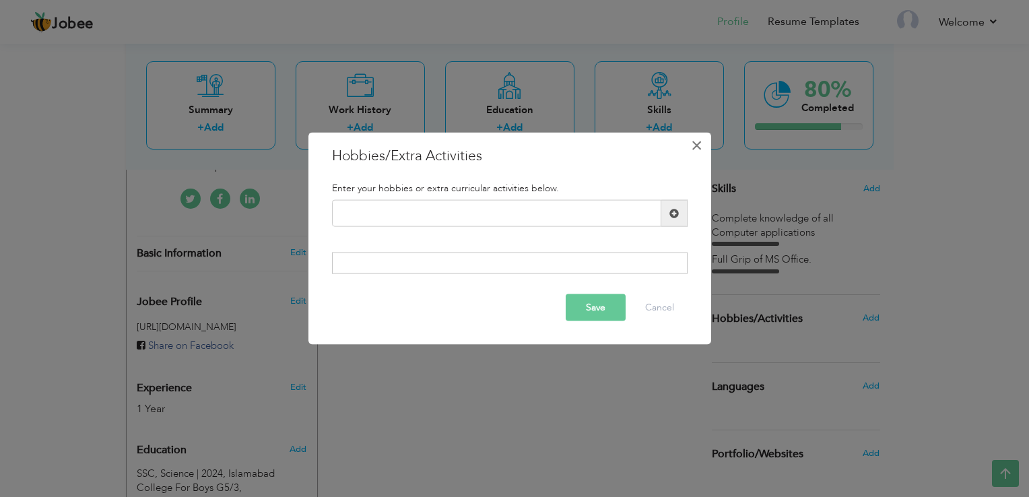
click at [695, 144] on span "×" at bounding box center [696, 145] width 11 height 24
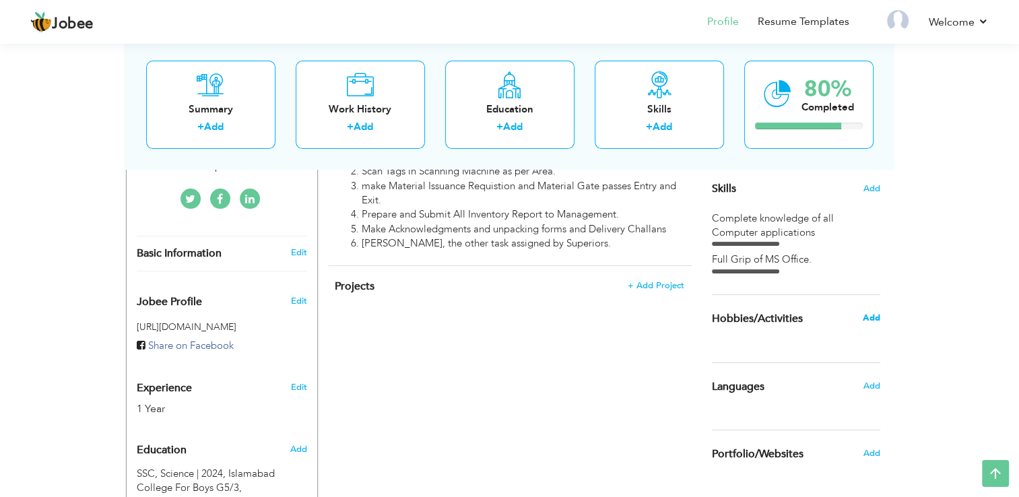
click at [873, 317] on span "Add" at bounding box center [871, 318] width 18 height 12
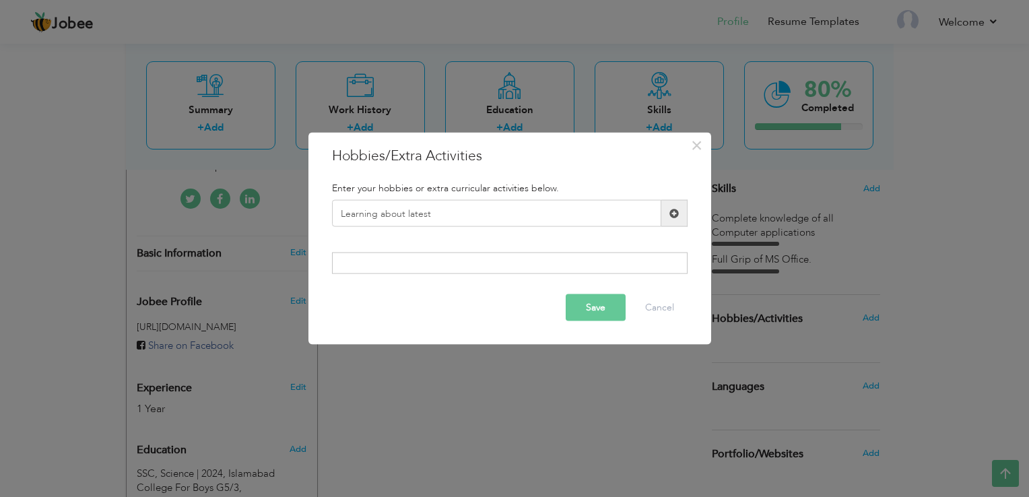
click at [465, 214] on input "Learning about latest" at bounding box center [496, 213] width 329 height 27
type input "L"
type input "Reading Books"
click at [678, 212] on span at bounding box center [674, 212] width 9 height 9
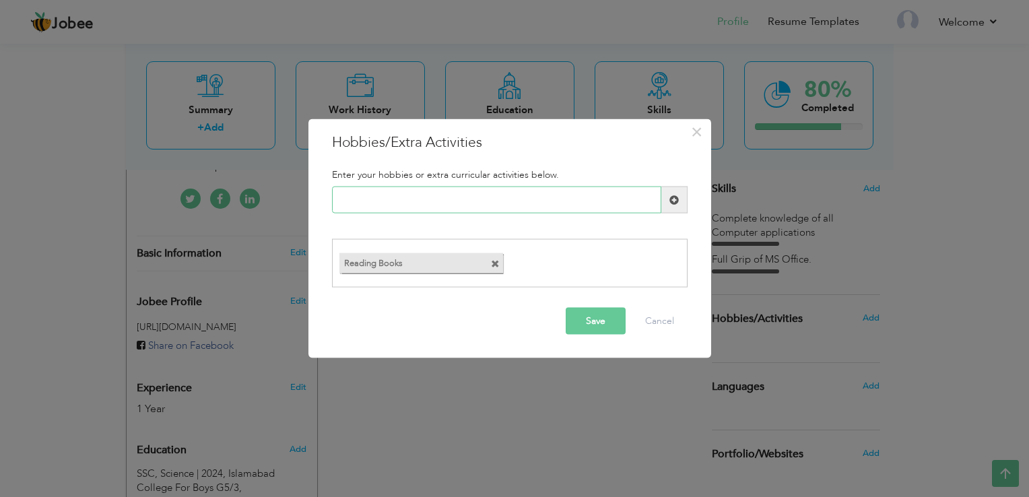
click at [501, 191] on input "text" at bounding box center [496, 200] width 329 height 27
type input "learning digital networks"
click at [676, 199] on span at bounding box center [674, 199] width 9 height 9
click at [596, 322] on button "Save" at bounding box center [596, 320] width 60 height 27
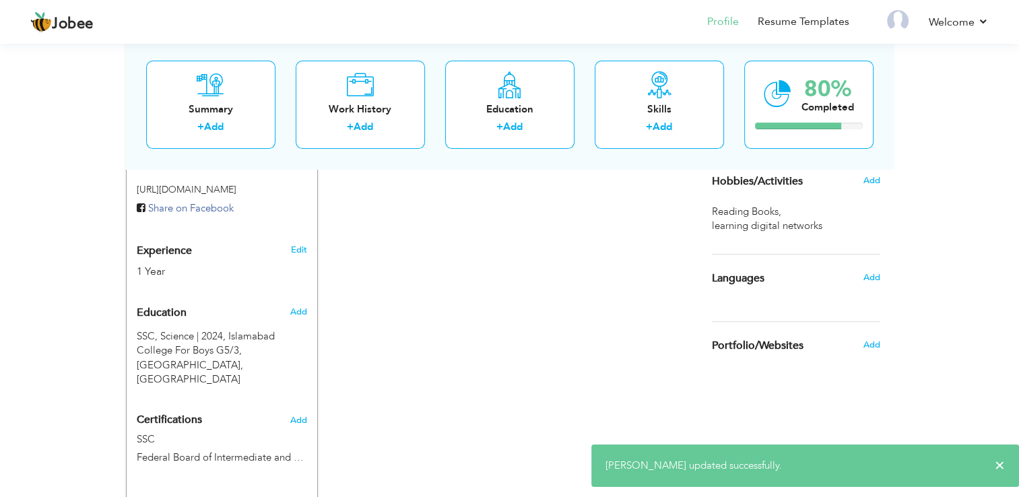
scroll to position [472, 0]
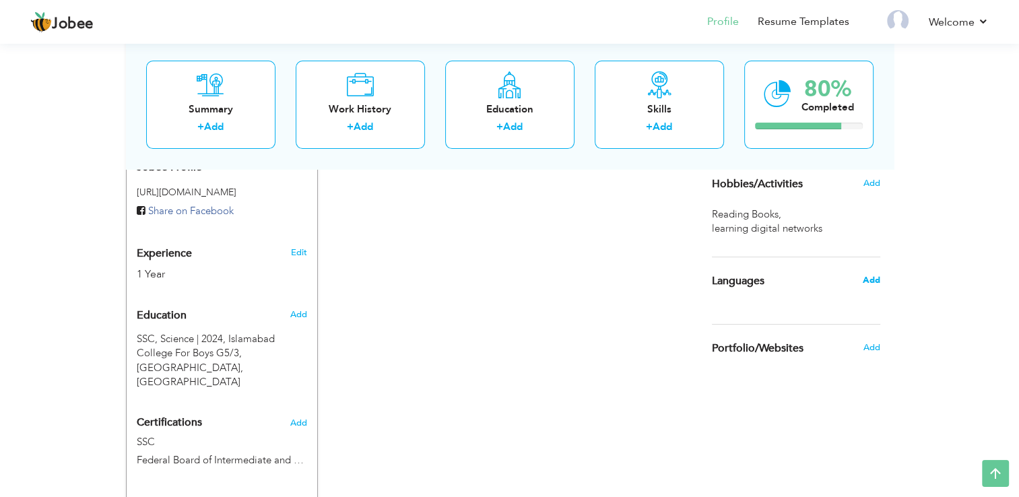
click at [868, 280] on span "Add" at bounding box center [871, 280] width 18 height 12
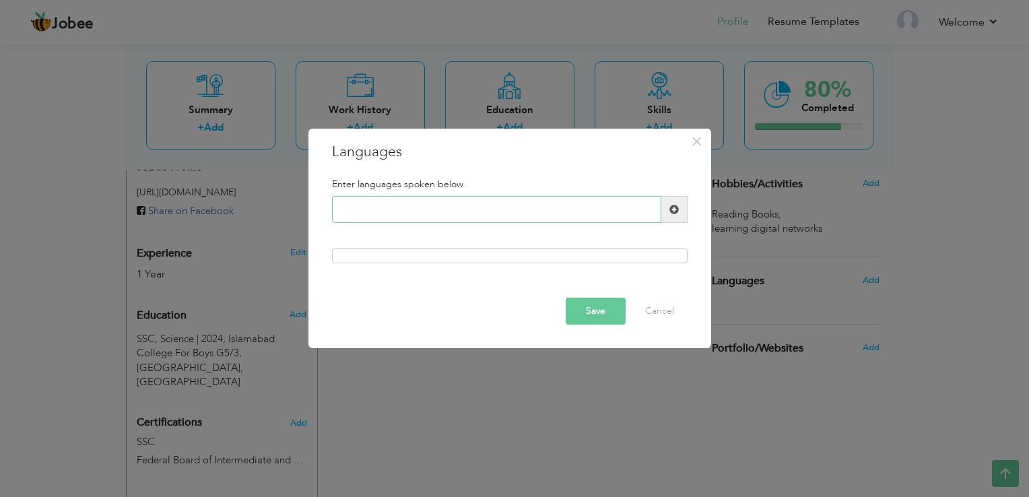
click at [627, 205] on input "text" at bounding box center [496, 209] width 329 height 27
type input "English"
click at [671, 218] on span at bounding box center [675, 209] width 26 height 27
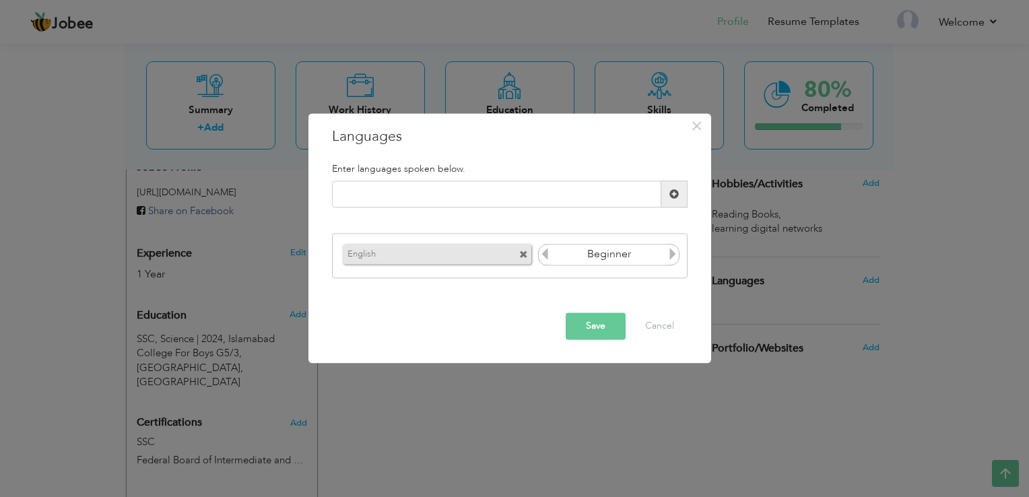
click at [674, 257] on icon at bounding box center [673, 254] width 12 height 12
click at [461, 196] on input "text" at bounding box center [496, 194] width 329 height 27
type input "Urdu"
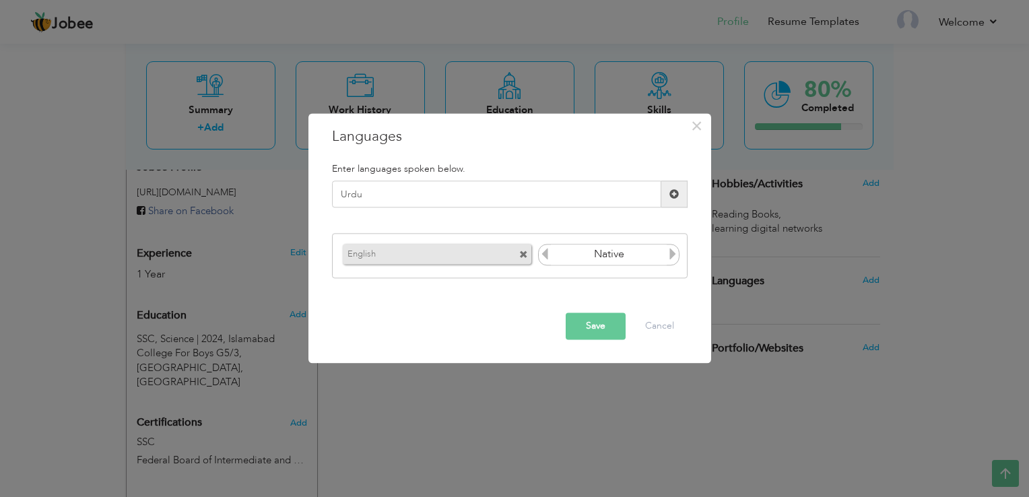
click at [678, 191] on span at bounding box center [674, 193] width 9 height 9
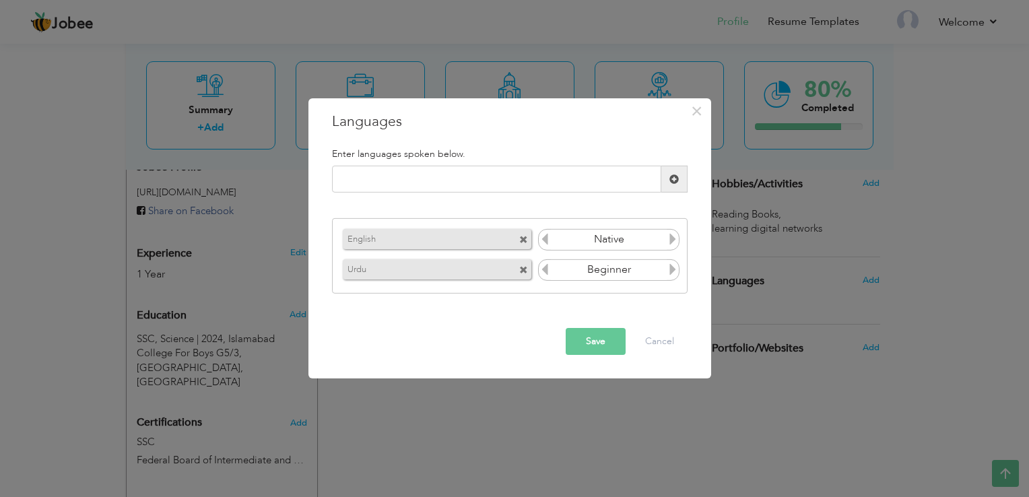
click at [670, 271] on icon at bounding box center [673, 269] width 12 height 12
click at [587, 336] on button "Save" at bounding box center [596, 341] width 60 height 27
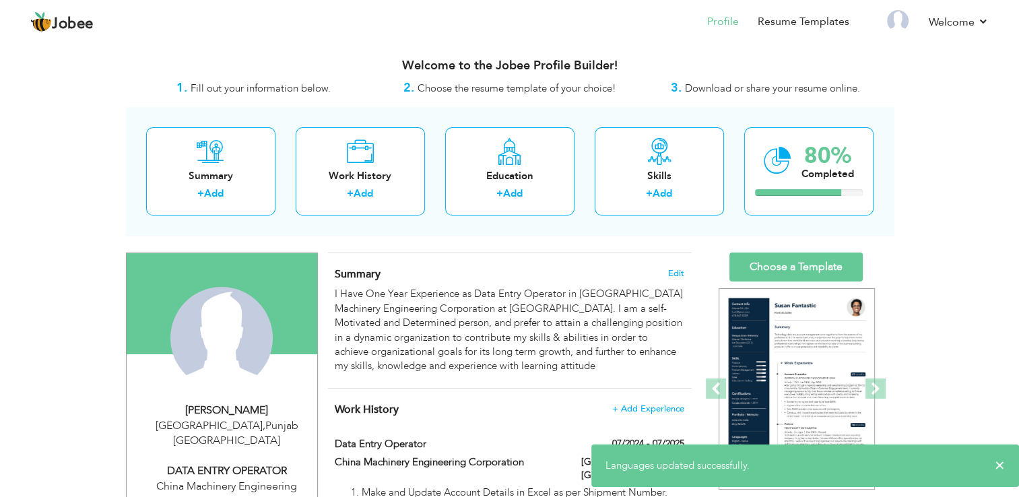
scroll to position [0, 0]
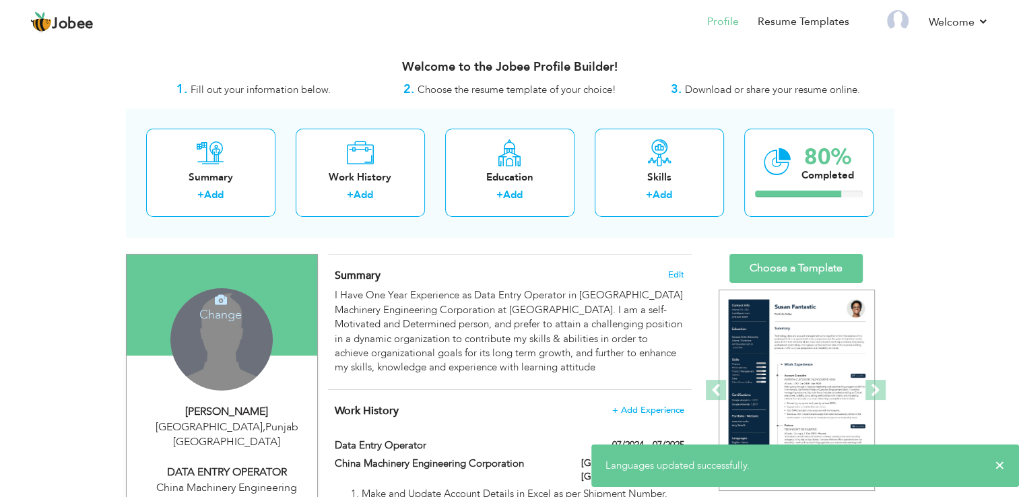
click at [241, 346] on div "Change Remove" at bounding box center [221, 339] width 102 height 102
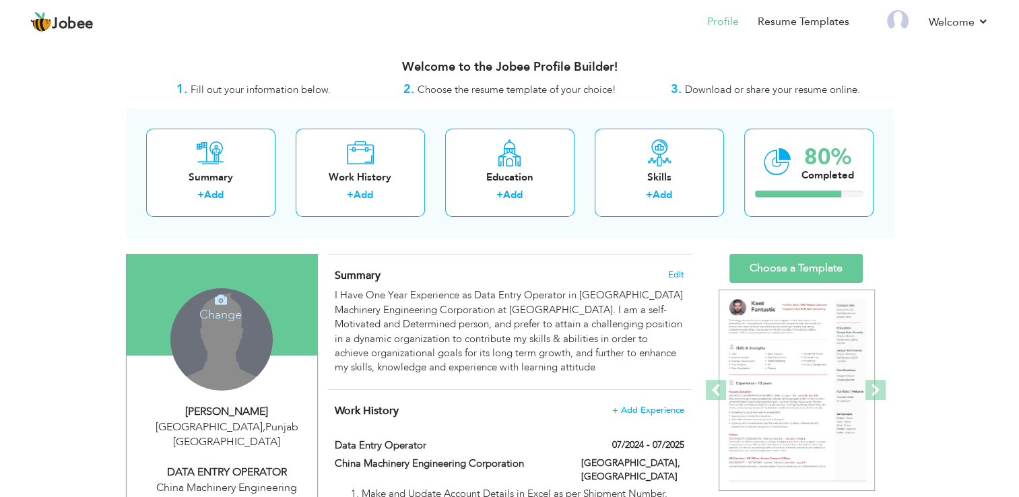
click at [230, 309] on h4 "Change" at bounding box center [220, 306] width 96 height 32
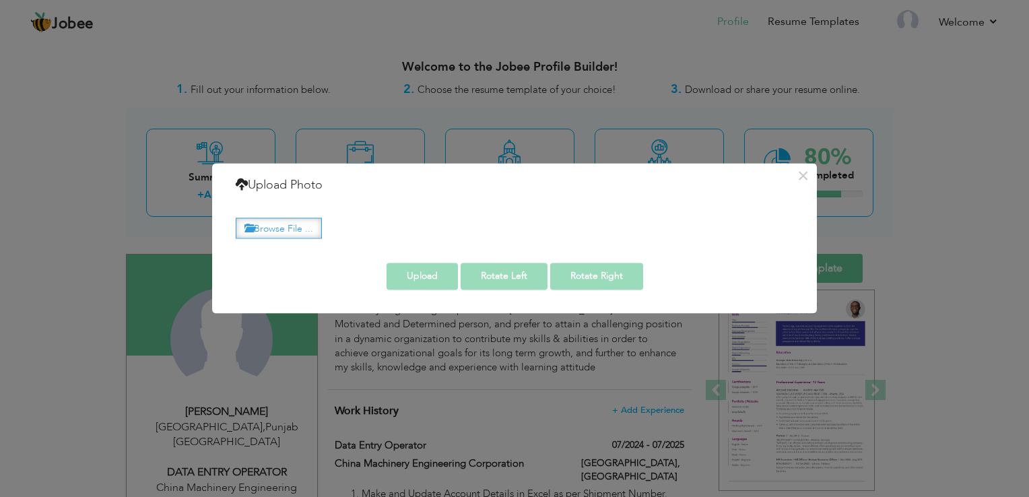
click at [278, 226] on label "Browse File ..." at bounding box center [279, 228] width 86 height 21
click at [0, 0] on input "Browse File ..." at bounding box center [0, 0] width 0 height 0
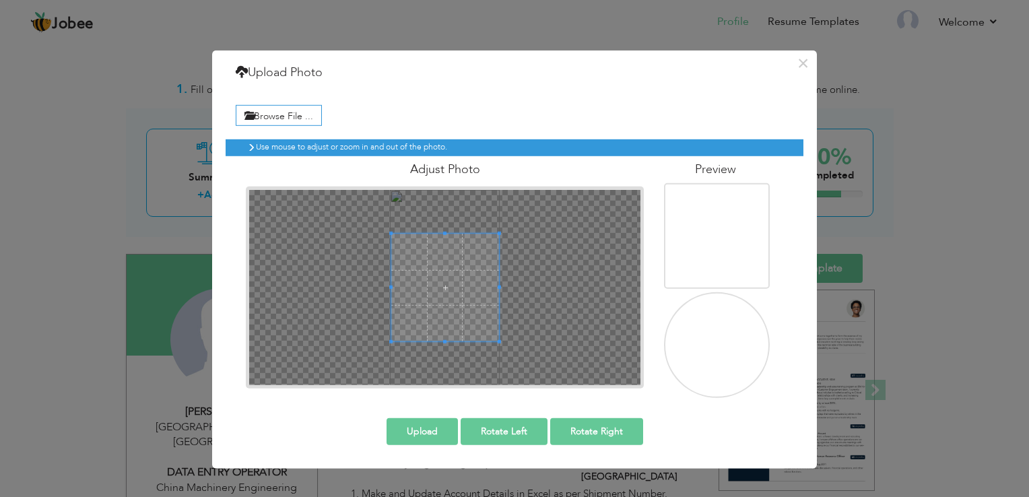
click at [482, 305] on div at bounding box center [445, 288] width 108 height 108
click at [482, 304] on span at bounding box center [445, 288] width 108 height 108
click at [415, 279] on span at bounding box center [446, 280] width 108 height 108
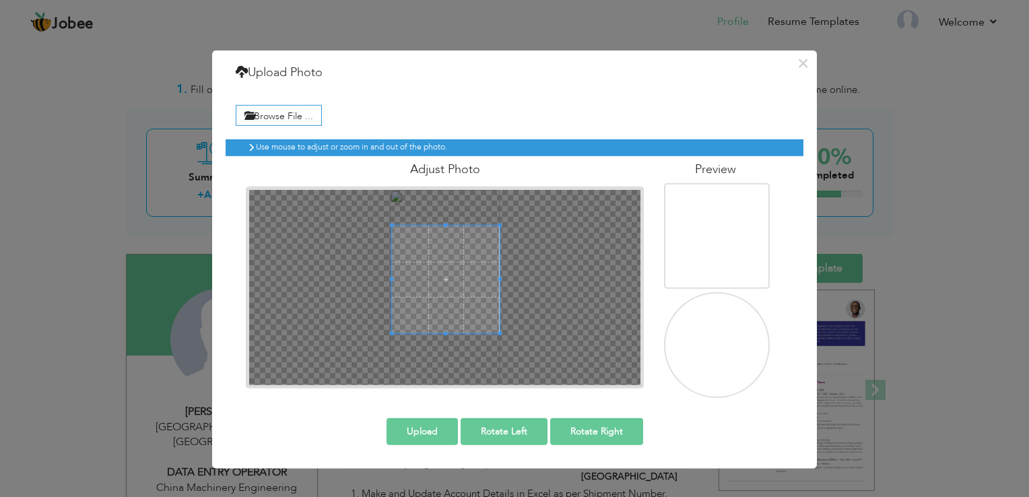
click at [447, 239] on div at bounding box center [446, 280] width 108 height 108
click at [513, 280] on span at bounding box center [513, 279] width 3 height 121
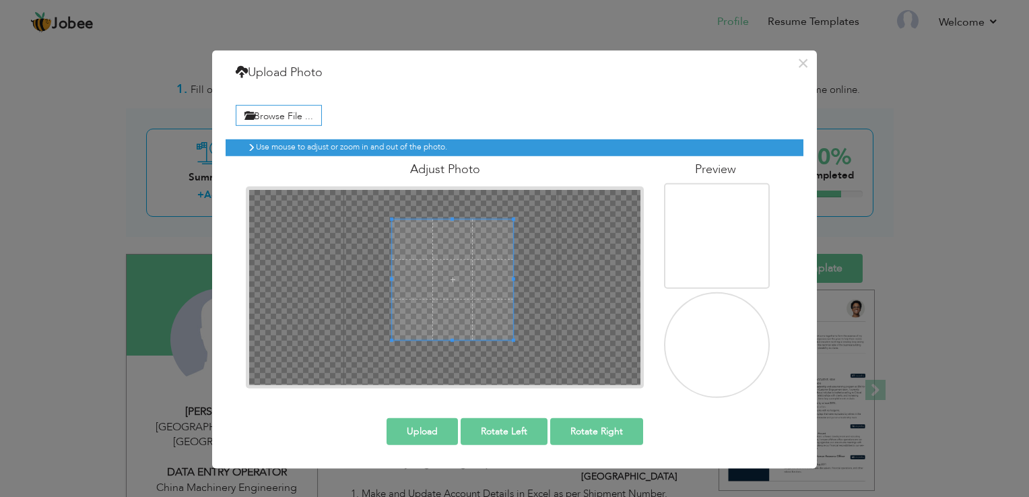
click at [420, 426] on button "Upload" at bounding box center [422, 431] width 71 height 27
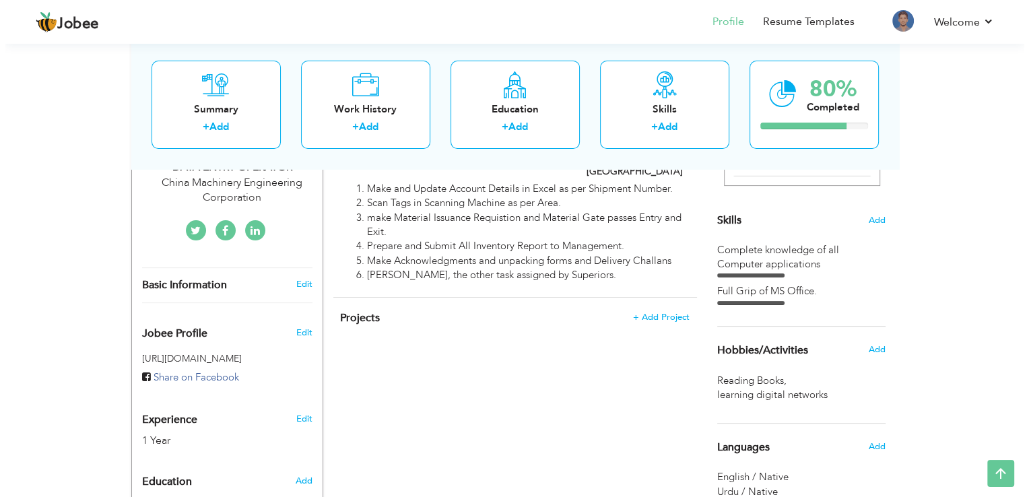
scroll to position [336, 0]
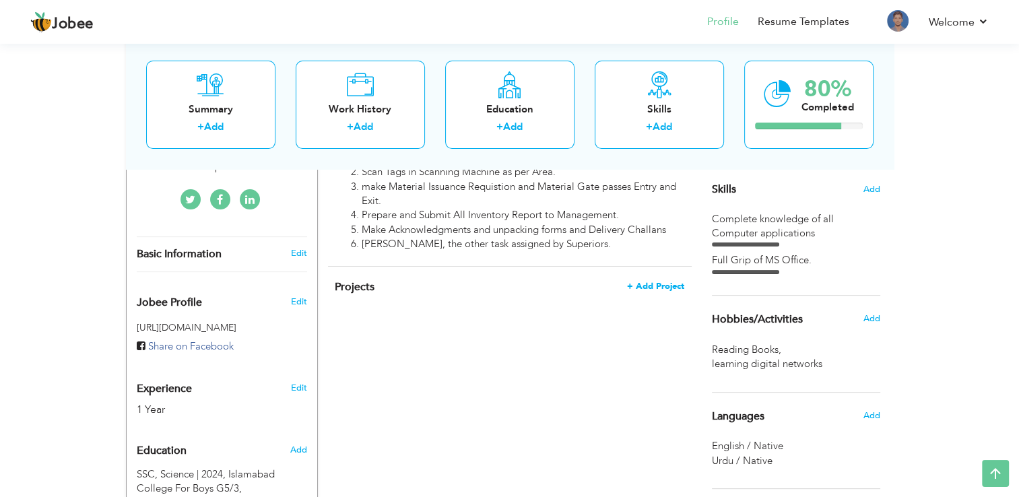
click at [657, 282] on span "+ Add Project" at bounding box center [655, 286] width 57 height 9
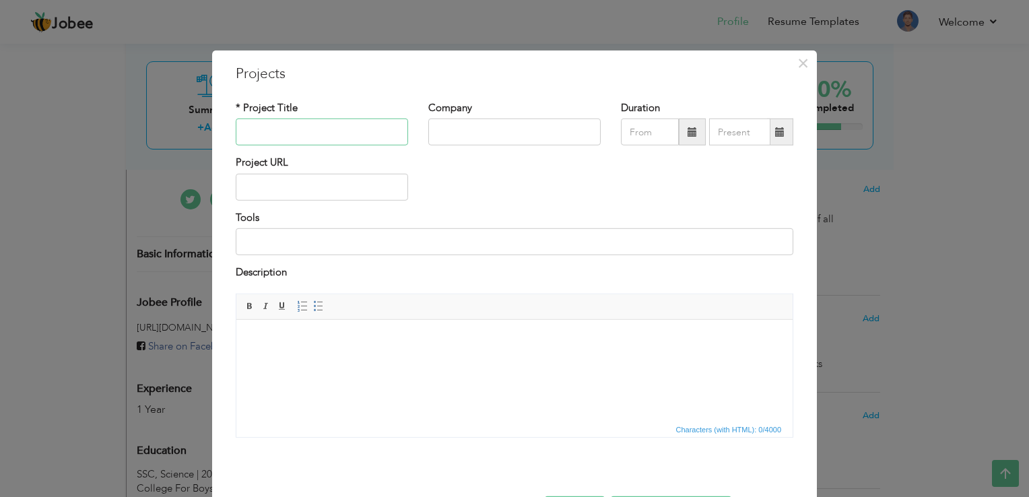
click at [383, 125] on input "text" at bounding box center [322, 132] width 172 height 27
type input "Data Entry Operator"
click at [469, 143] on input "text" at bounding box center [514, 132] width 172 height 27
type input "China Machinery Engineering Corporation"
type input "08/2025"
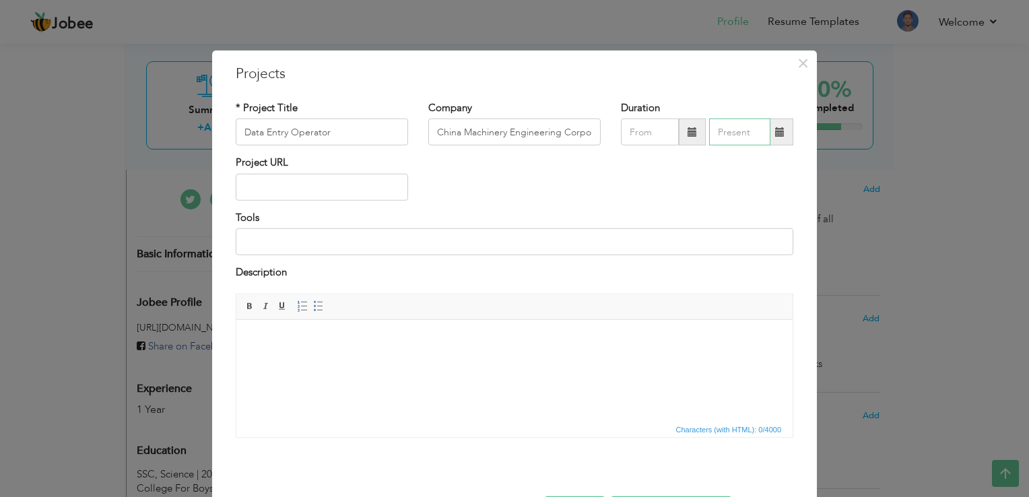
type input "08/2025"
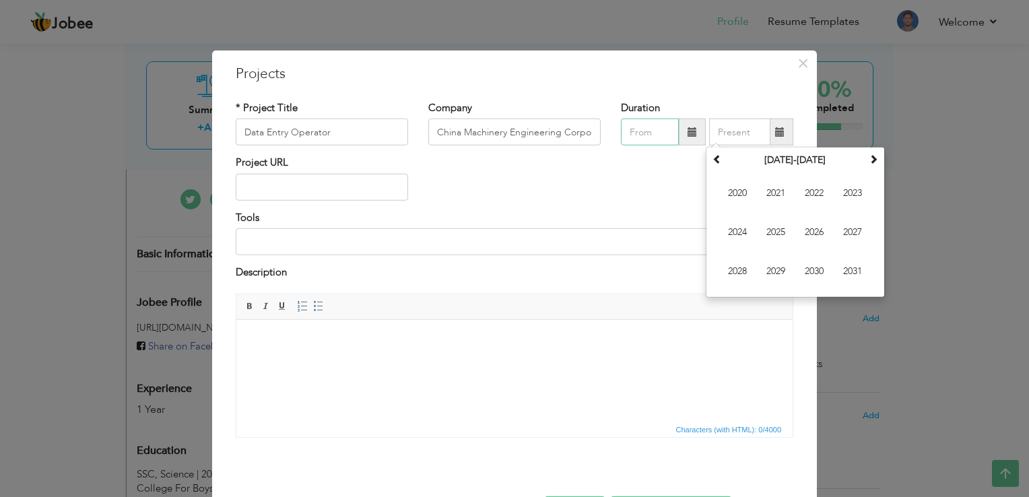
type input "08/2025"
click at [688, 133] on span at bounding box center [692, 131] width 9 height 9
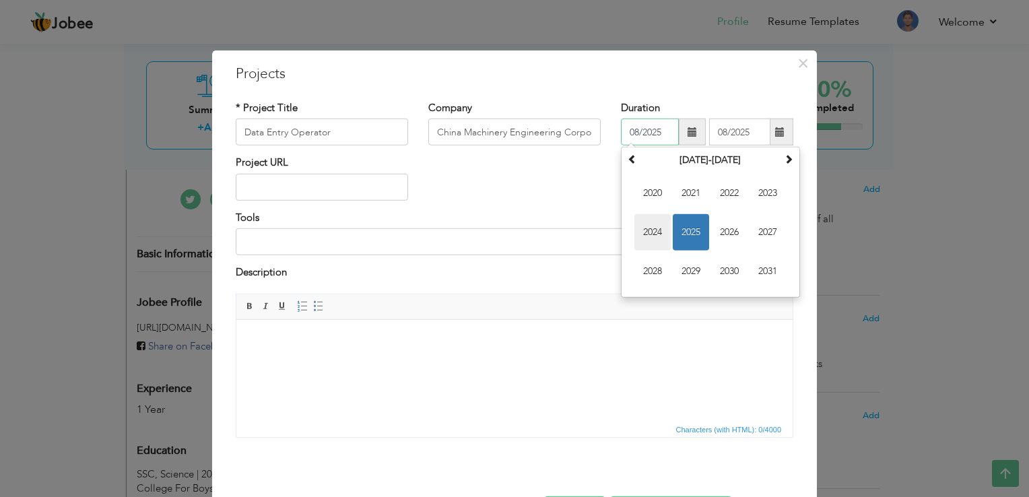
click at [640, 239] on span "2024" at bounding box center [653, 232] width 36 height 36
click at [726, 232] on span "Jul" at bounding box center [729, 232] width 36 height 36
type input "07/2024"
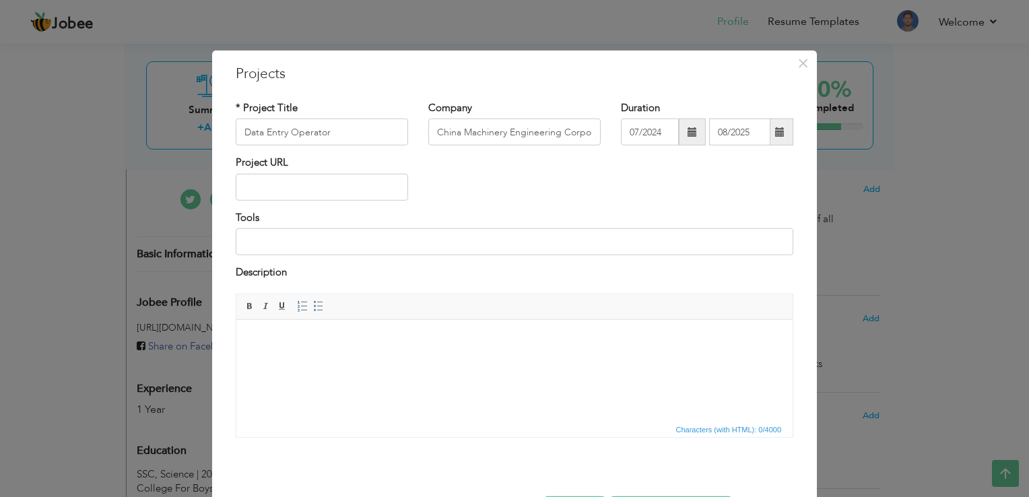
click at [776, 132] on span at bounding box center [779, 131] width 9 height 9
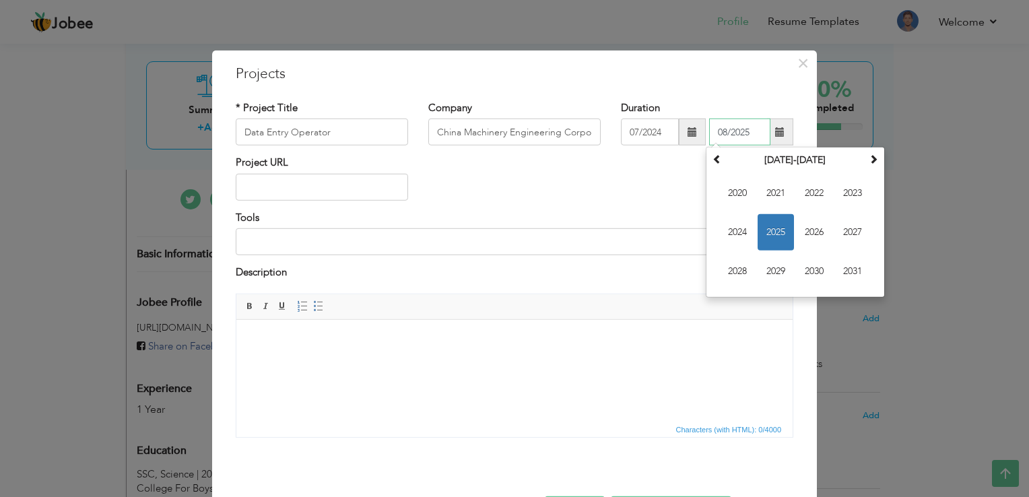
click at [769, 231] on span "2025" at bounding box center [776, 232] width 36 height 36
click at [821, 244] on span "Jul" at bounding box center [814, 232] width 36 height 36
type input "07/2025"
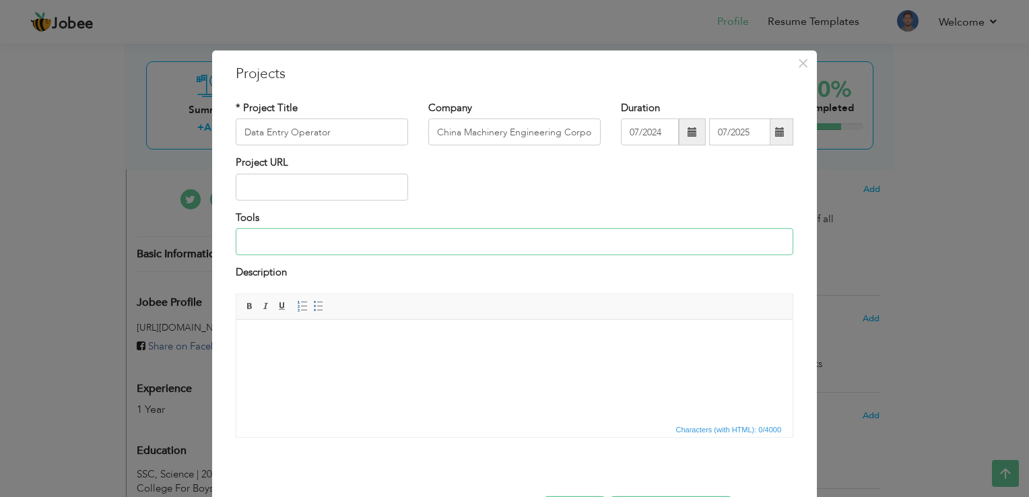
click at [326, 230] on input at bounding box center [515, 241] width 558 height 27
click at [293, 241] on input "Supervise all Warehouse Operations at CMEC Lahore Warehouse ." at bounding box center [515, 241] width 558 height 27
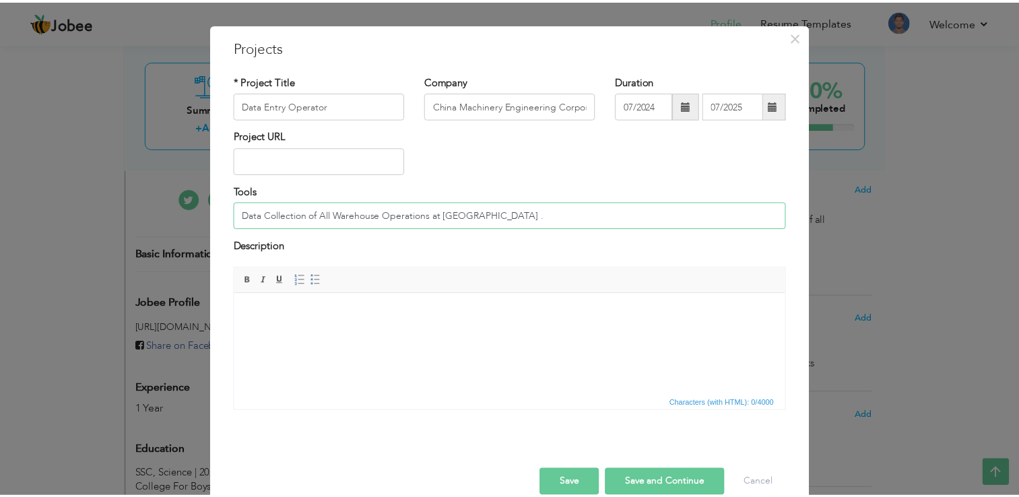
scroll to position [49, 0]
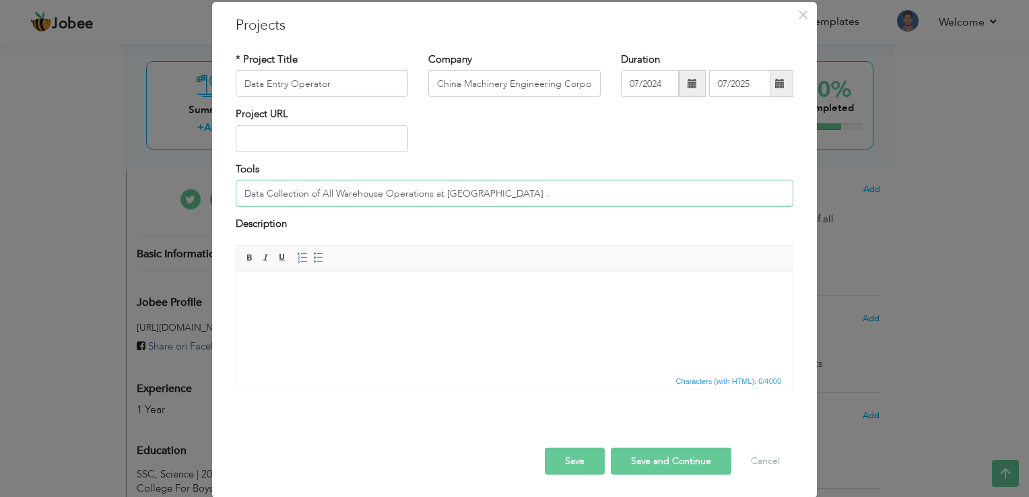
type input "Data Collection of All Warehouse Operations at CMEC Lahore Warehouse ."
click at [572, 455] on button "Save" at bounding box center [575, 460] width 60 height 27
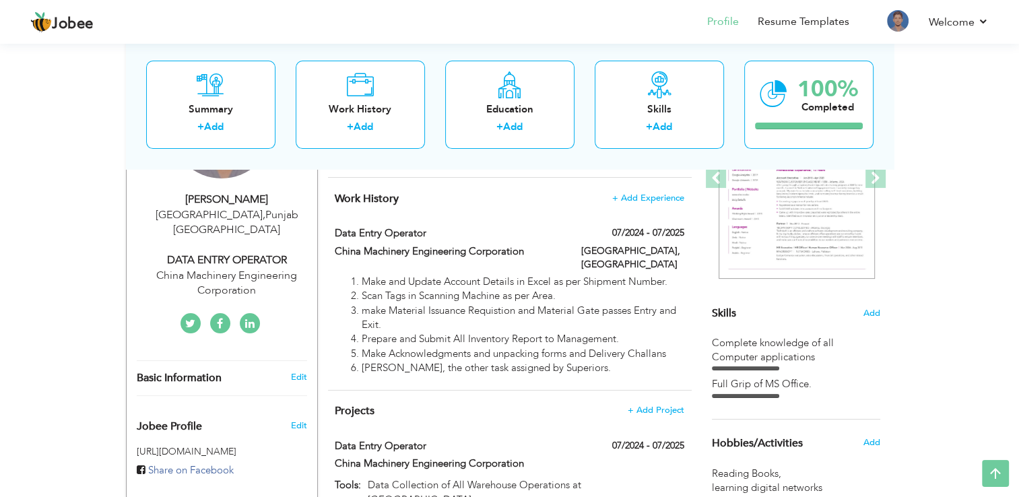
scroll to position [67, 0]
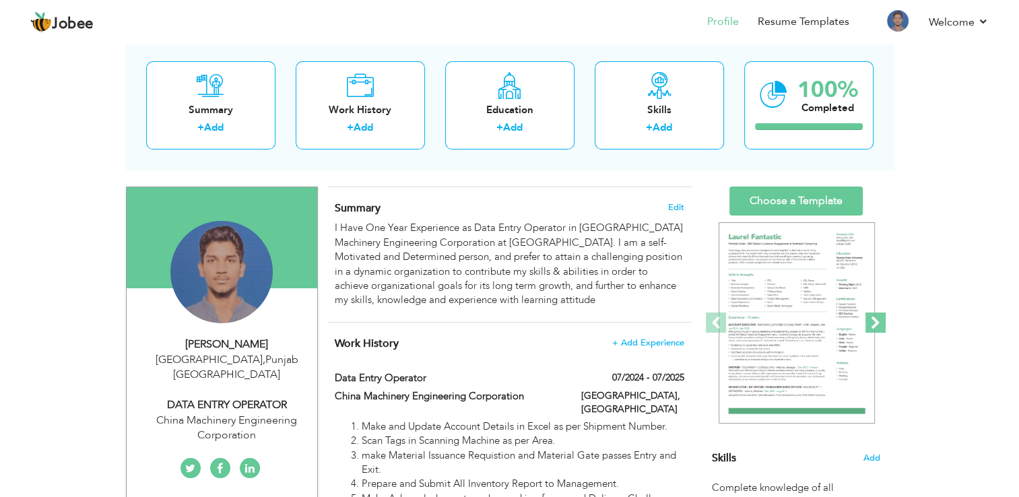
click at [882, 321] on span at bounding box center [876, 323] width 20 height 20
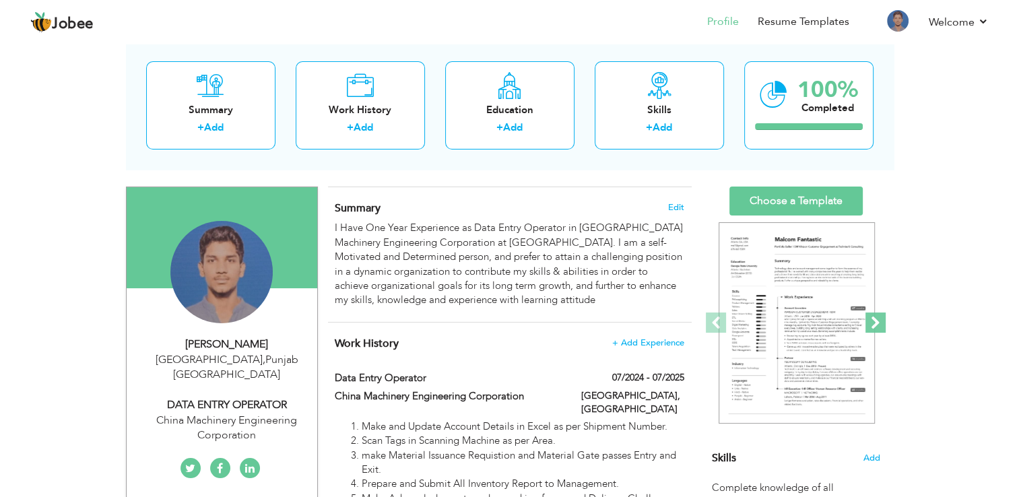
click at [882, 321] on span at bounding box center [876, 323] width 20 height 20
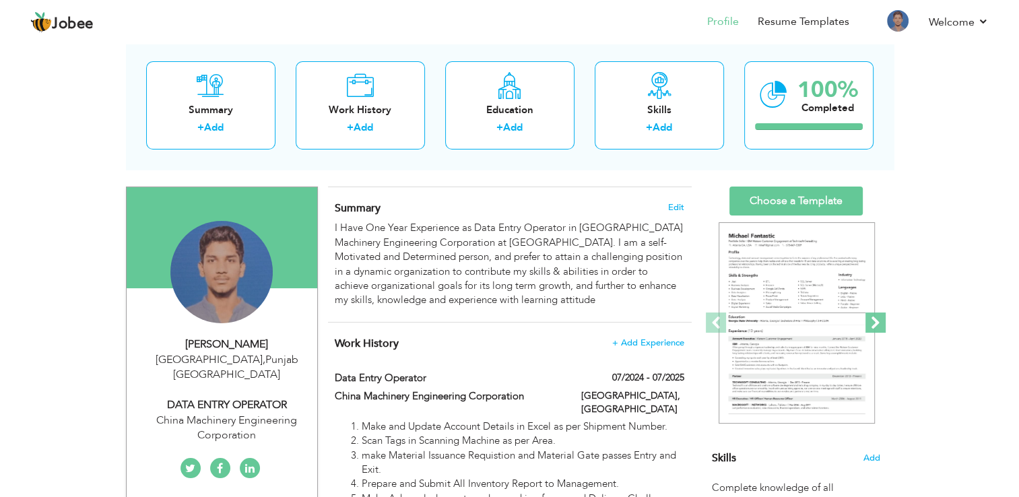
click at [882, 321] on span at bounding box center [876, 323] width 20 height 20
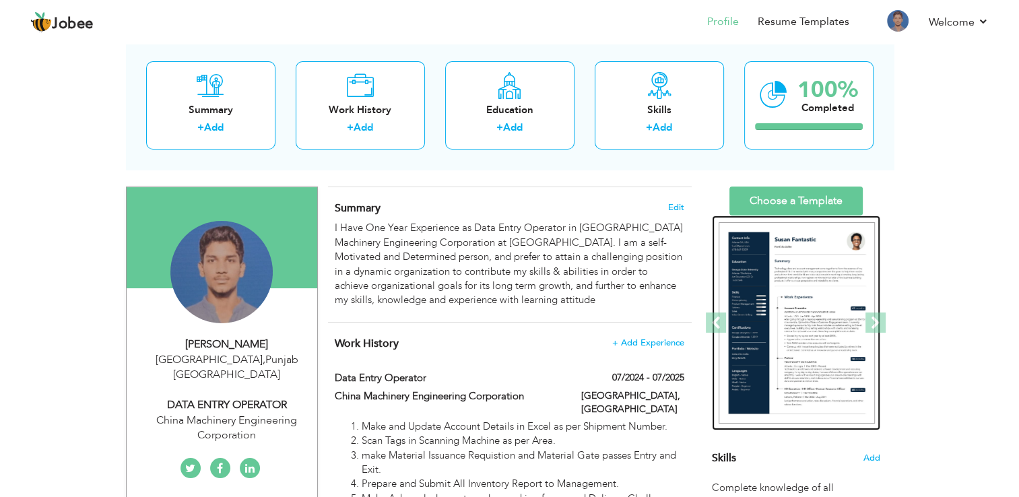
click at [802, 327] on img at bounding box center [797, 323] width 156 height 202
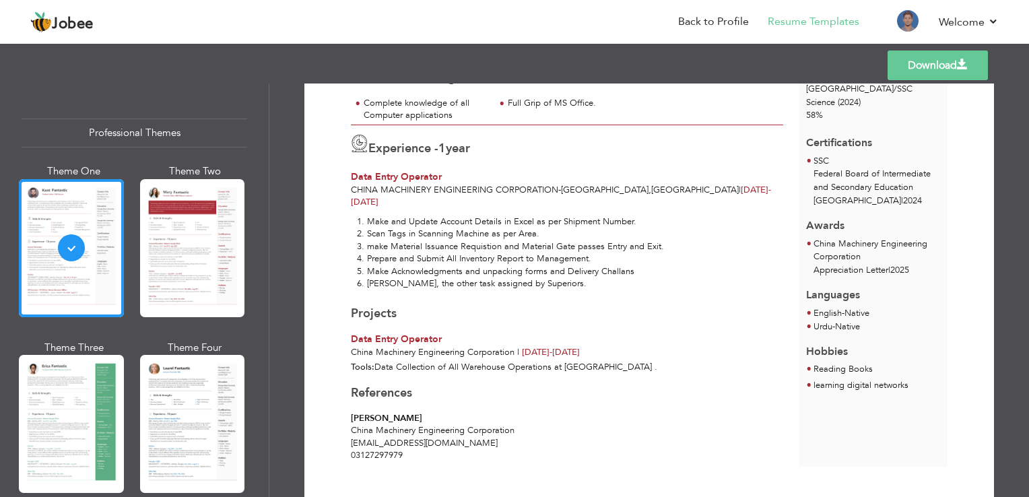
scroll to position [229, 0]
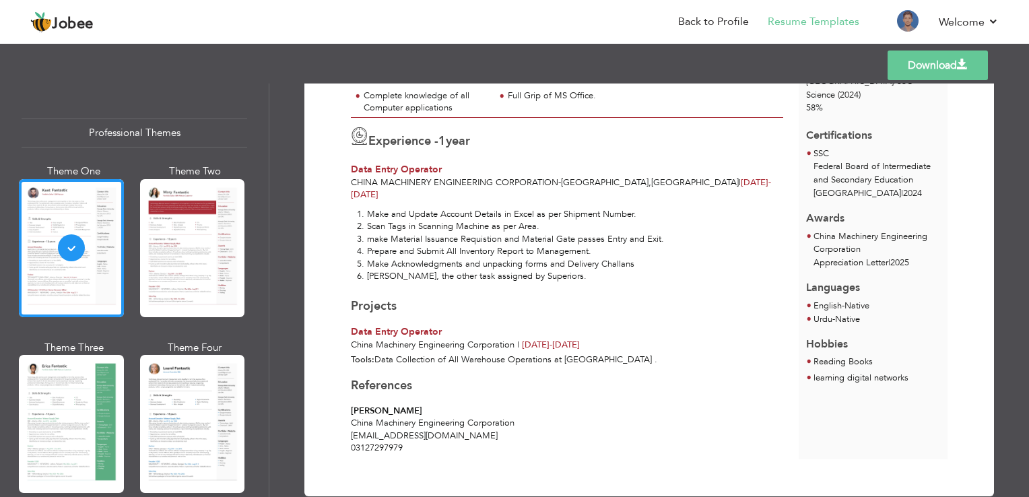
click at [928, 57] on link "Download" at bounding box center [938, 66] width 100 height 30
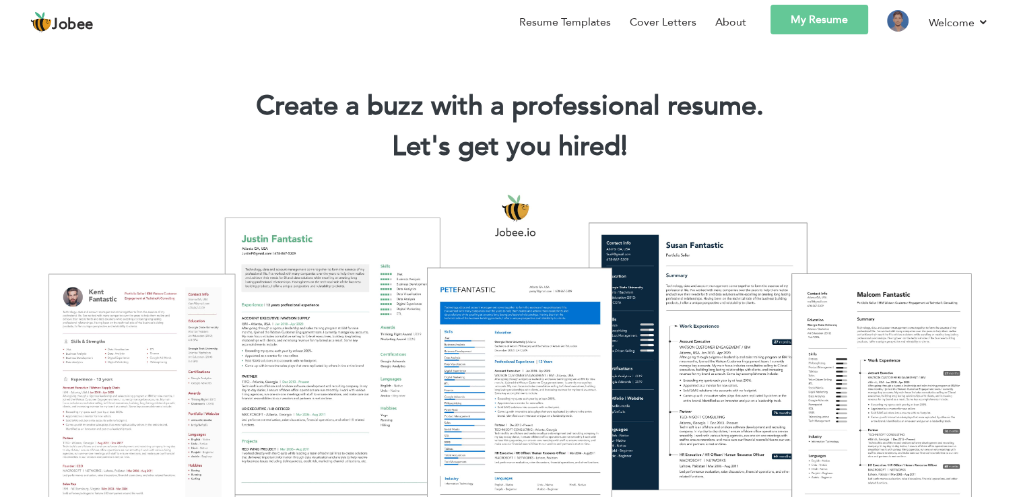
click at [821, 21] on link "My Resume" at bounding box center [820, 20] width 98 height 30
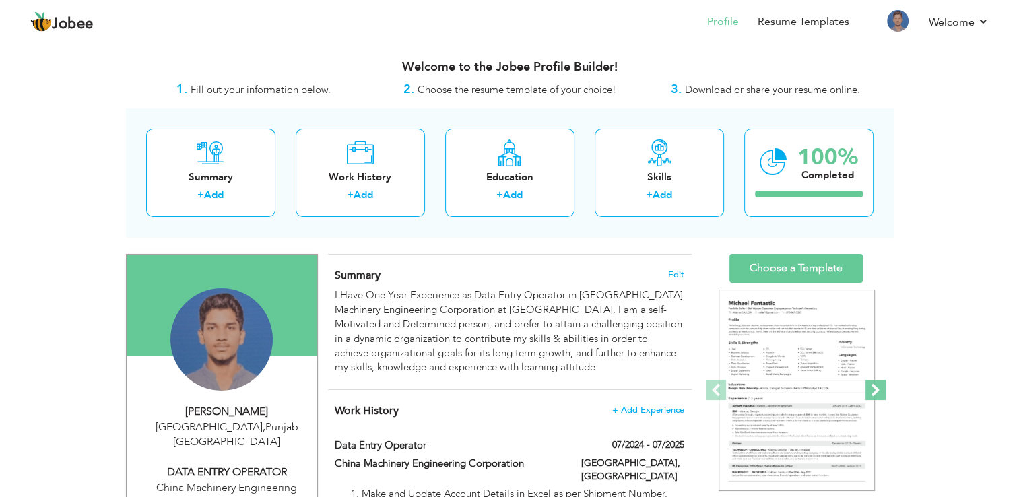
click at [868, 389] on span at bounding box center [876, 390] width 20 height 20
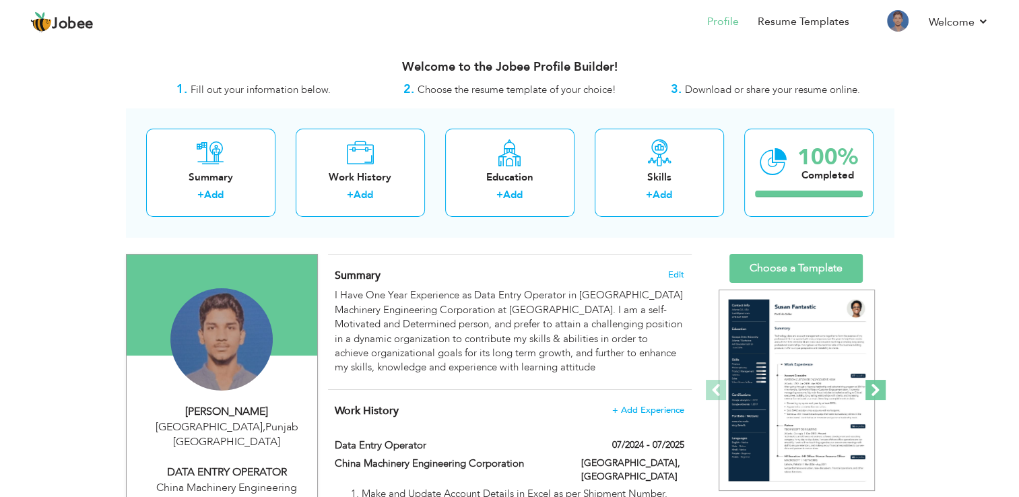
click at [868, 389] on span at bounding box center [876, 390] width 20 height 20
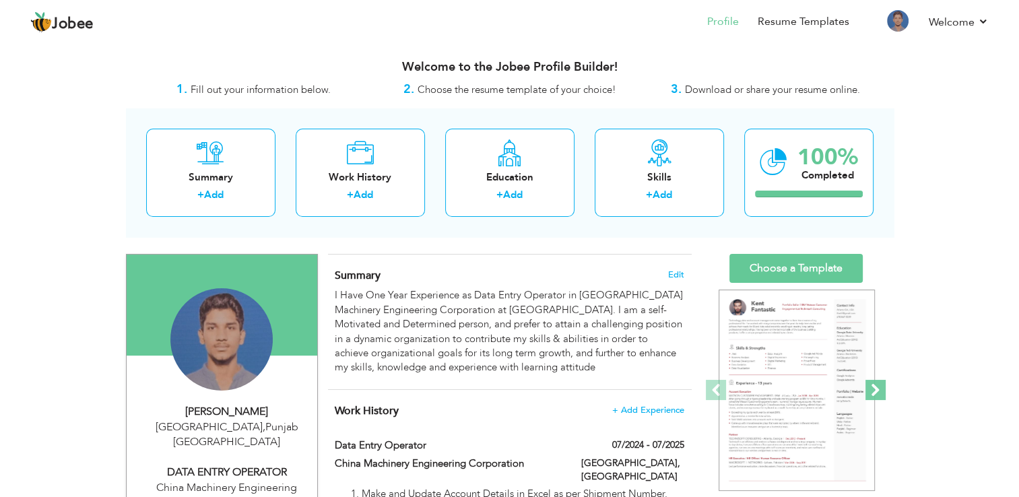
click at [868, 389] on span at bounding box center [876, 390] width 20 height 20
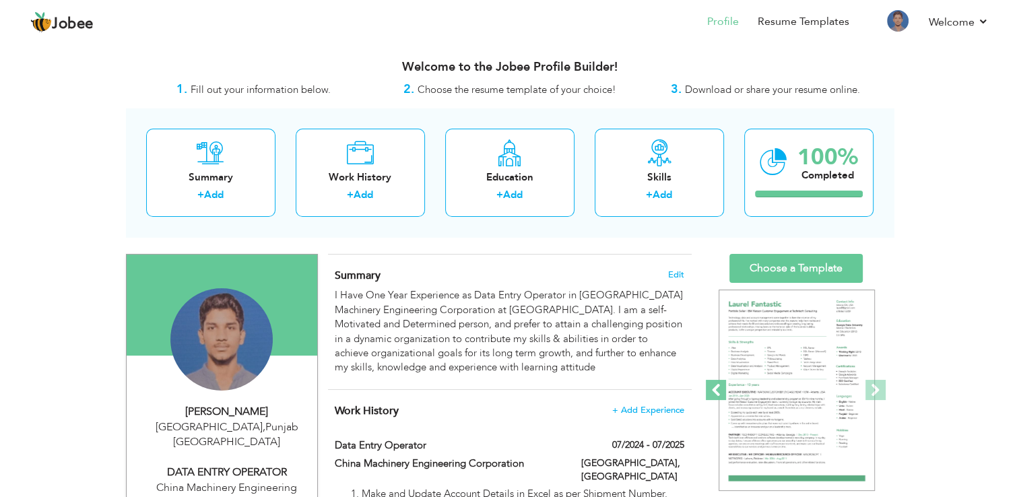
click at [714, 392] on span at bounding box center [716, 390] width 20 height 20
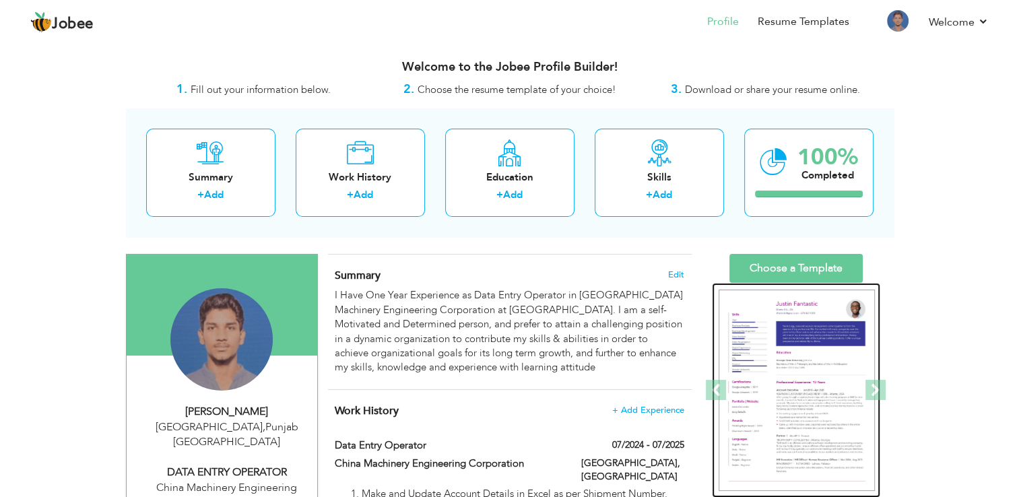
click at [847, 348] on img at bounding box center [797, 391] width 156 height 202
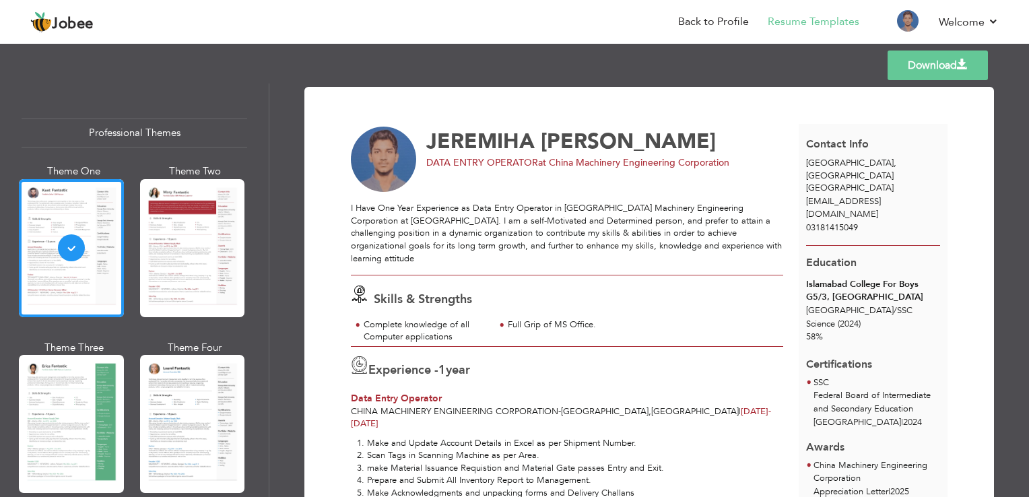
click at [936, 63] on link "Download" at bounding box center [938, 66] width 100 height 30
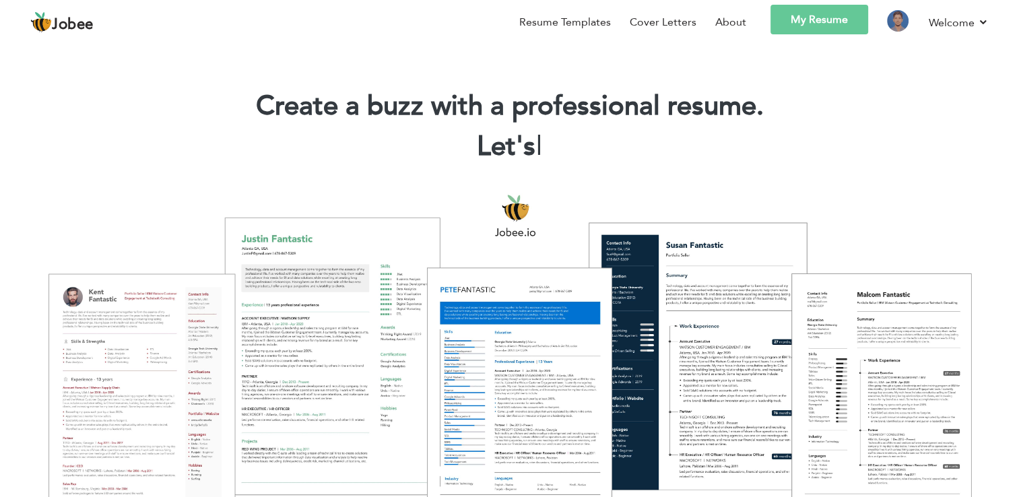
click at [830, 32] on link "My Resume" at bounding box center [820, 20] width 98 height 30
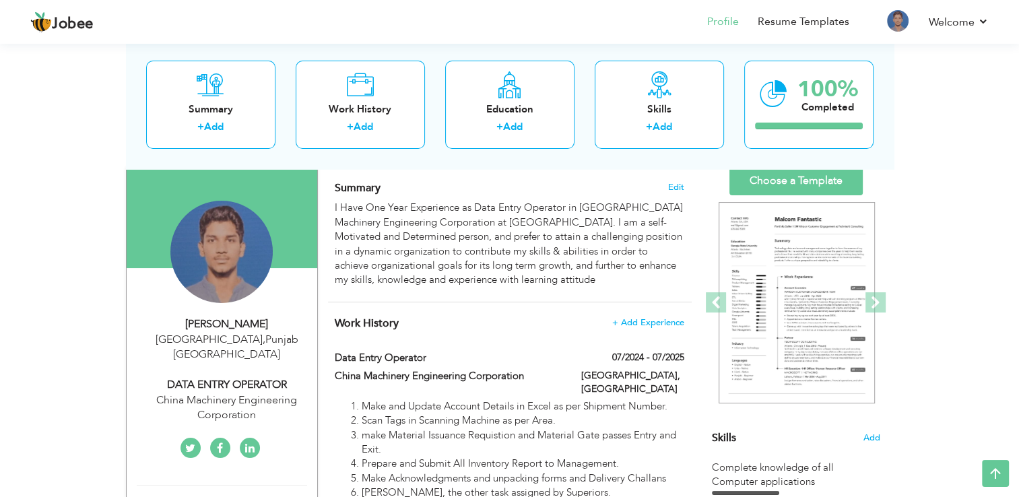
scroll to position [67, 0]
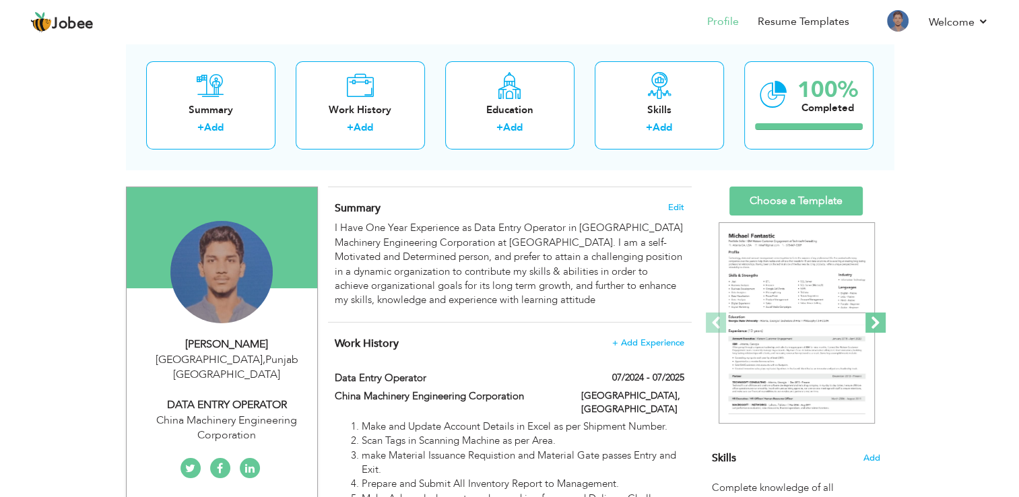
click at [882, 321] on span at bounding box center [876, 323] width 20 height 20
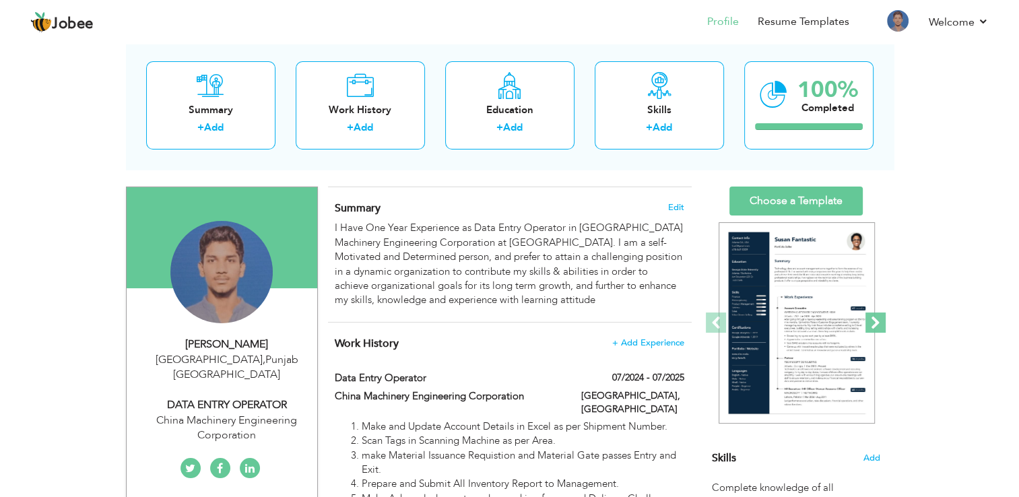
click at [882, 321] on span at bounding box center [876, 323] width 20 height 20
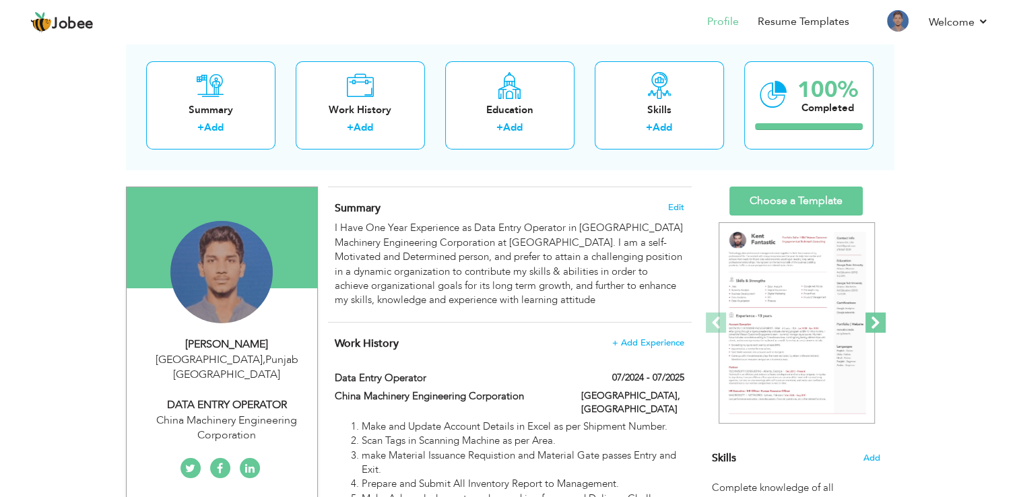
click at [882, 321] on span at bounding box center [876, 323] width 20 height 20
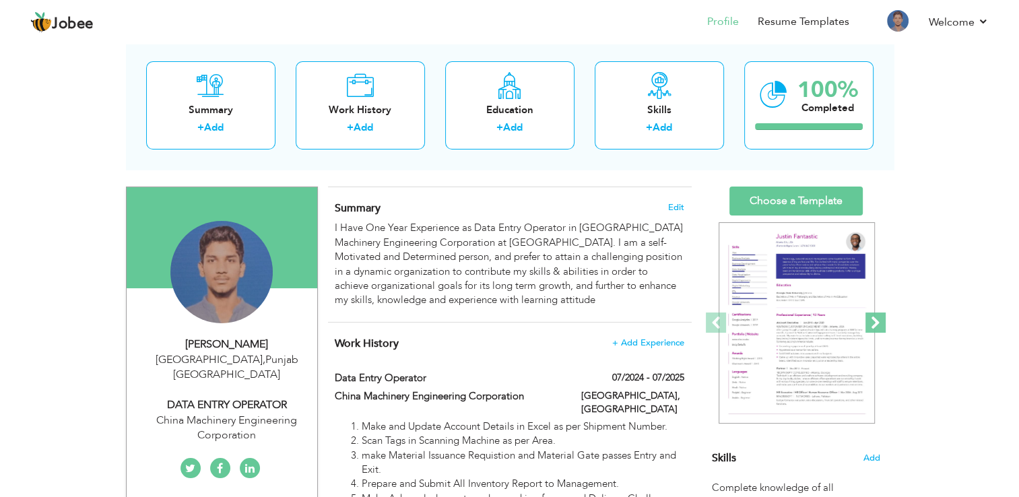
click at [882, 321] on span at bounding box center [876, 323] width 20 height 20
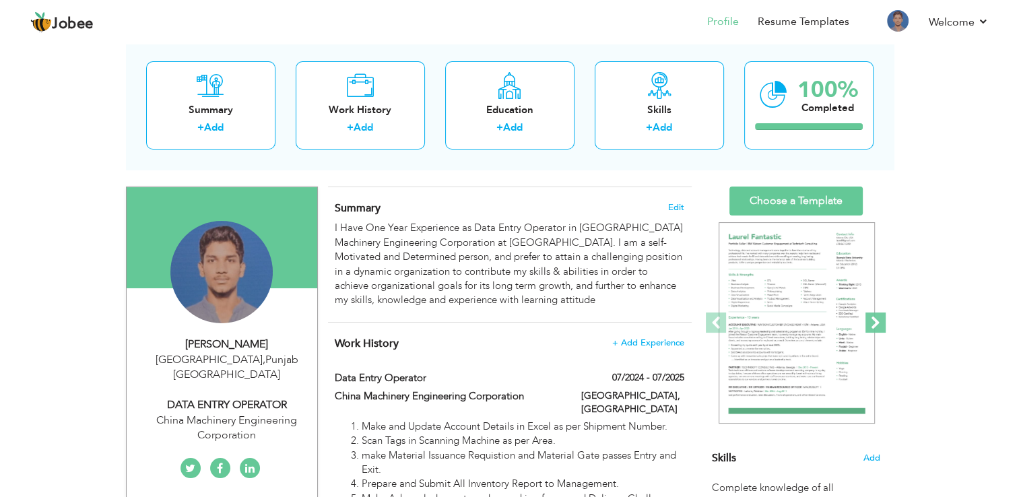
click at [882, 321] on span at bounding box center [876, 323] width 20 height 20
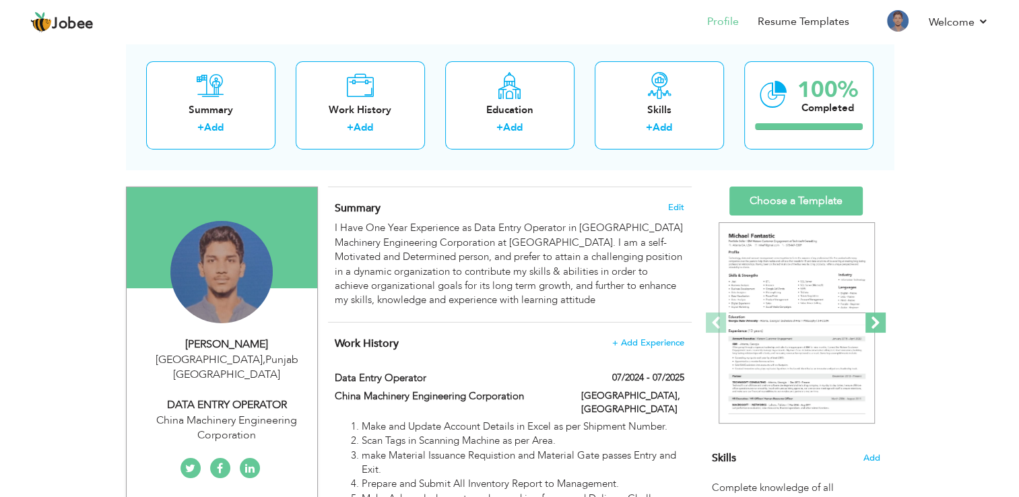
click at [882, 321] on span at bounding box center [876, 323] width 20 height 20
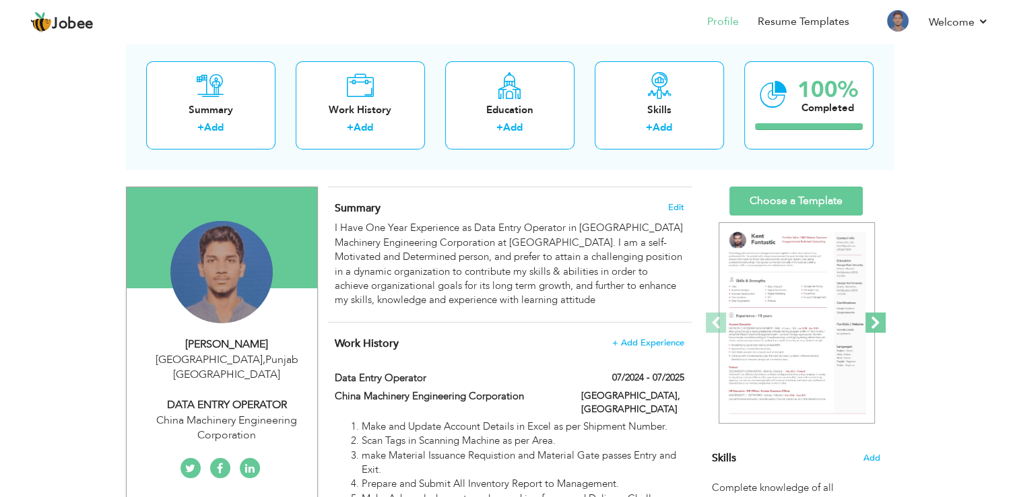
click at [882, 321] on span at bounding box center [876, 323] width 20 height 20
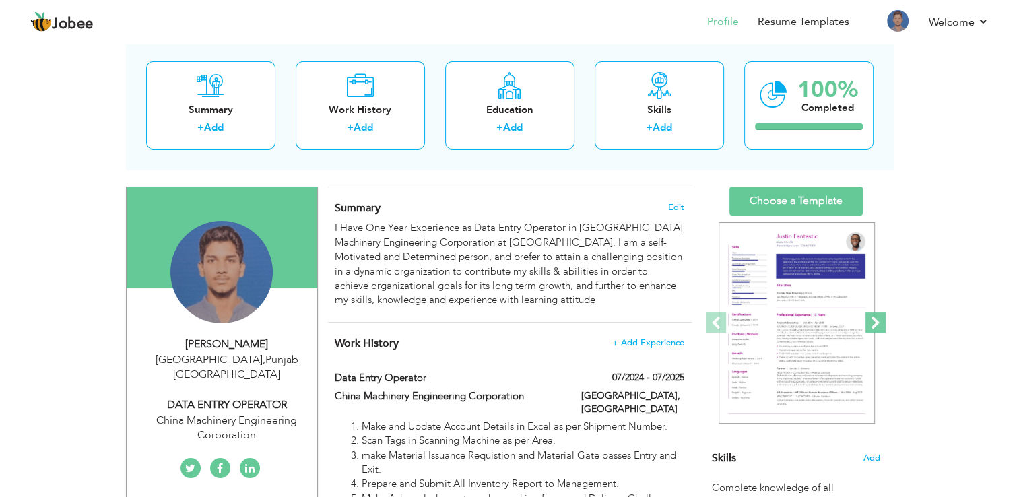
click at [882, 321] on span at bounding box center [876, 323] width 20 height 20
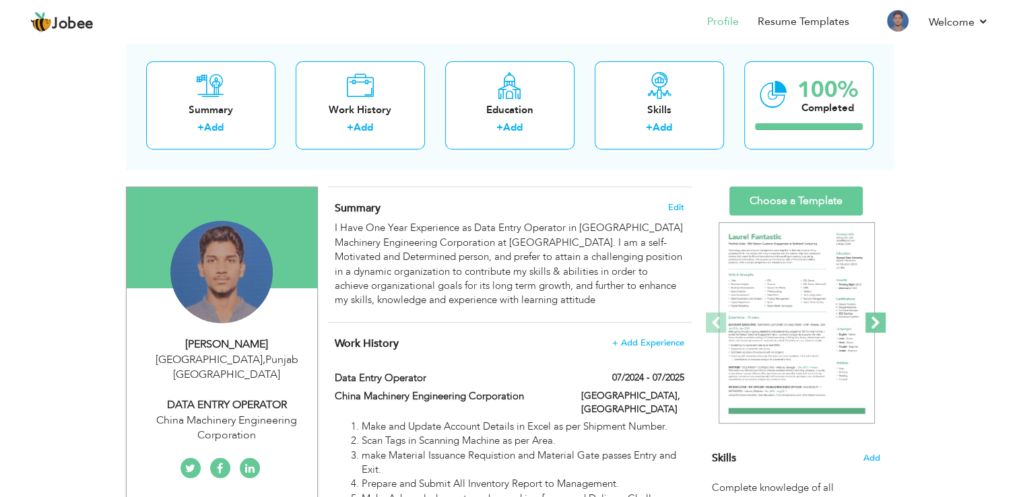
click at [882, 321] on span at bounding box center [876, 323] width 20 height 20
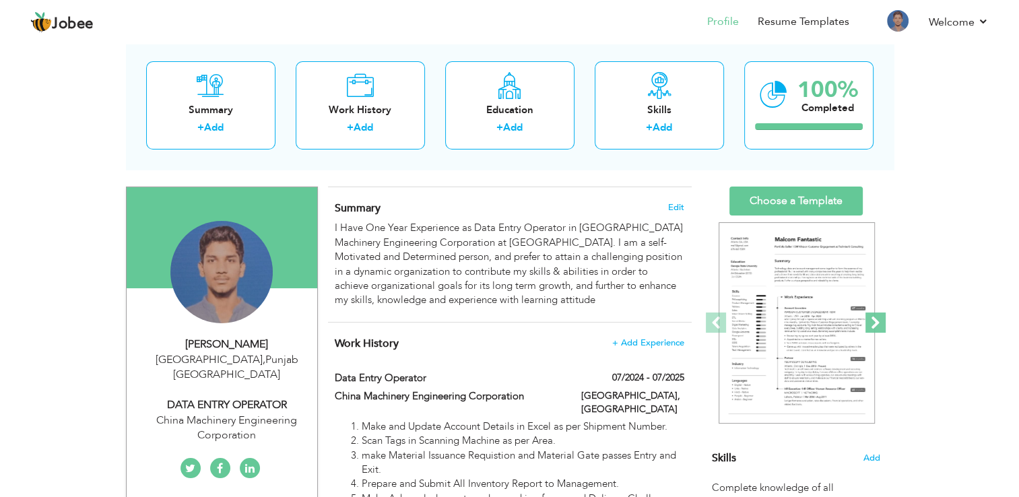
click at [882, 321] on span at bounding box center [876, 323] width 20 height 20
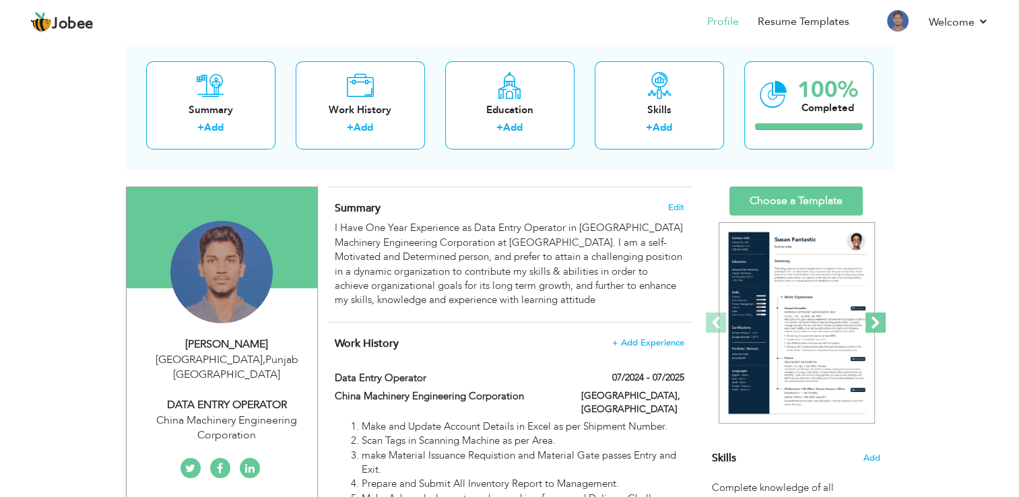
click at [882, 321] on span at bounding box center [876, 323] width 20 height 20
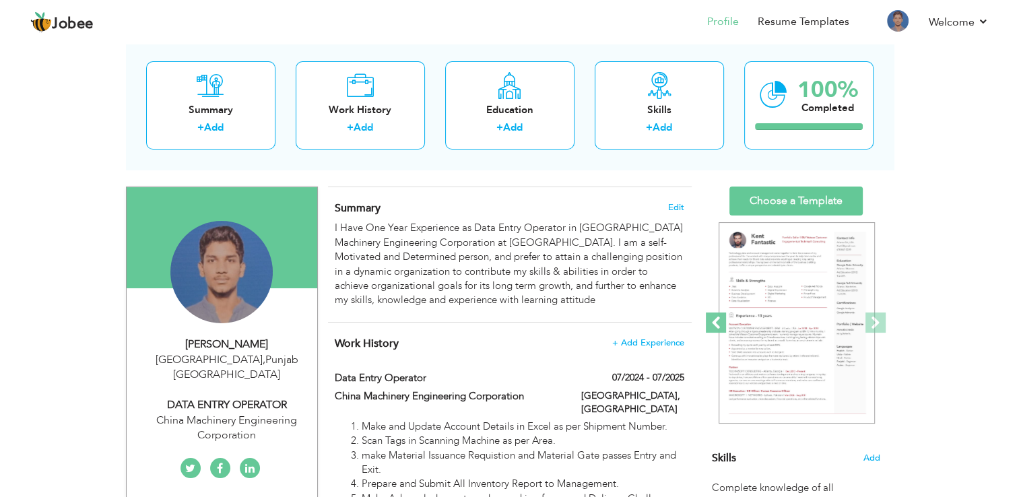
click at [721, 325] on span at bounding box center [716, 323] width 20 height 20
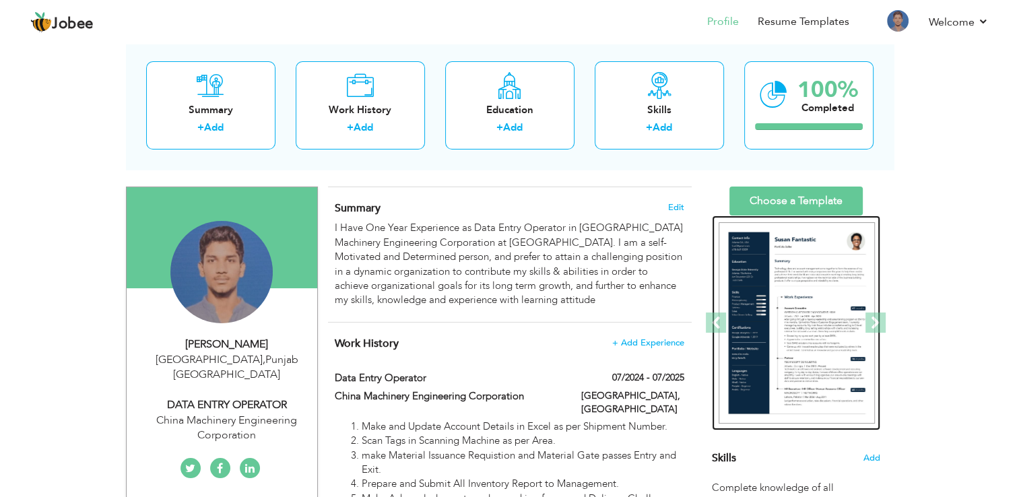
click at [833, 293] on img at bounding box center [797, 323] width 156 height 202
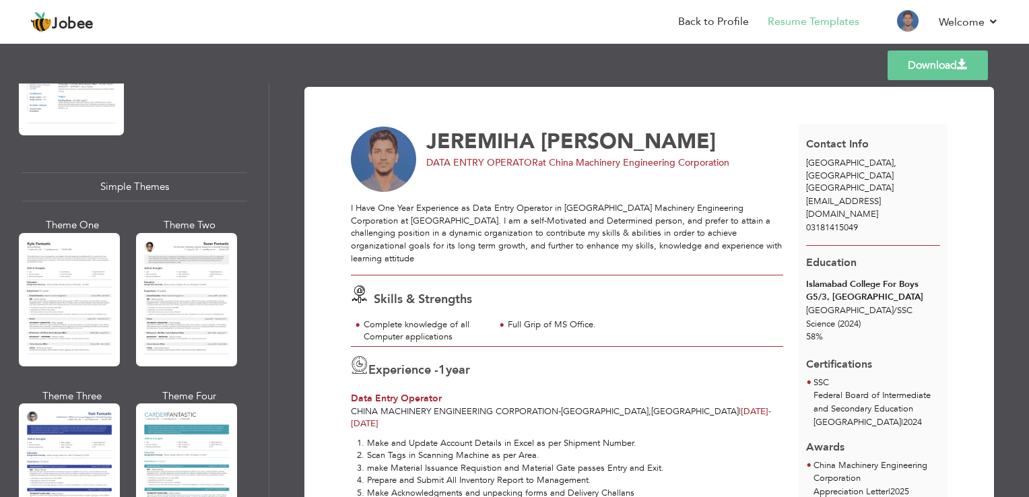
scroll to position [2335, 0]
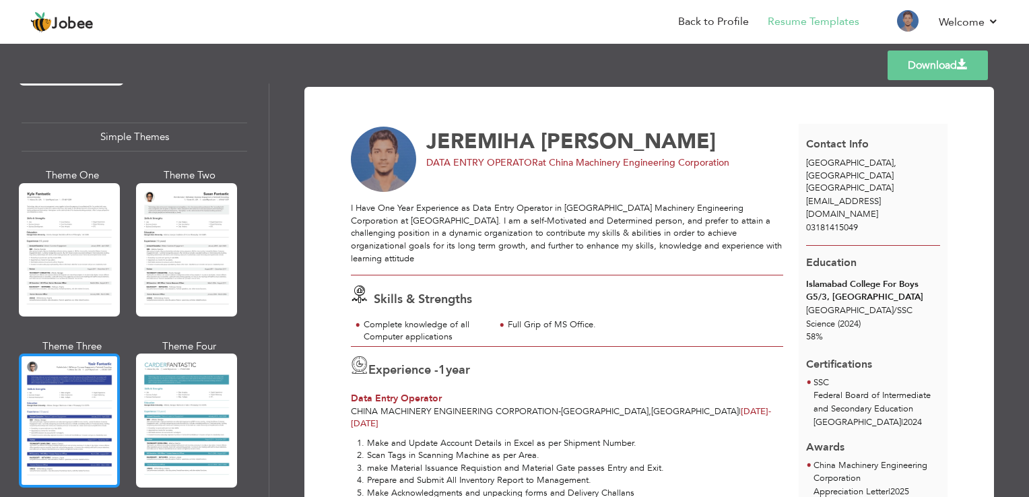
click at [104, 355] on div at bounding box center [69, 420] width 101 height 133
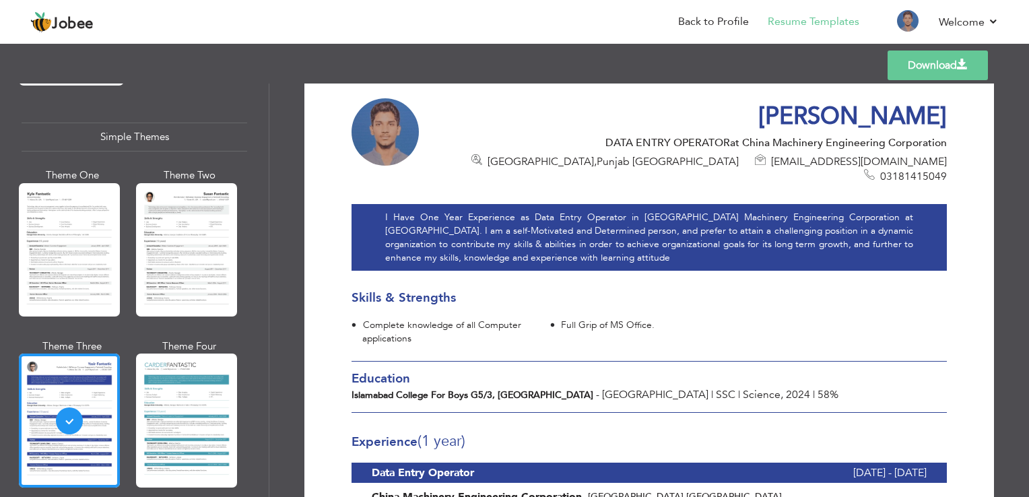
scroll to position [0, 0]
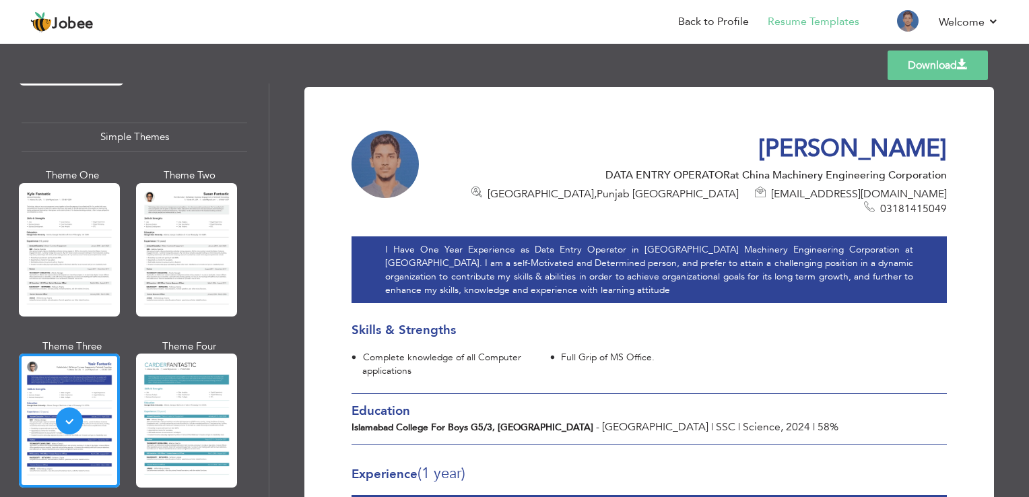
click at [953, 61] on link "Download" at bounding box center [938, 66] width 100 height 30
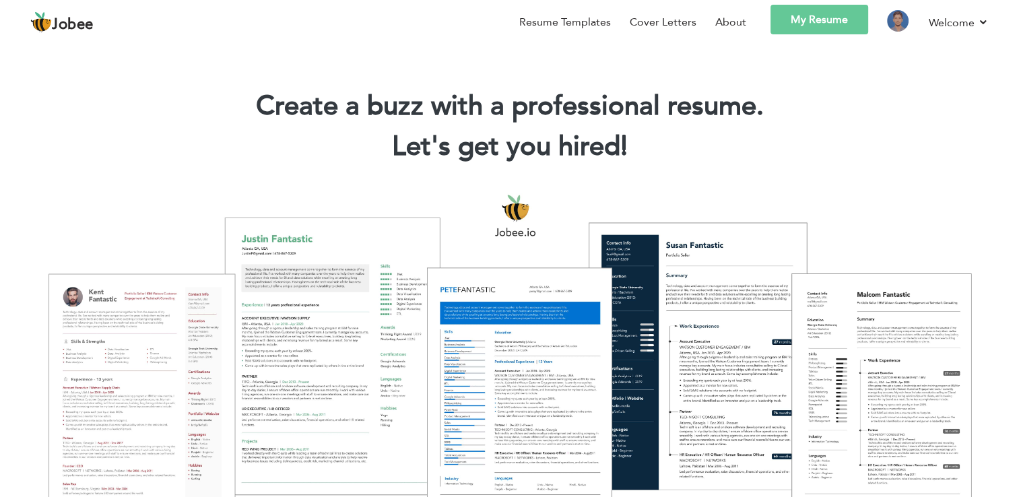
click at [839, 29] on link "My Resume" at bounding box center [820, 20] width 98 height 30
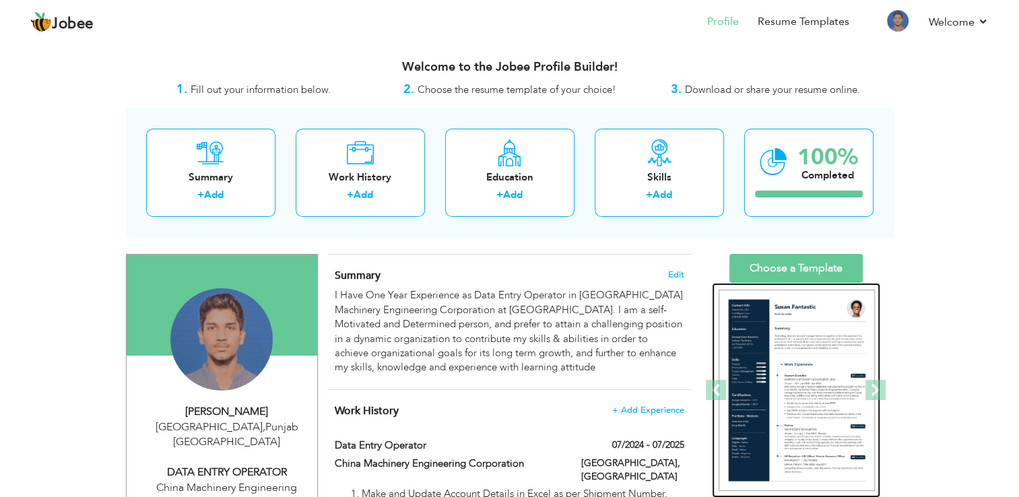
click at [819, 359] on img at bounding box center [797, 391] width 156 height 202
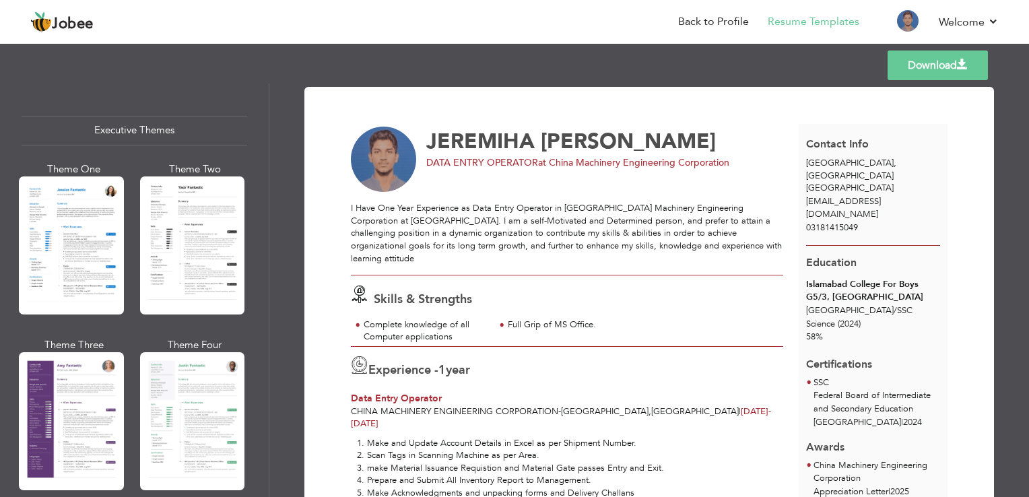
scroll to position [988, 0]
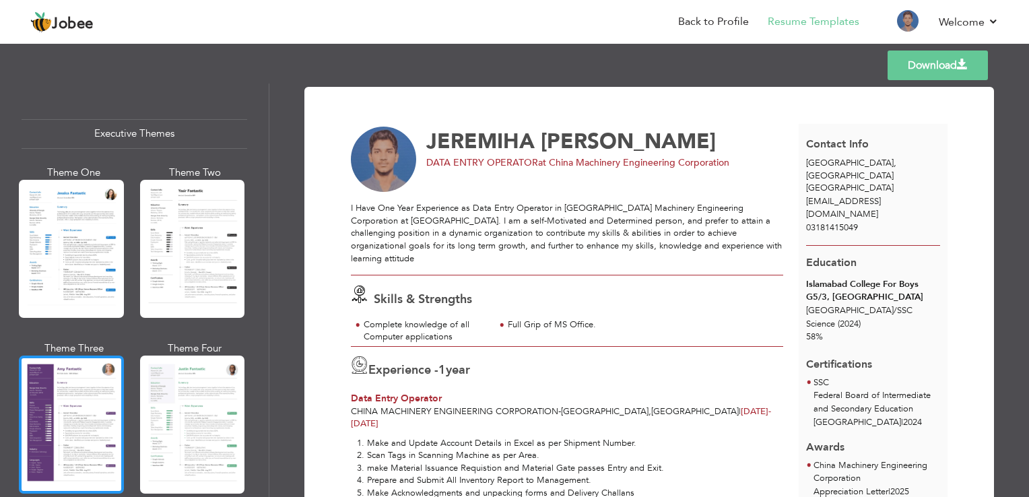
click at [94, 379] on div at bounding box center [71, 425] width 105 height 138
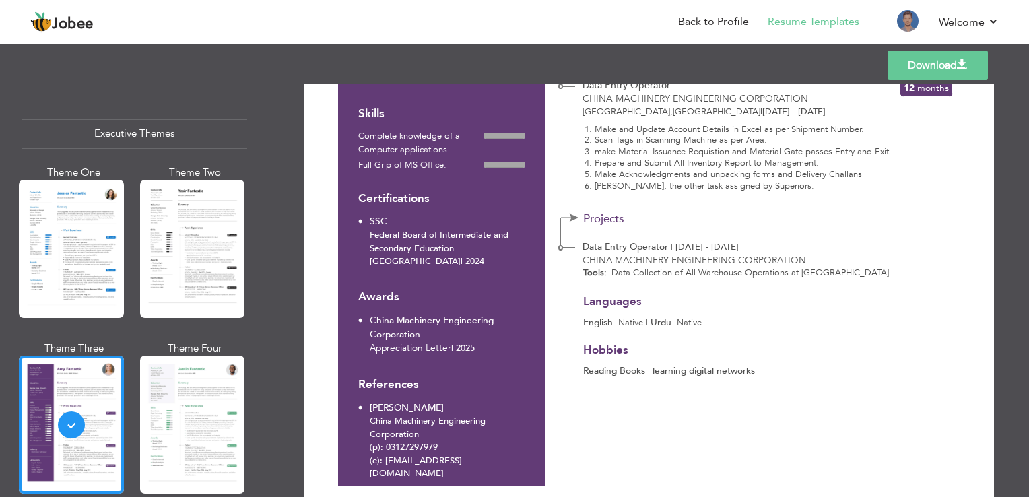
scroll to position [284, 0]
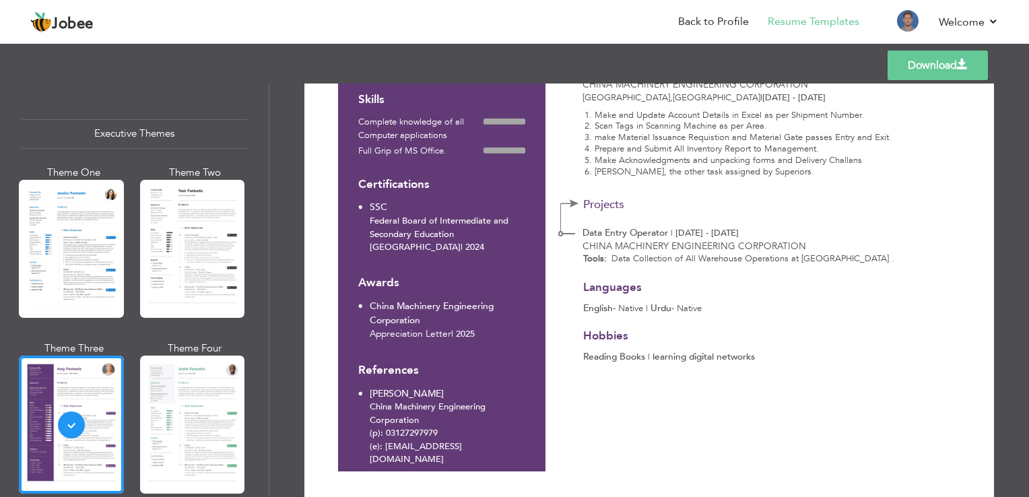
click at [927, 67] on link "Download" at bounding box center [938, 66] width 100 height 30
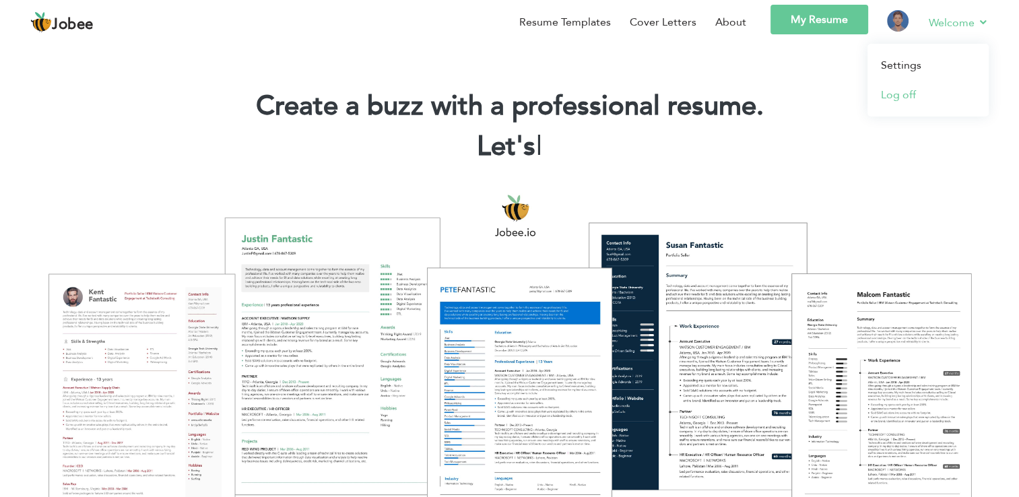
click at [908, 99] on link "Log off" at bounding box center [928, 95] width 121 height 30
